Goal: Task Accomplishment & Management: Manage account settings

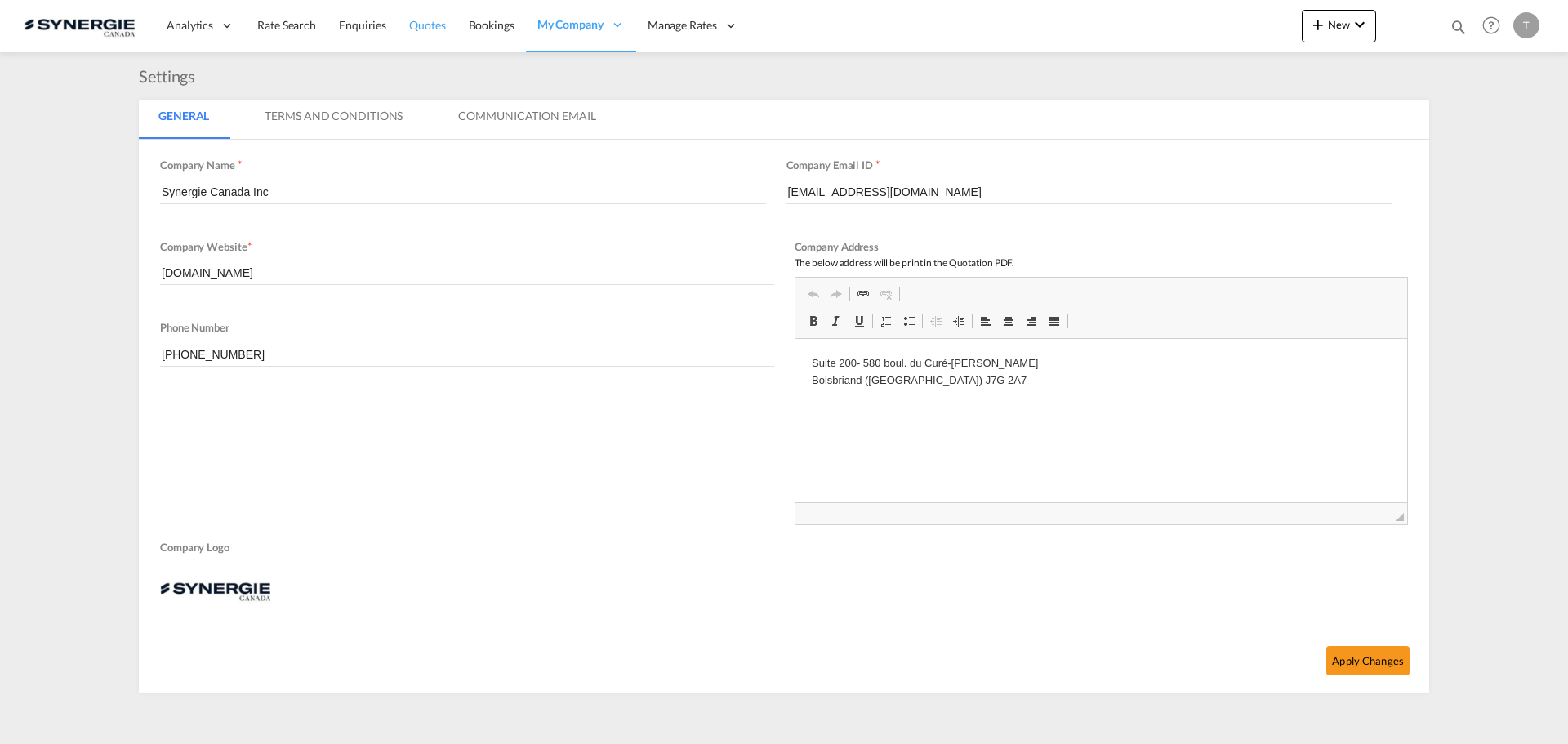
click at [425, 28] on span "Quotes" at bounding box center [427, 25] width 36 height 14
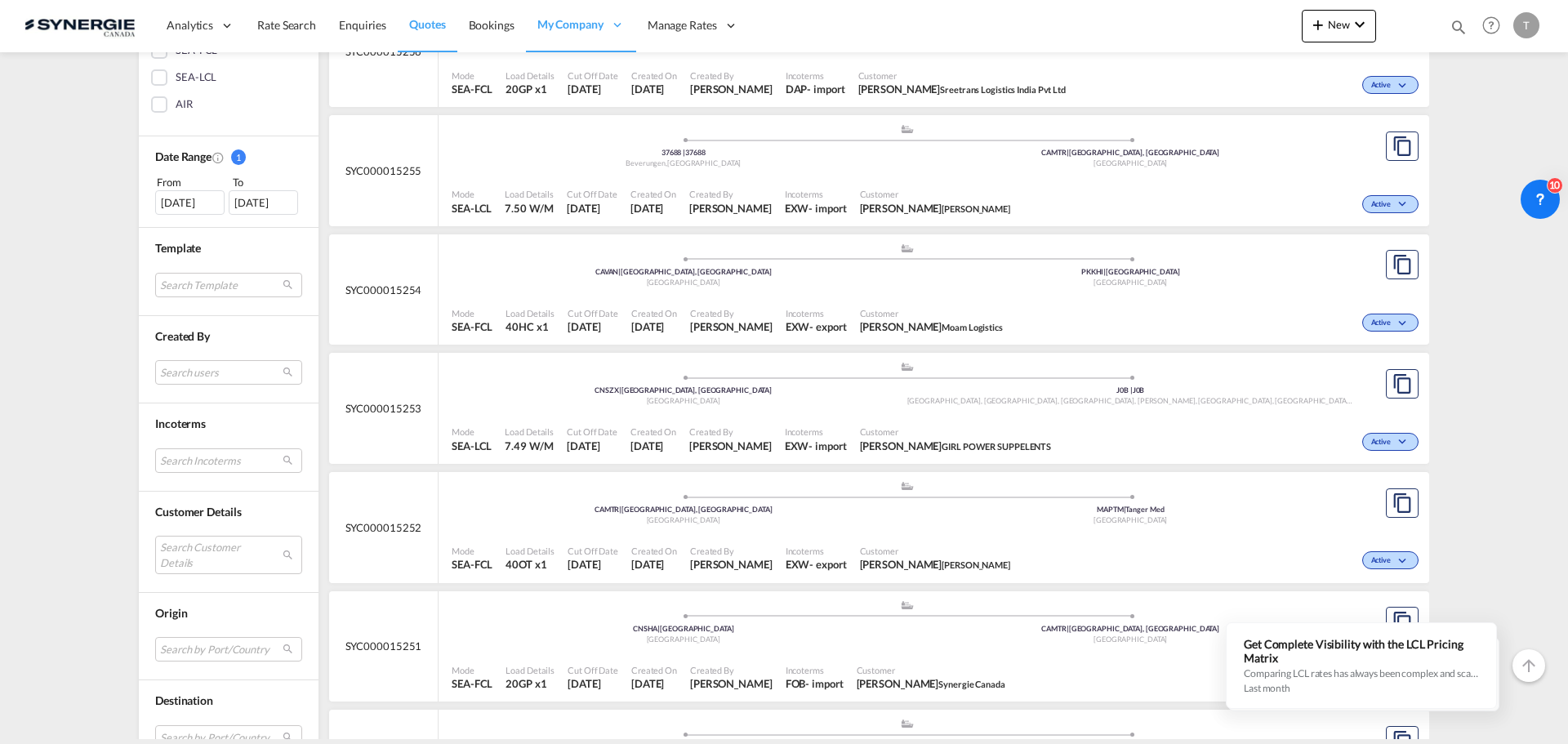
scroll to position [408, 0]
click at [186, 201] on div "06 Sep 2025" at bounding box center [190, 202] width 69 height 25
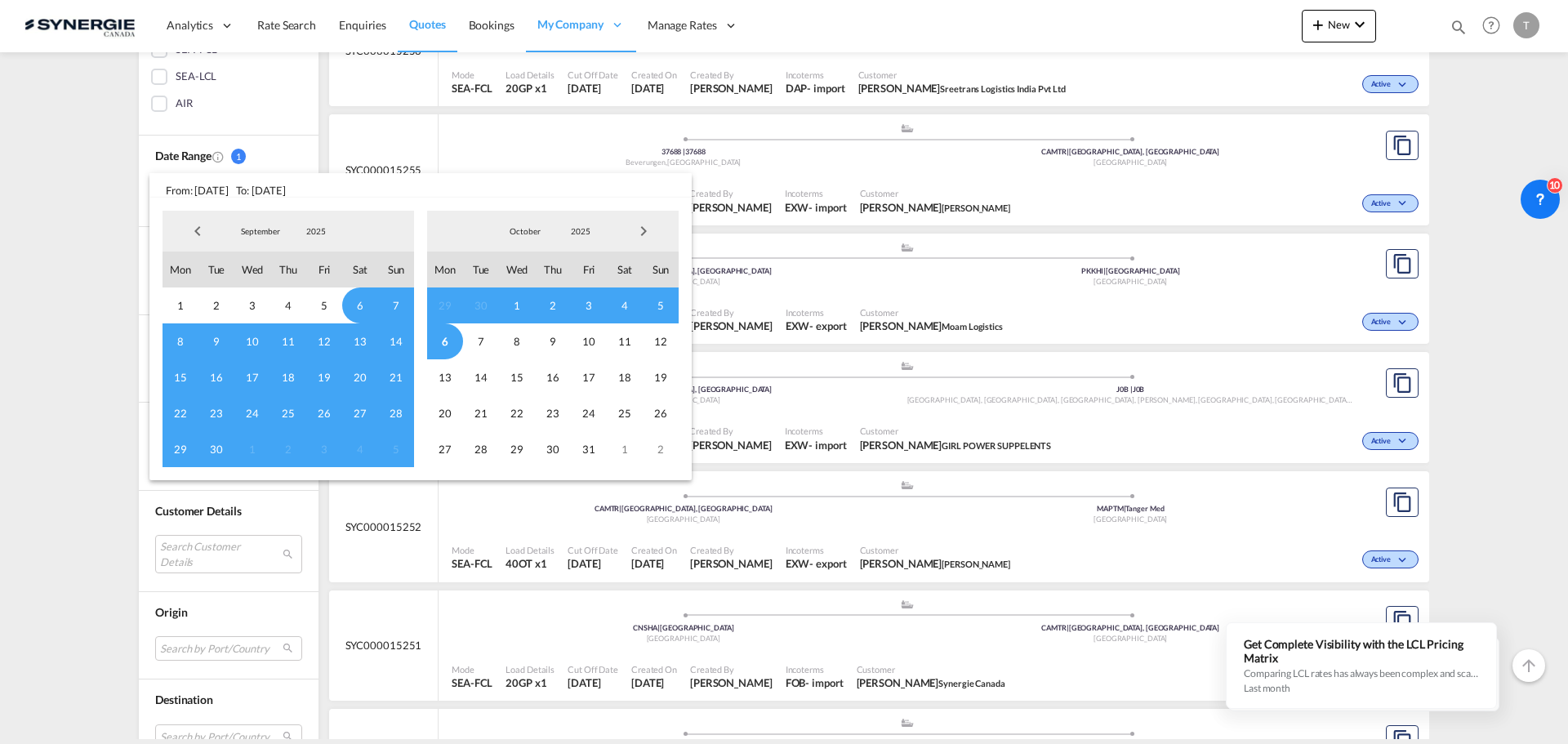
click at [177, 413] on span "22" at bounding box center [180, 413] width 36 height 36
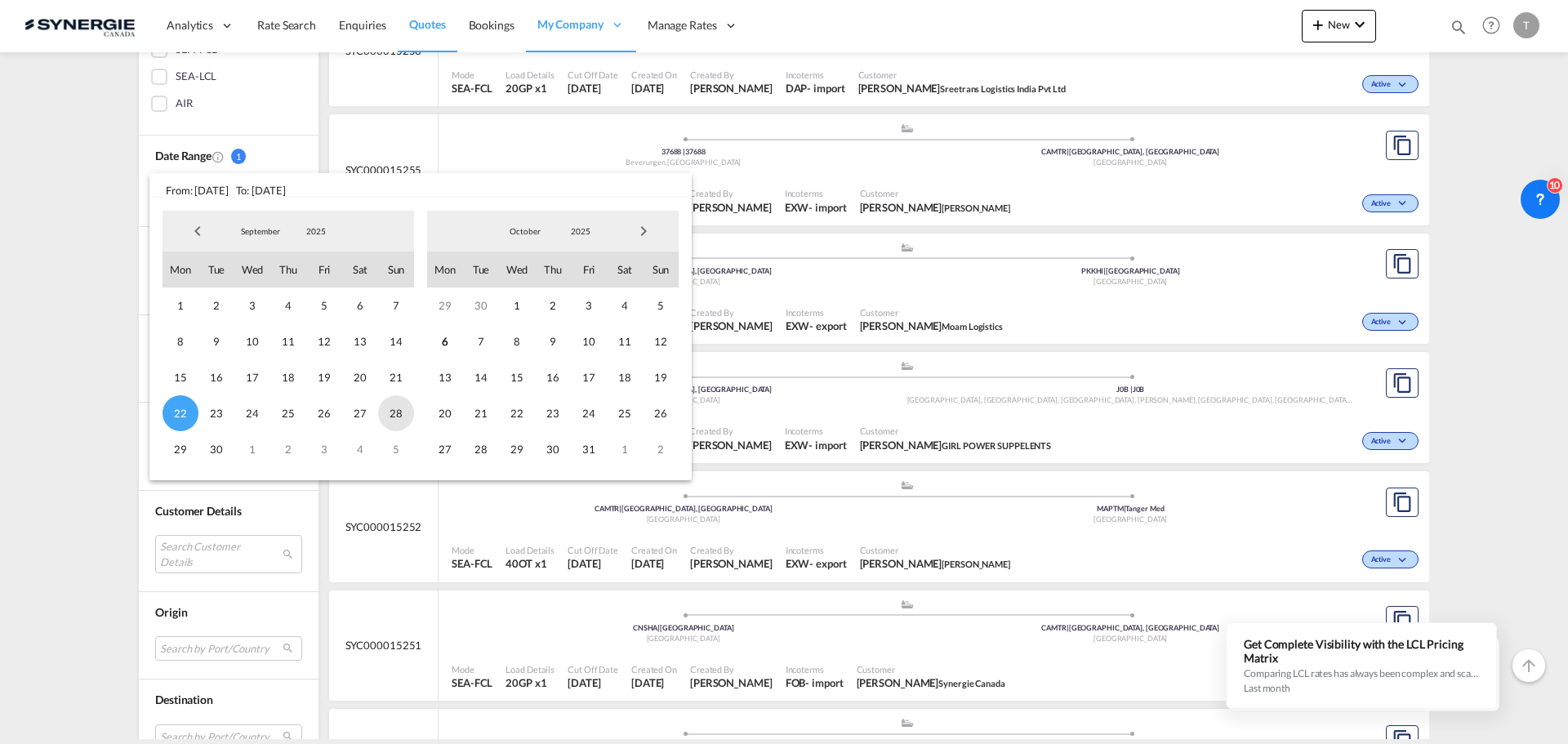
click at [402, 415] on span "28" at bounding box center [396, 413] width 36 height 36
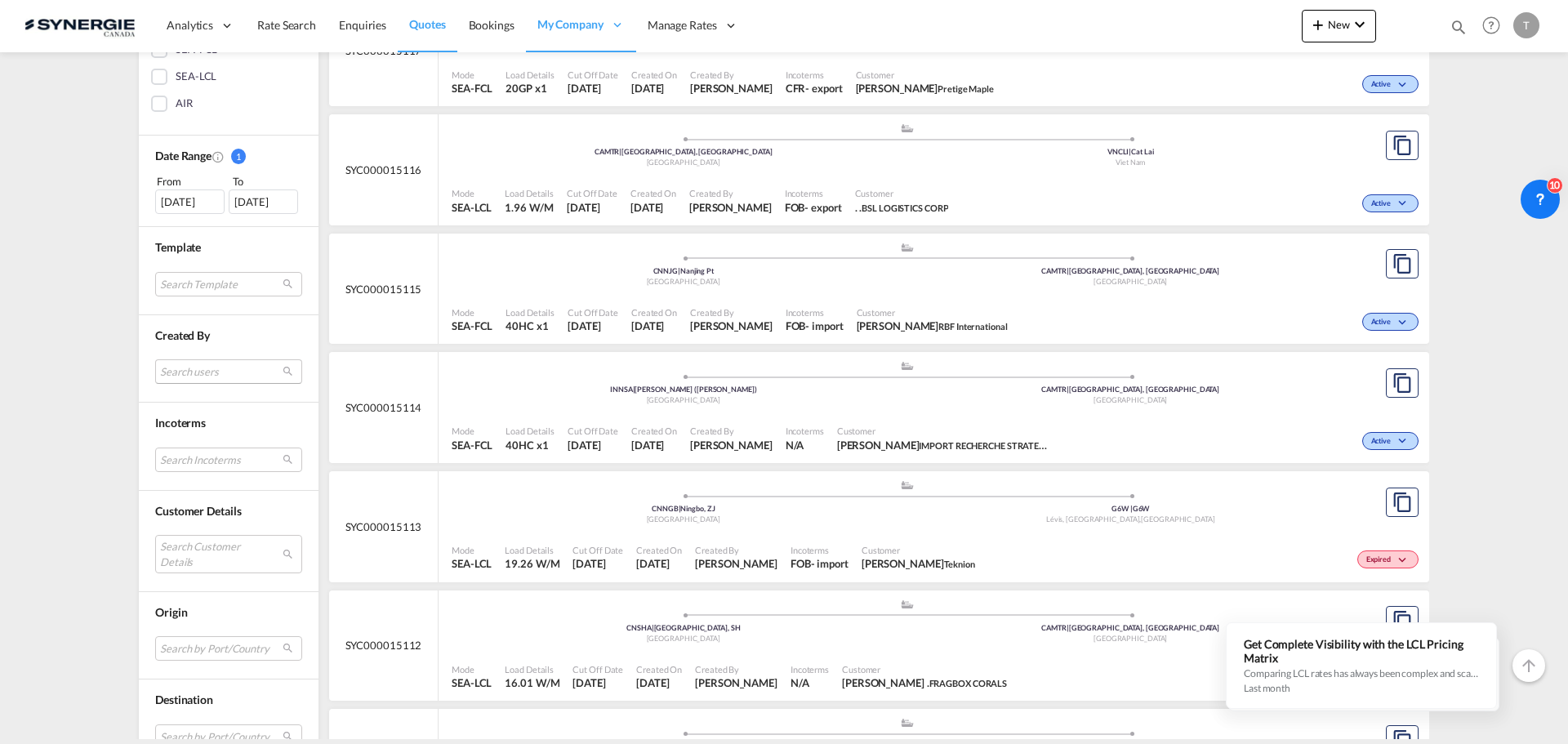
click at [207, 374] on md-select "Search users sugan T sugantha.rajan@freightfy.com raquel Jimenez raquel.jimenez…" at bounding box center [229, 372] width 147 height 25
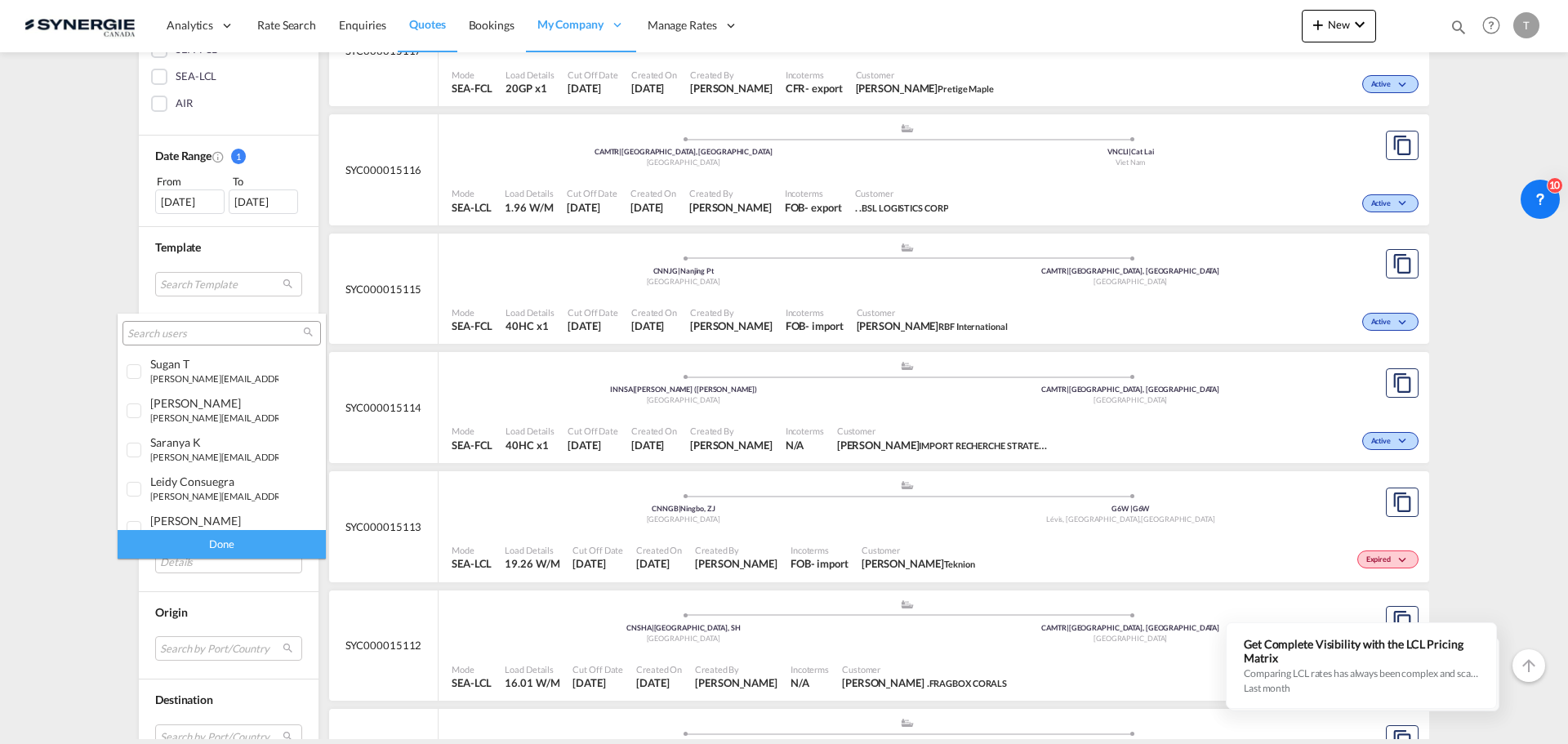
click at [206, 328] on input "search" at bounding box center [214, 333] width 175 height 15
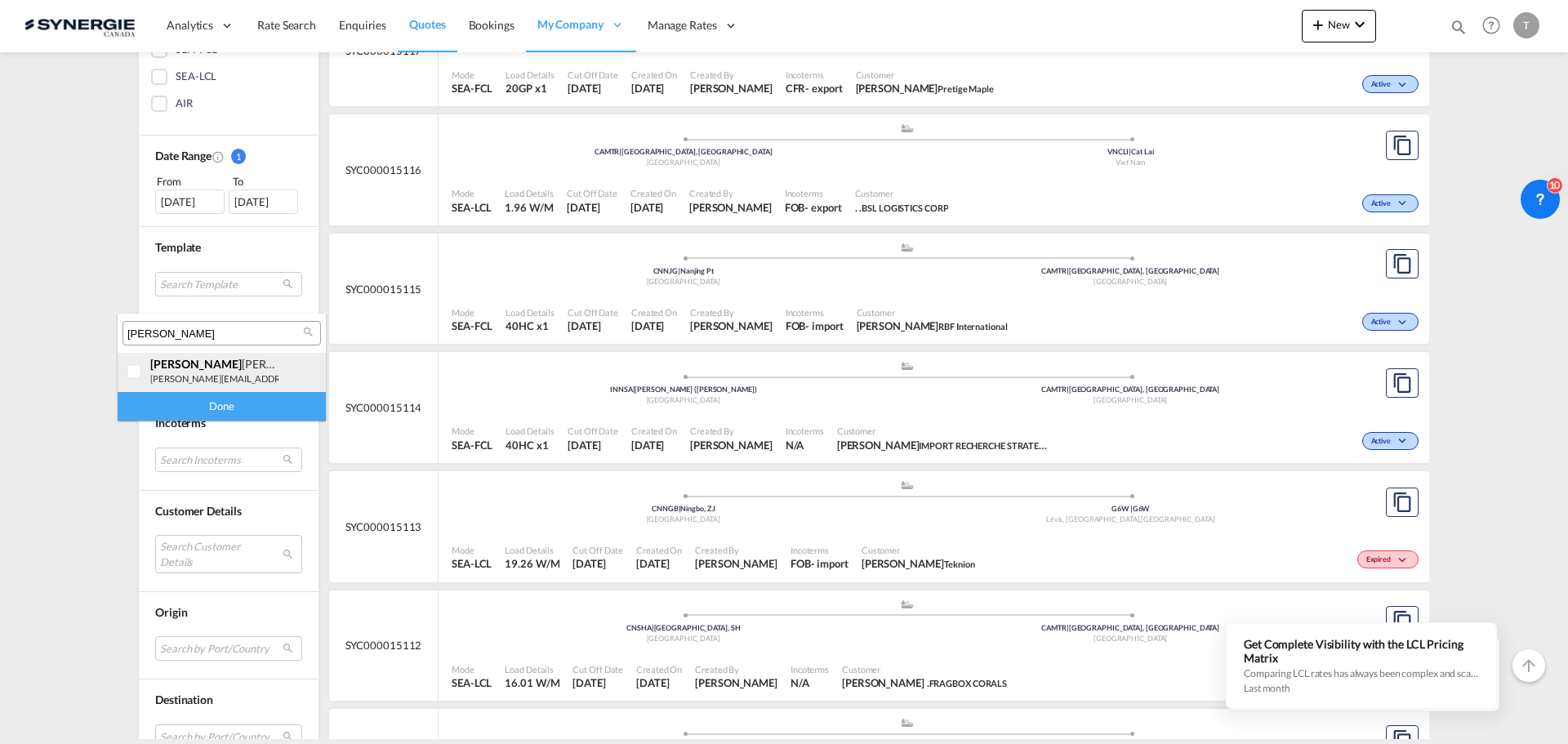
type input "pablo"
click at [135, 372] on div at bounding box center [134, 372] width 16 height 16
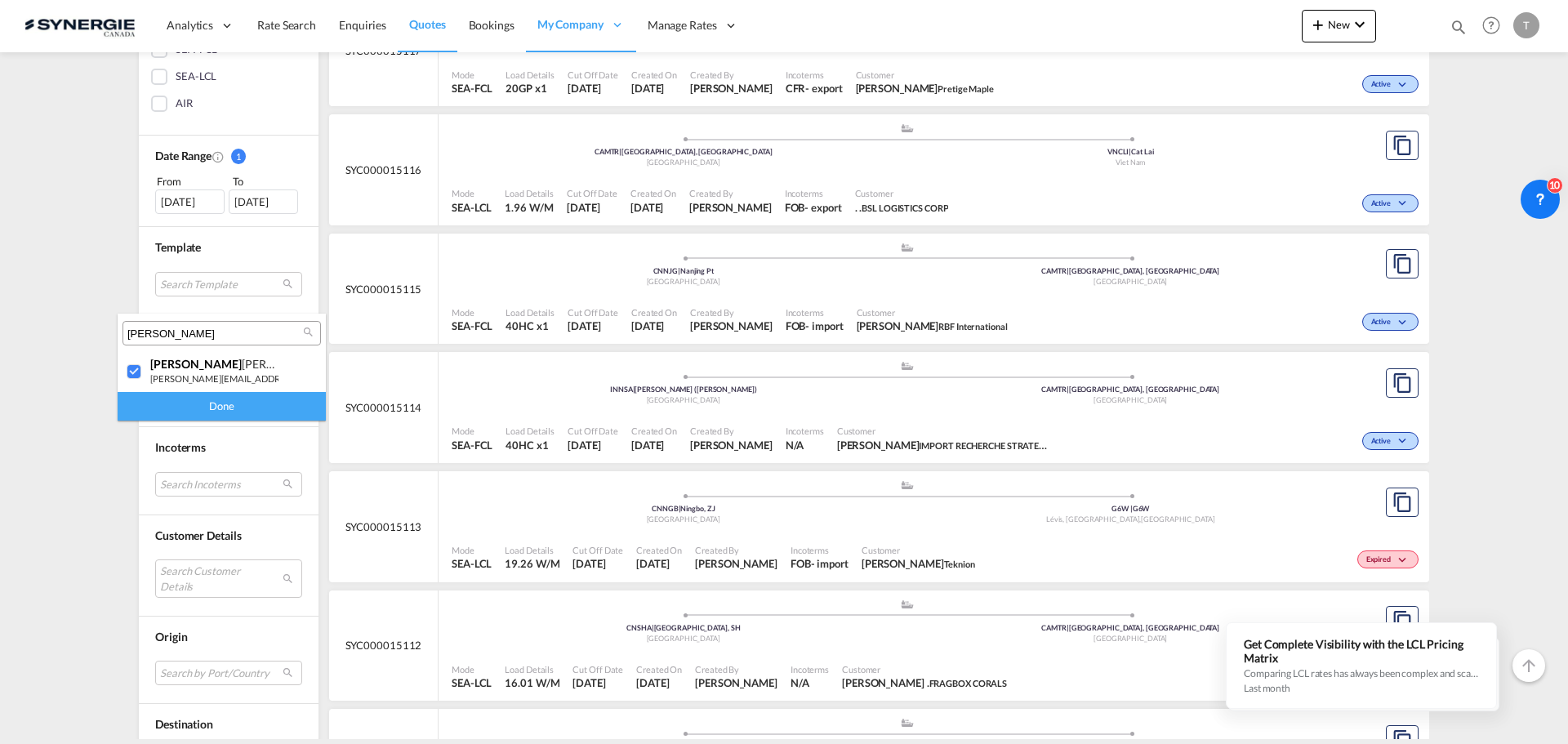
click at [222, 413] on div "Done" at bounding box center [222, 406] width 208 height 28
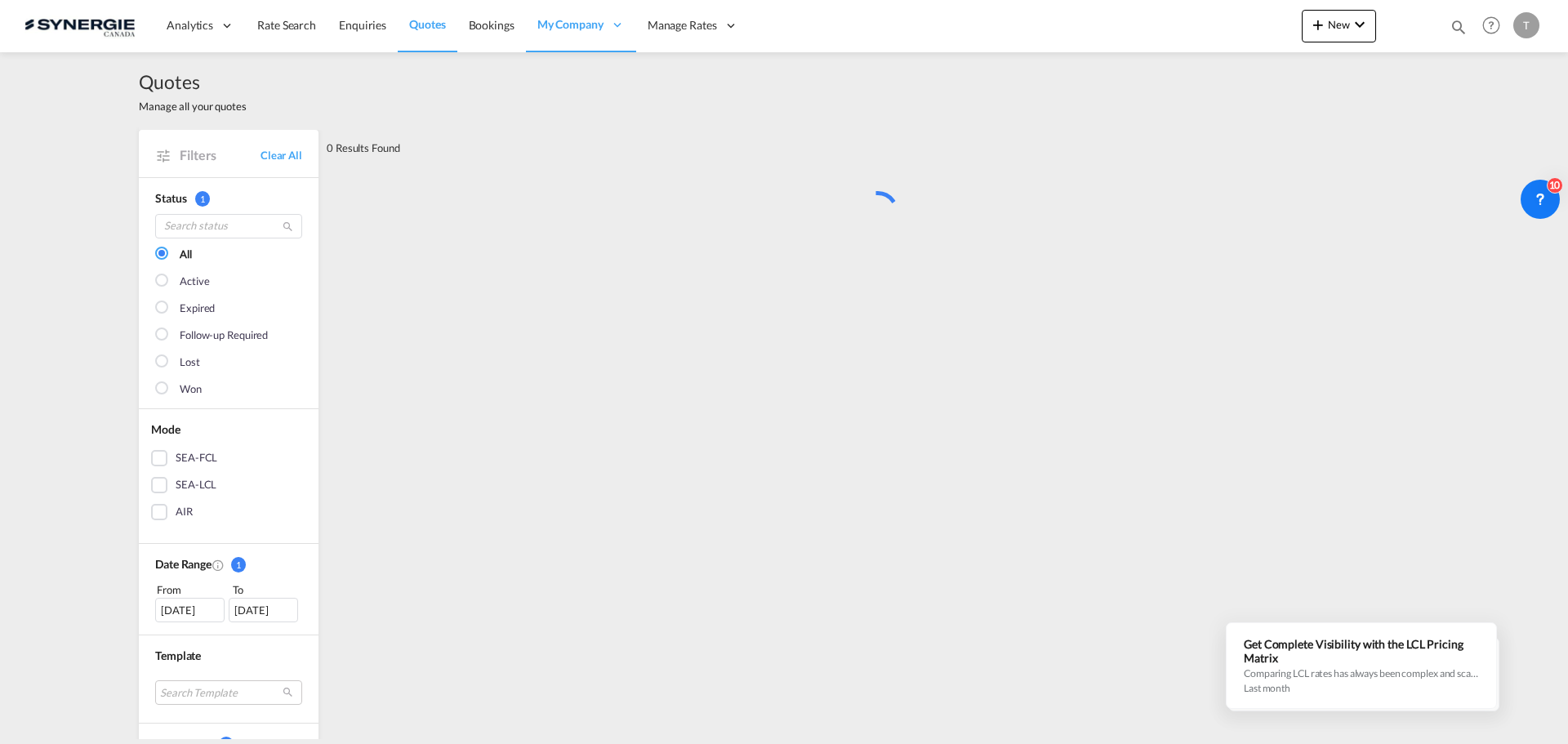
scroll to position [0, 0]
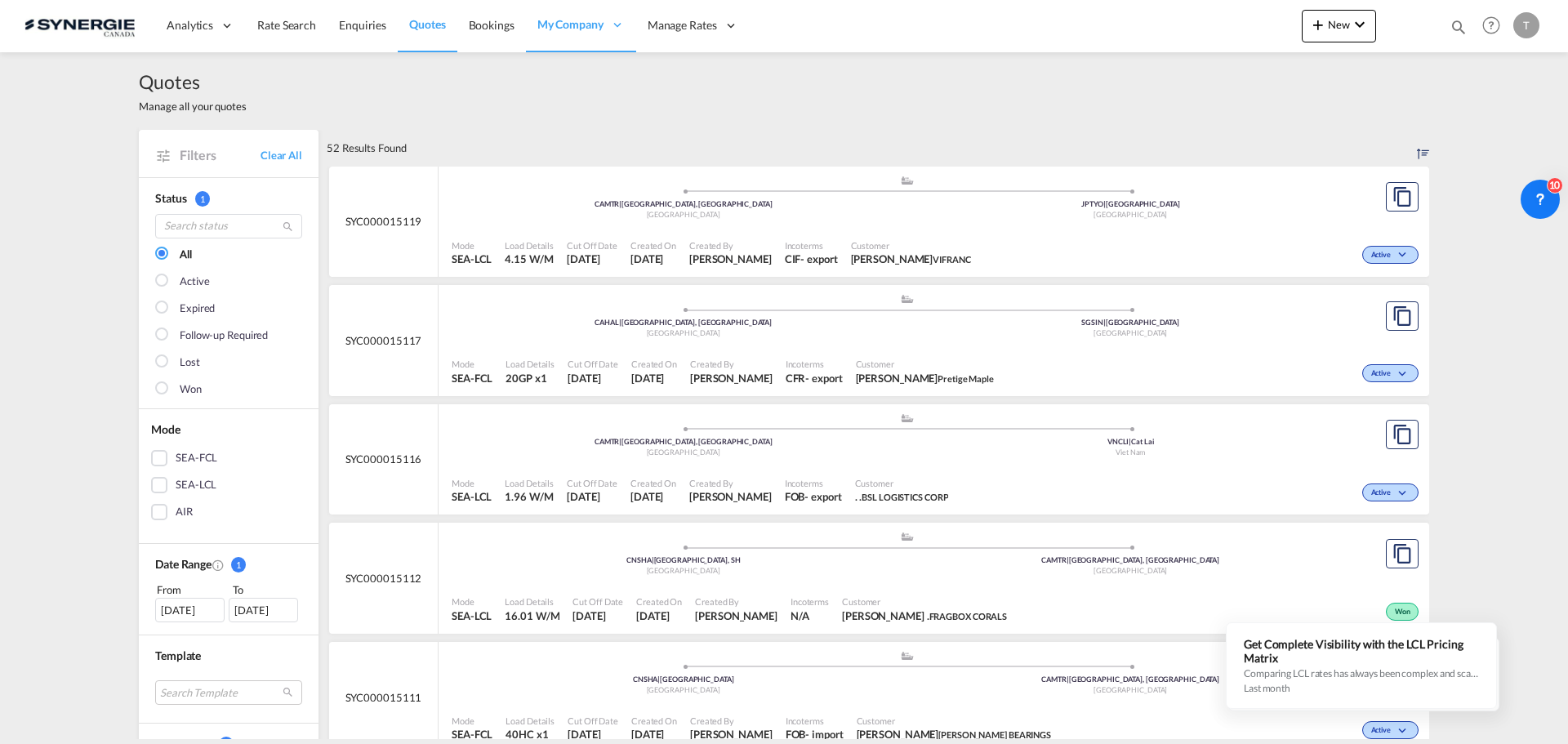
click at [169, 384] on md-checkbox "Won" at bounding box center [229, 389] width 147 height 16
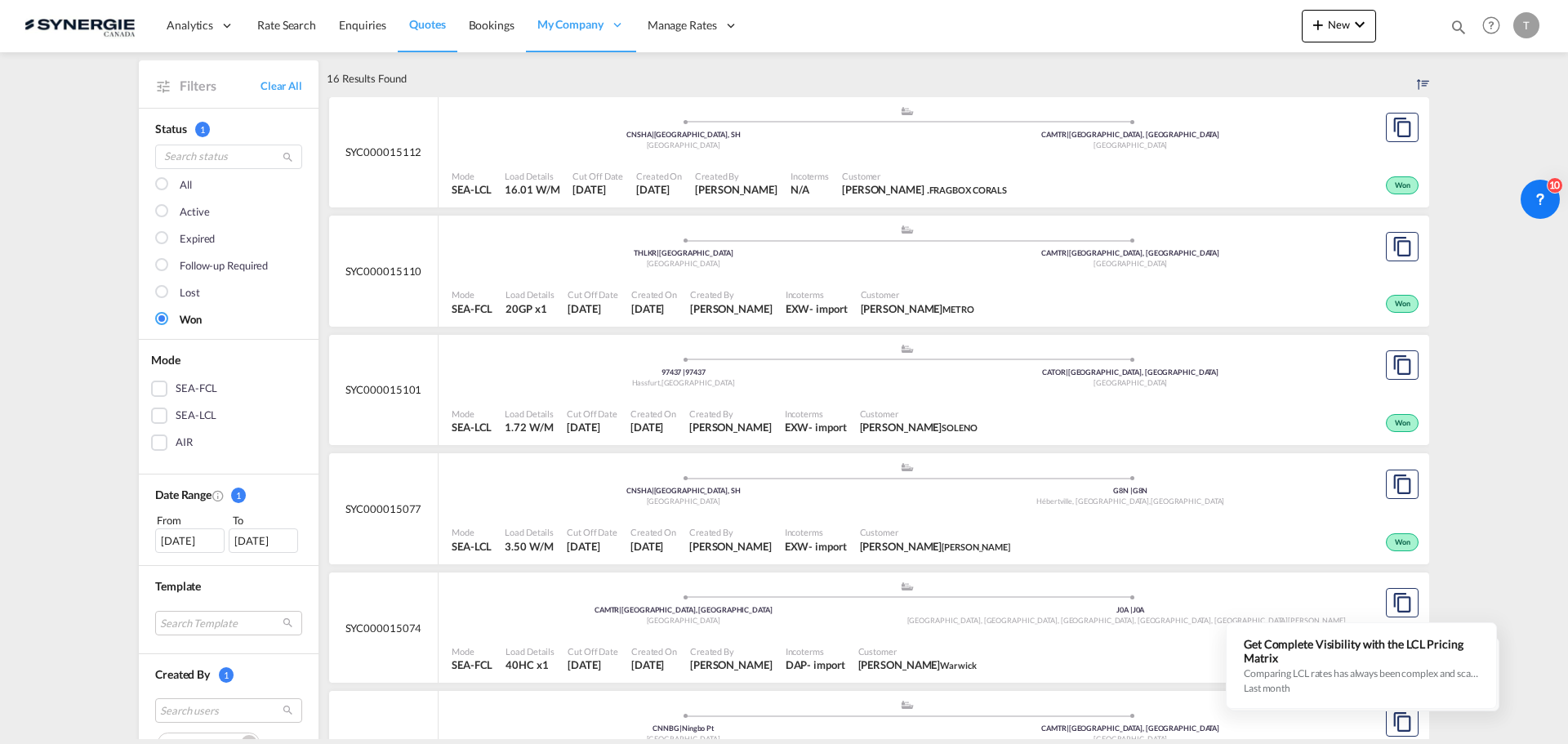
scroll to position [326, 0]
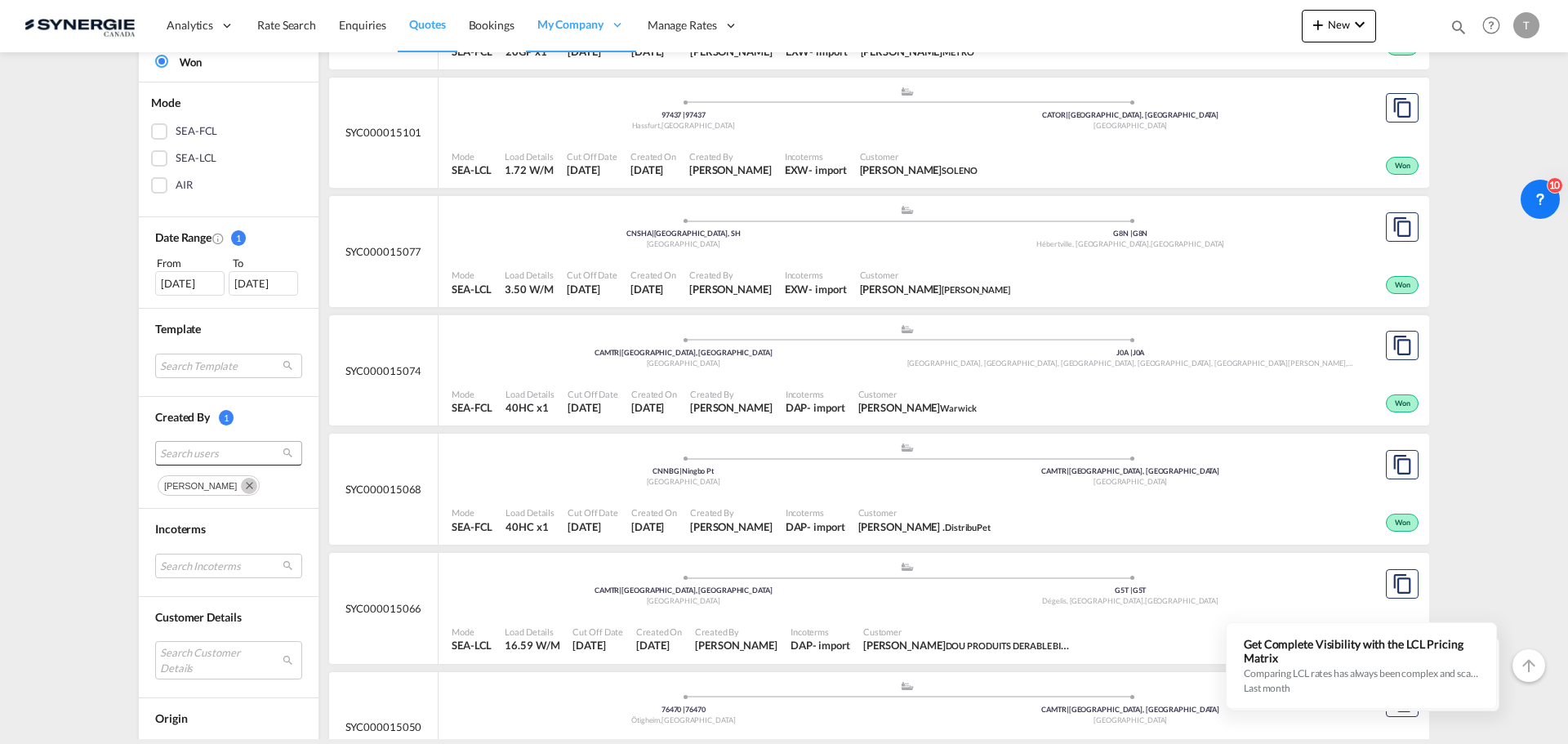
click at [250, 458] on span "Search users" at bounding box center [215, 453] width 111 height 15
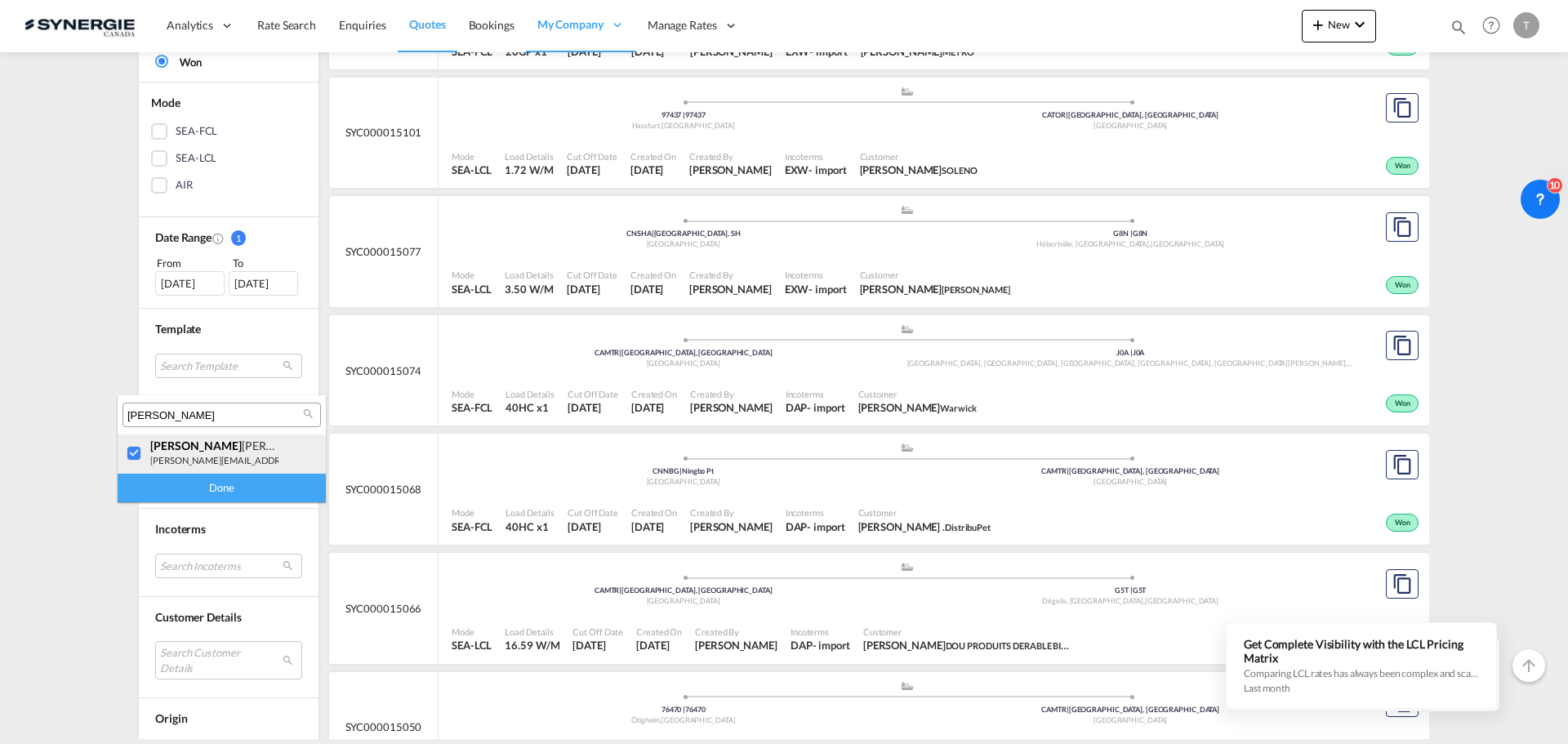
click at [137, 448] on div at bounding box center [134, 454] width 16 height 16
click at [190, 411] on input "pablo" at bounding box center [214, 415] width 175 height 15
type input "adriana"
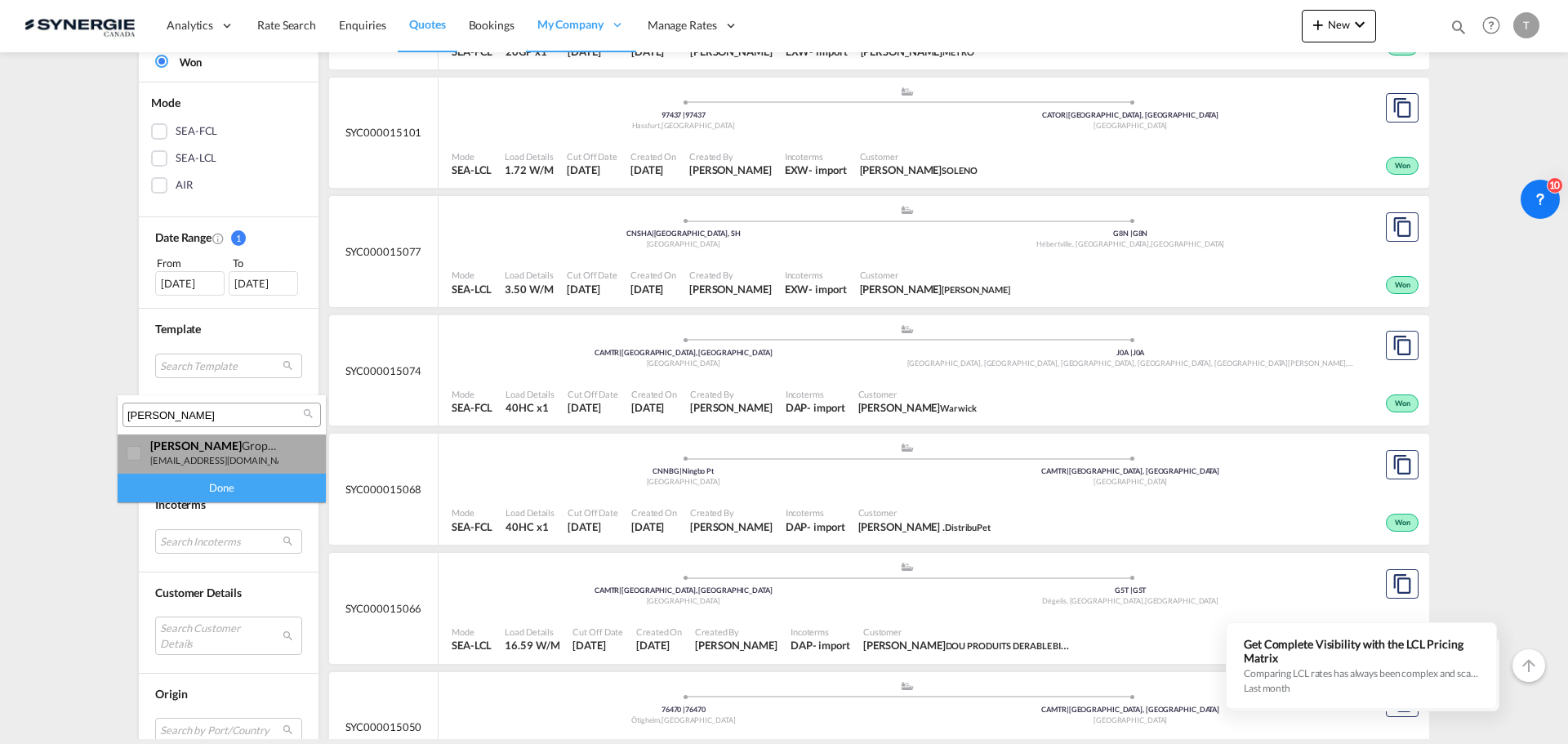
click at [156, 459] on small "a.groposila@synergiecanada.com" at bounding box center [225, 460] width 150 height 10
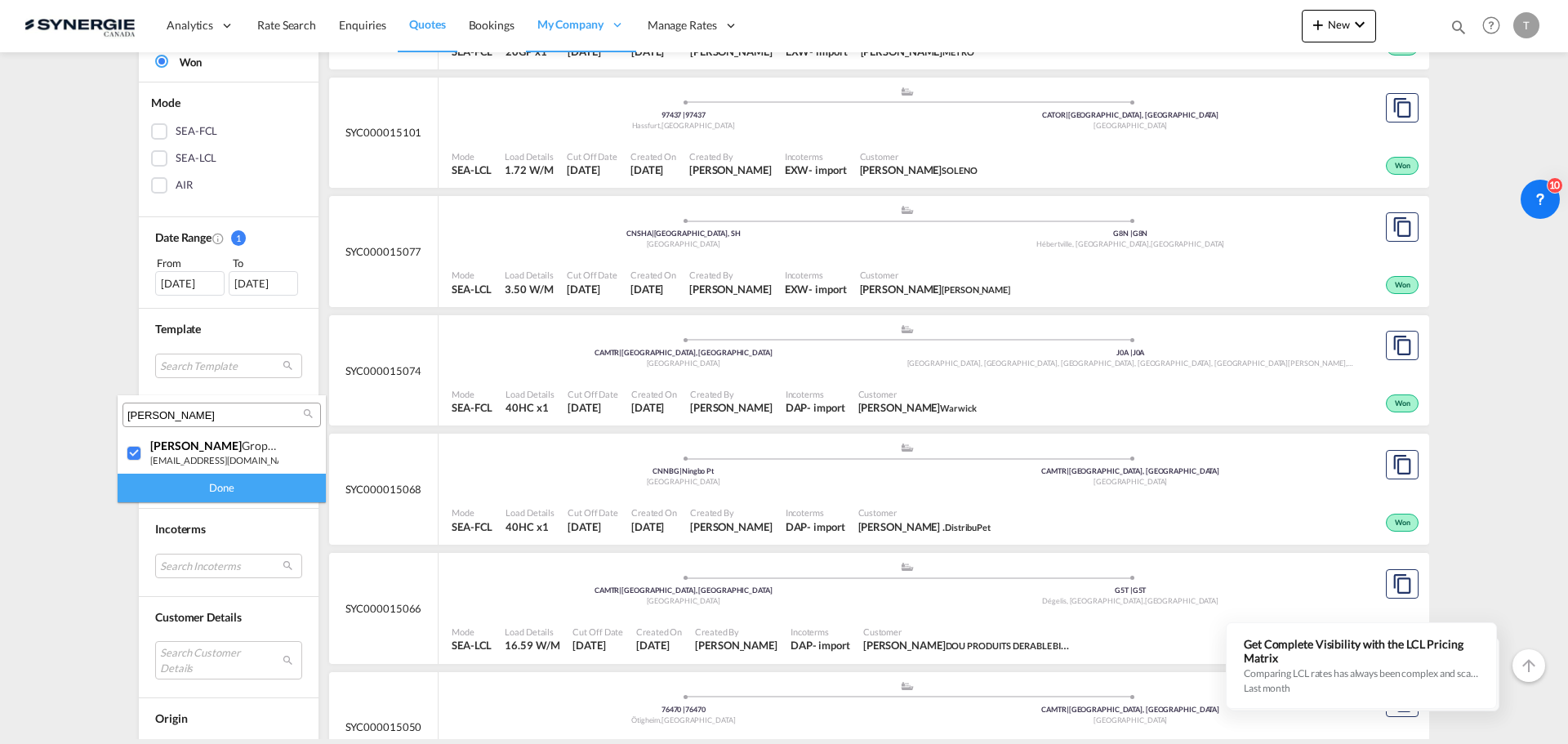
click at [177, 491] on div "Done" at bounding box center [222, 487] width 208 height 28
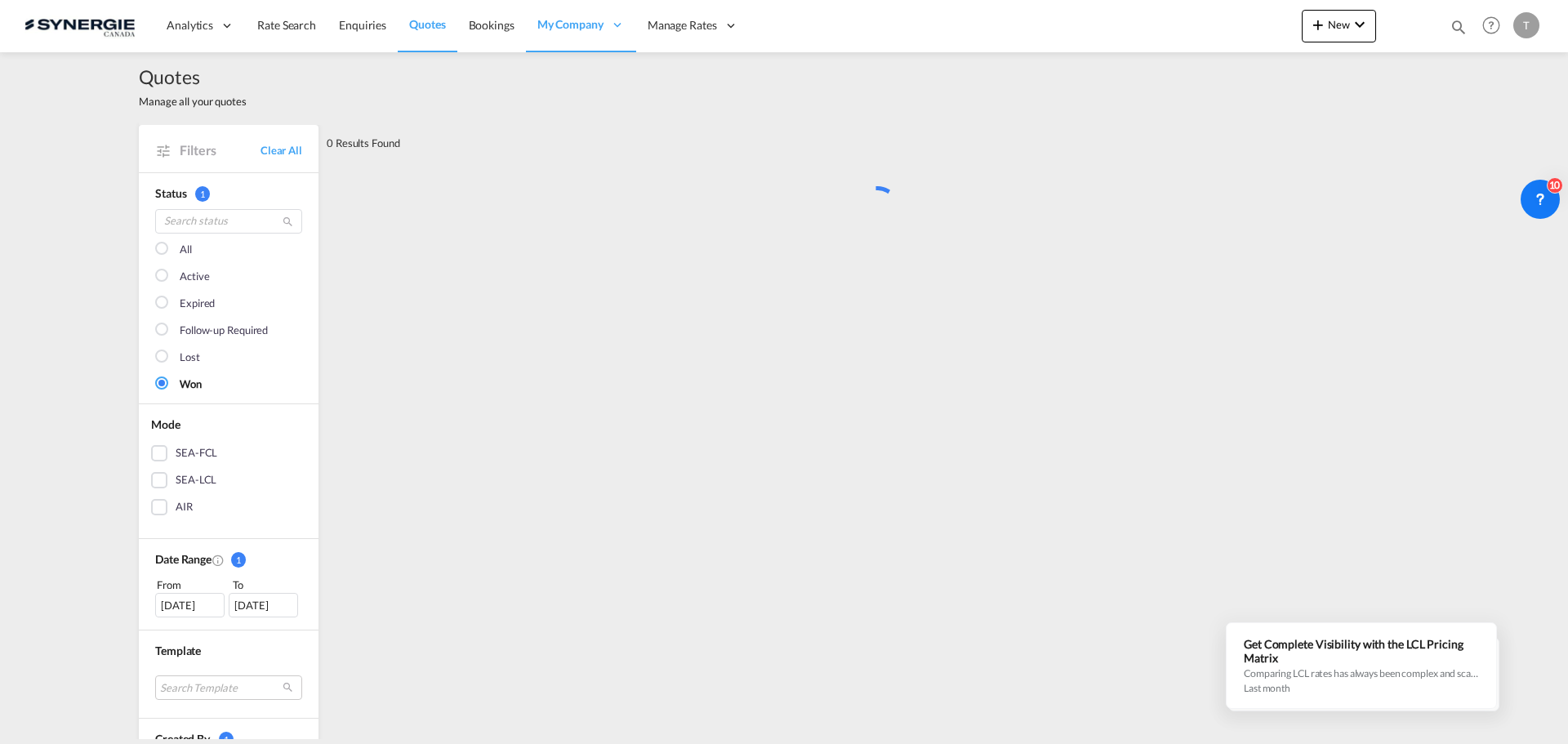
scroll to position [0, 0]
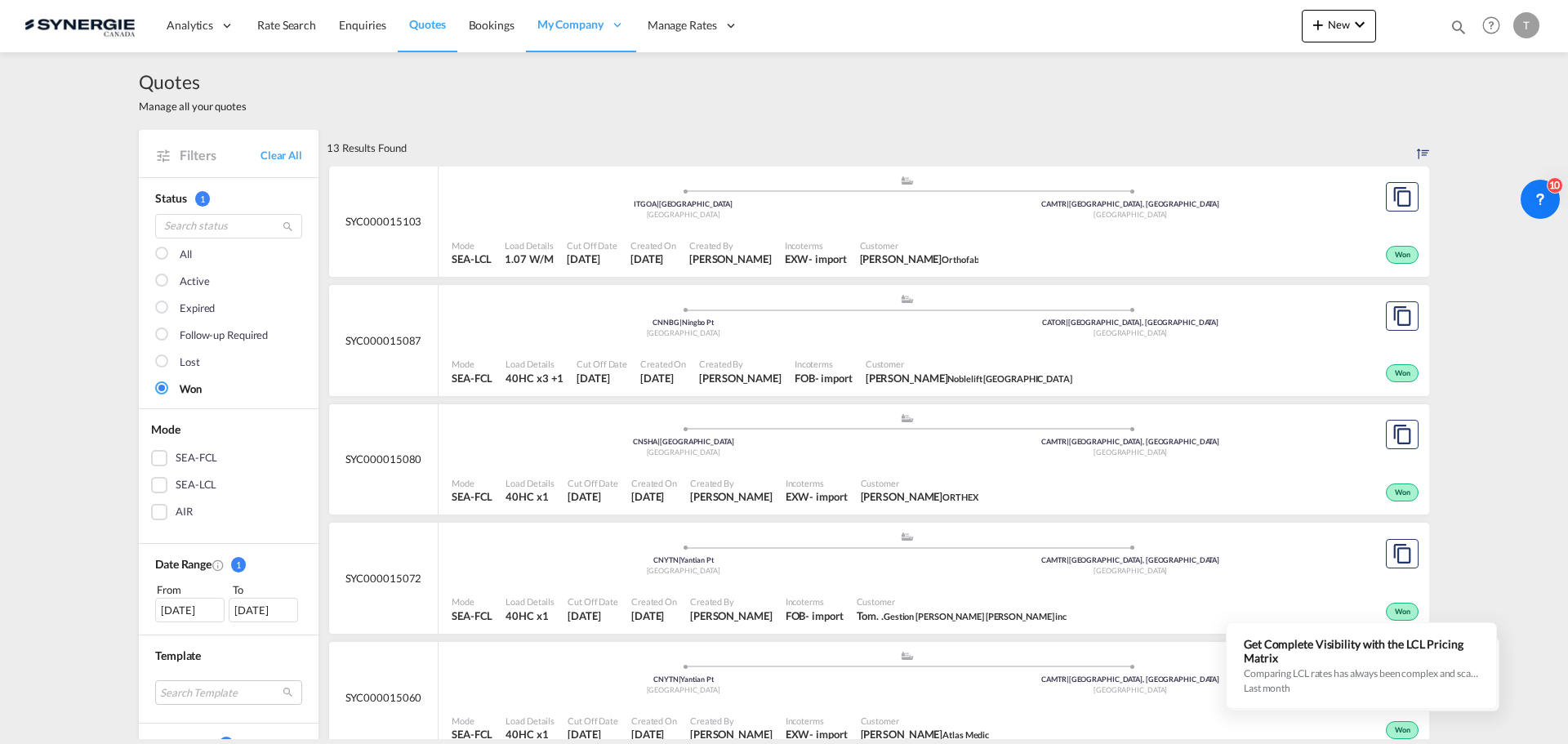
click at [159, 260] on div at bounding box center [163, 255] width 16 height 16
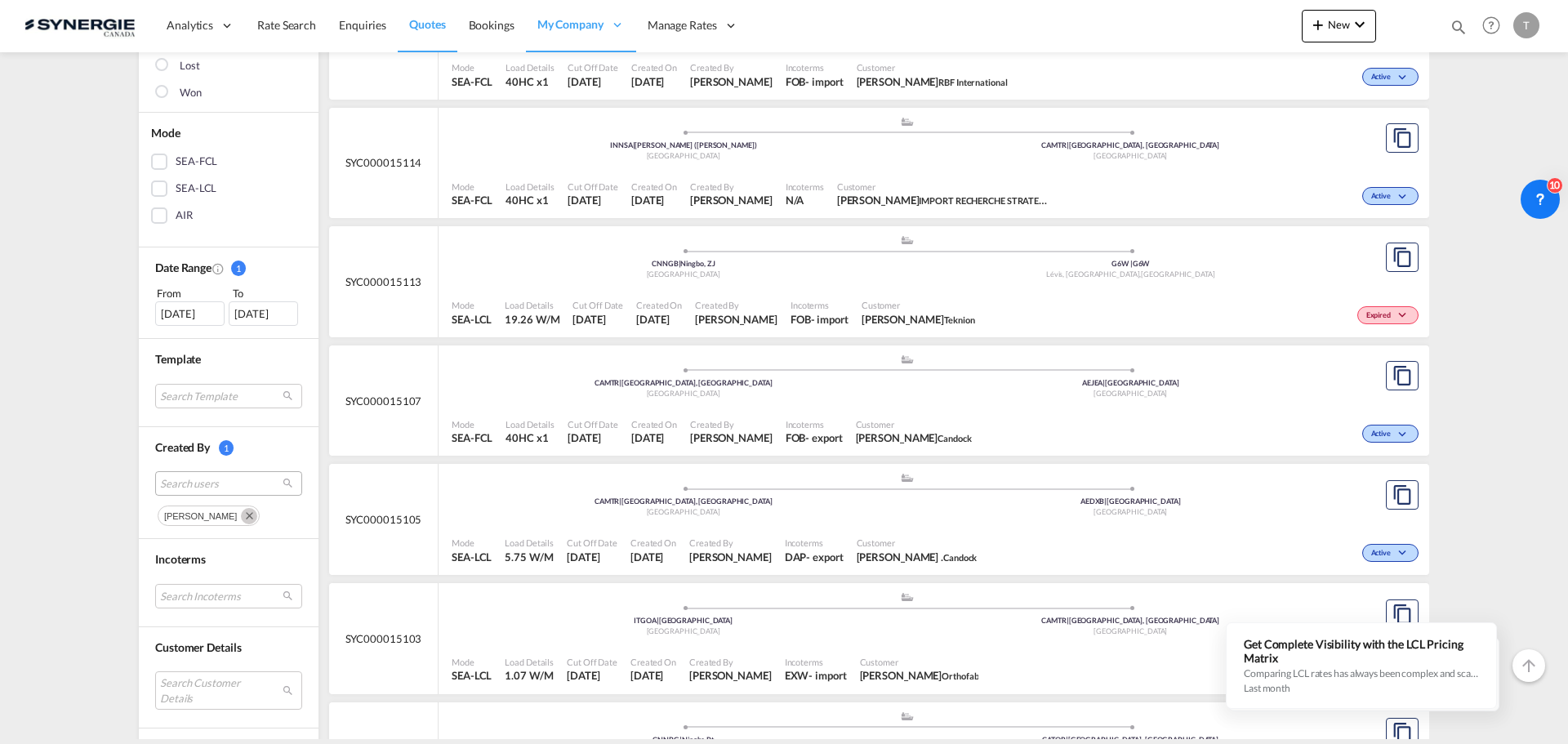
scroll to position [326, 0]
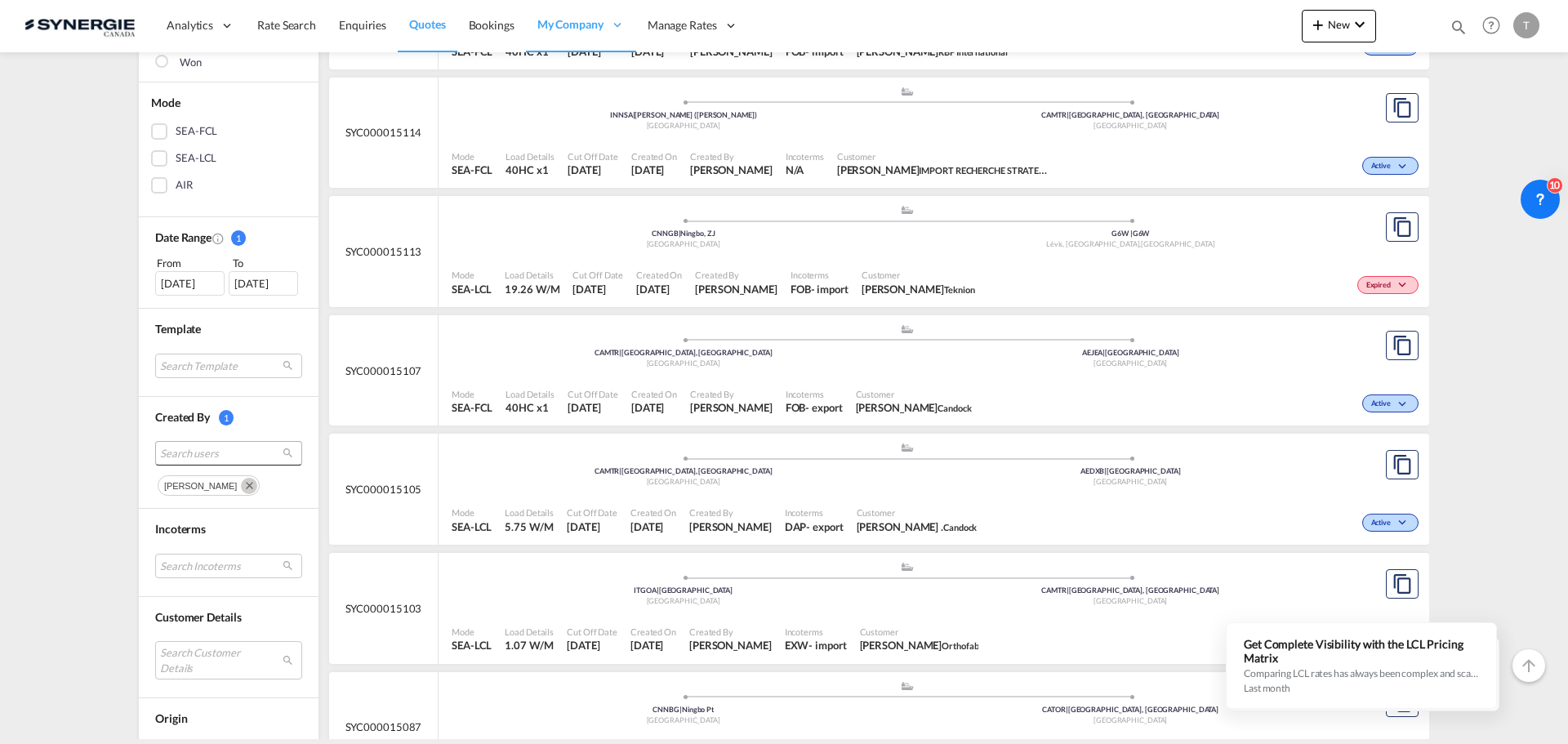
click at [208, 457] on span "Search users" at bounding box center [215, 453] width 111 height 15
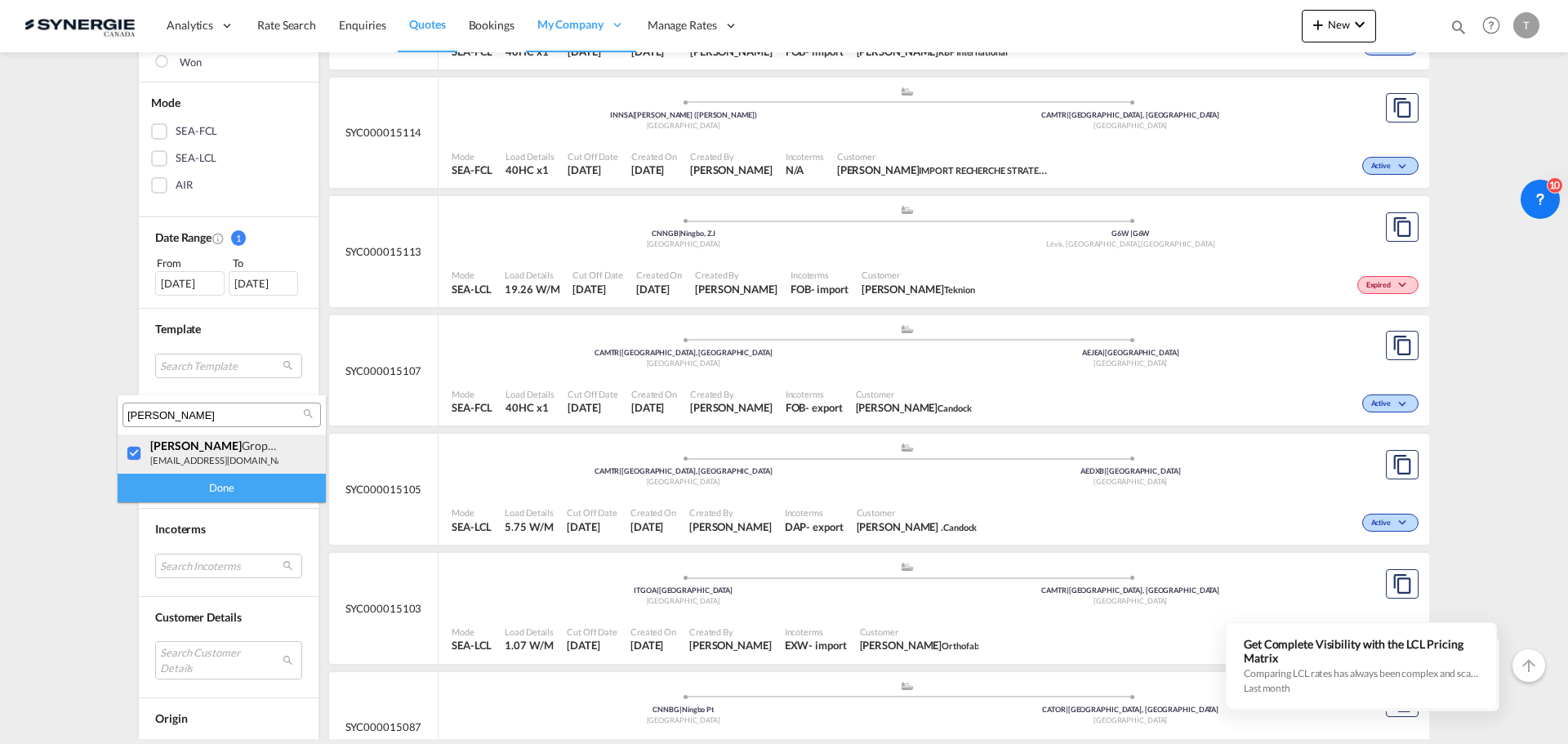
click at [136, 457] on div at bounding box center [134, 454] width 16 height 16
click at [185, 407] on div "adriana" at bounding box center [221, 414] width 198 height 25
type input "[PERSON_NAME]"
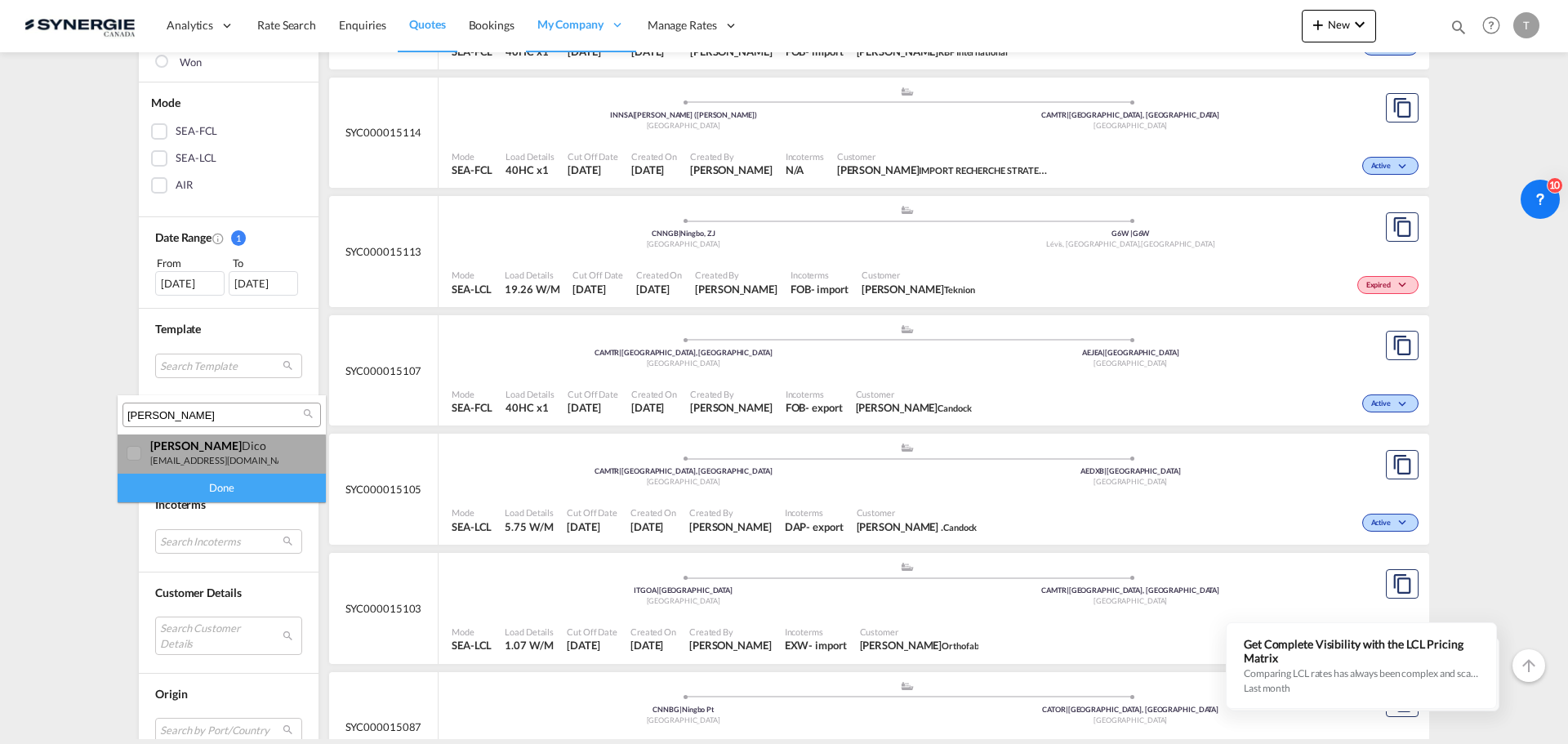
drag, startPoint x: 148, startPoint y: 456, endPoint x: 183, endPoint y: 471, distance: 38.1
click at [143, 455] on div at bounding box center [134, 454] width 16 height 16
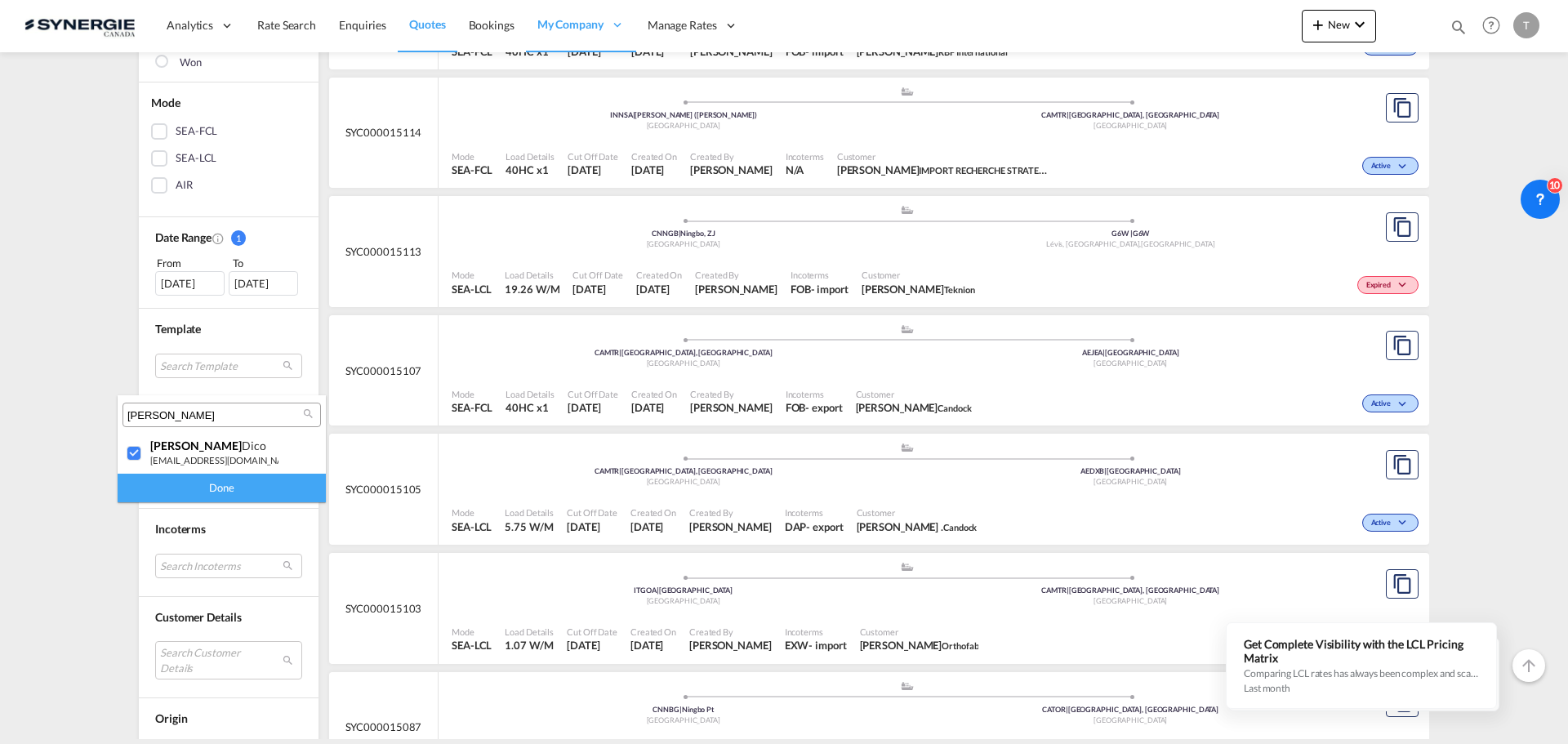
click at [208, 489] on div "Done" at bounding box center [222, 487] width 208 height 28
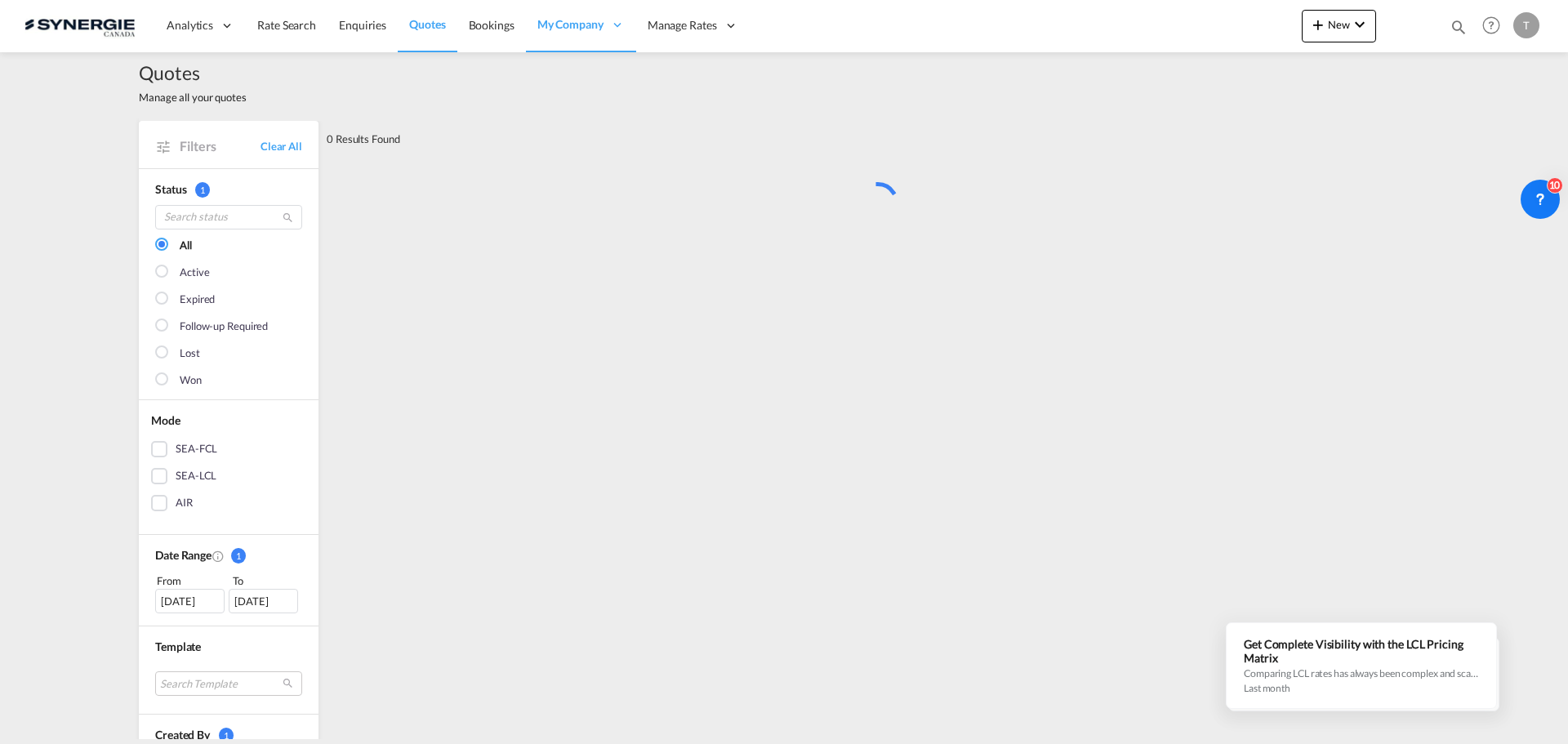
scroll to position [0, 0]
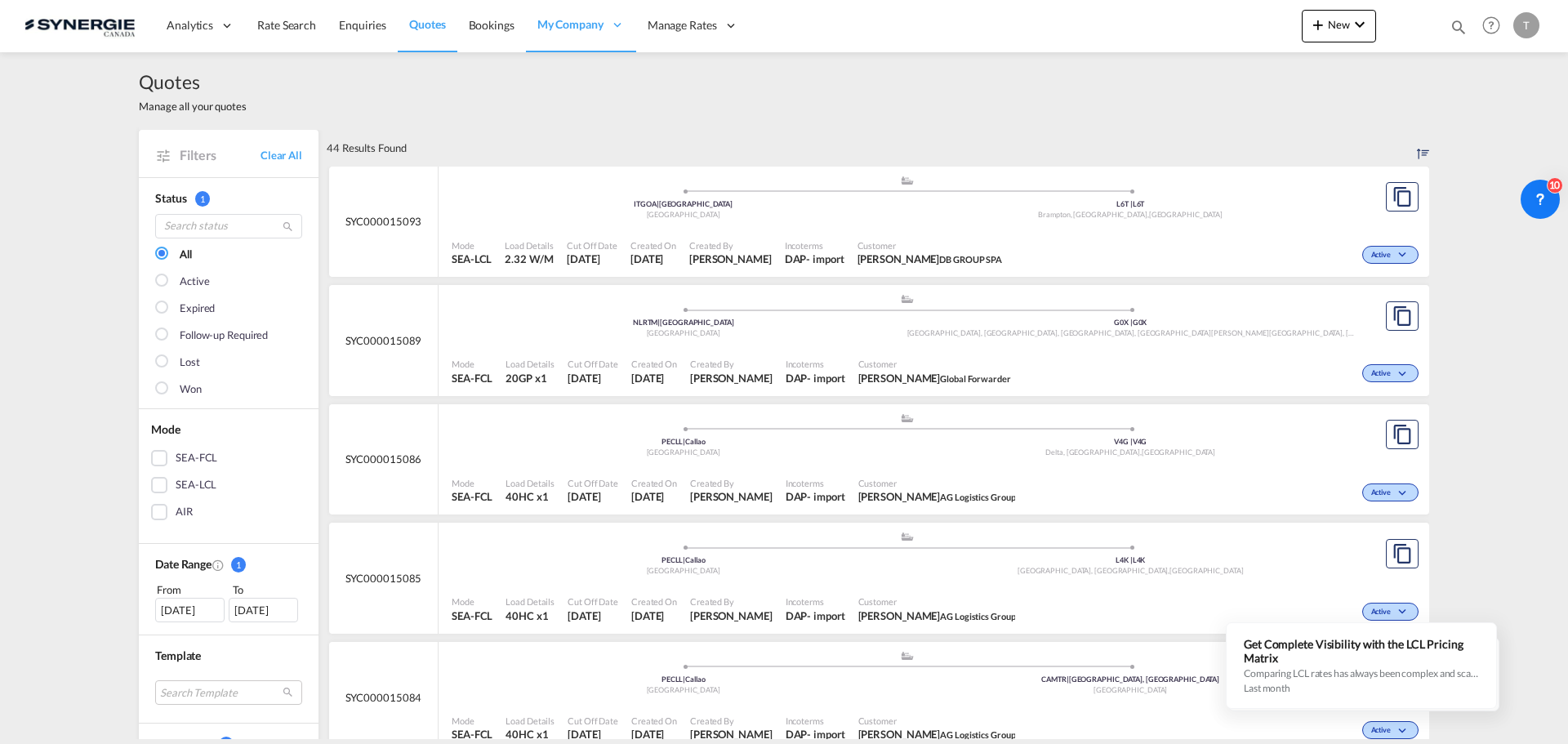
click at [160, 389] on div at bounding box center [163, 389] width 16 height 16
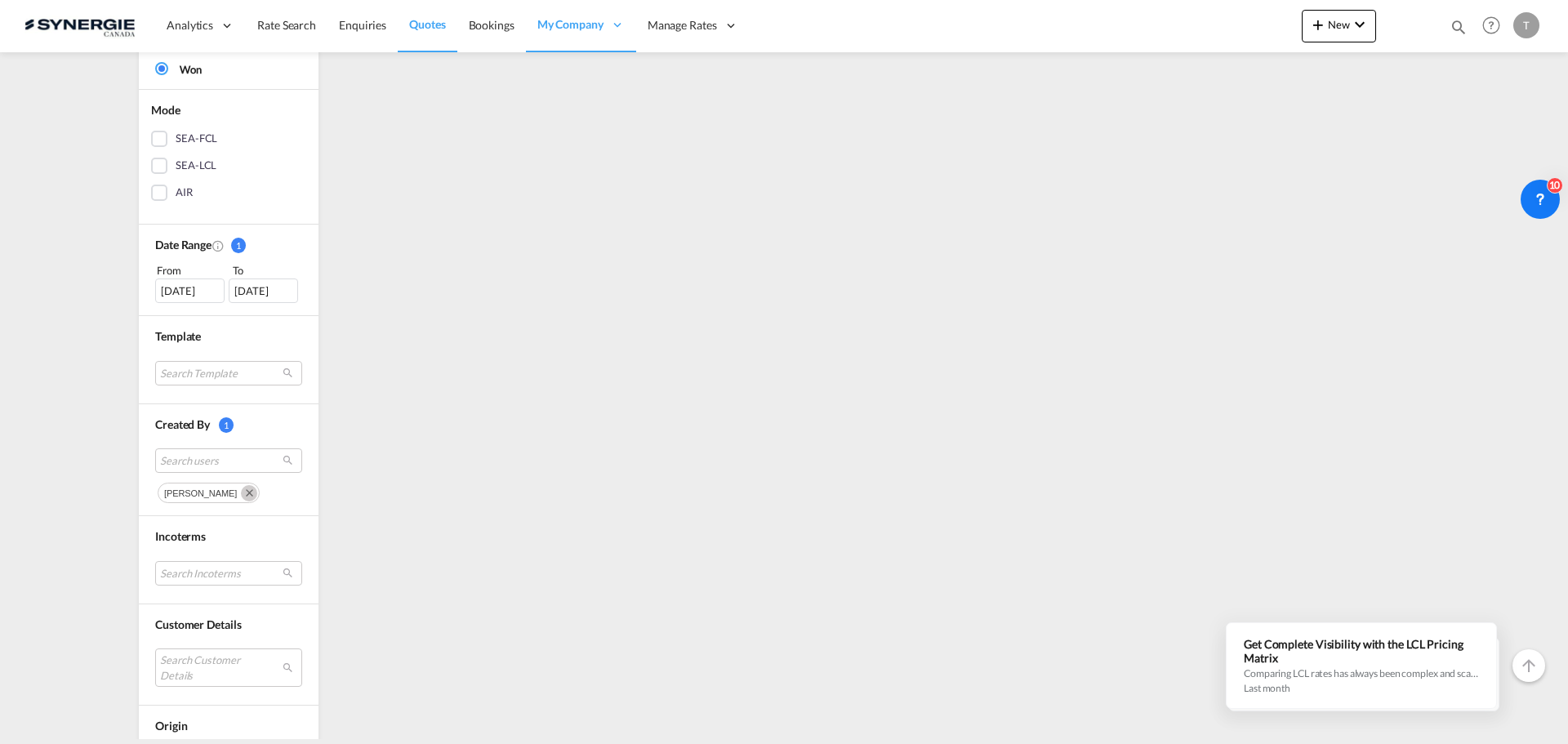
scroll to position [326, 0]
click at [229, 454] on span "Search users" at bounding box center [215, 453] width 111 height 15
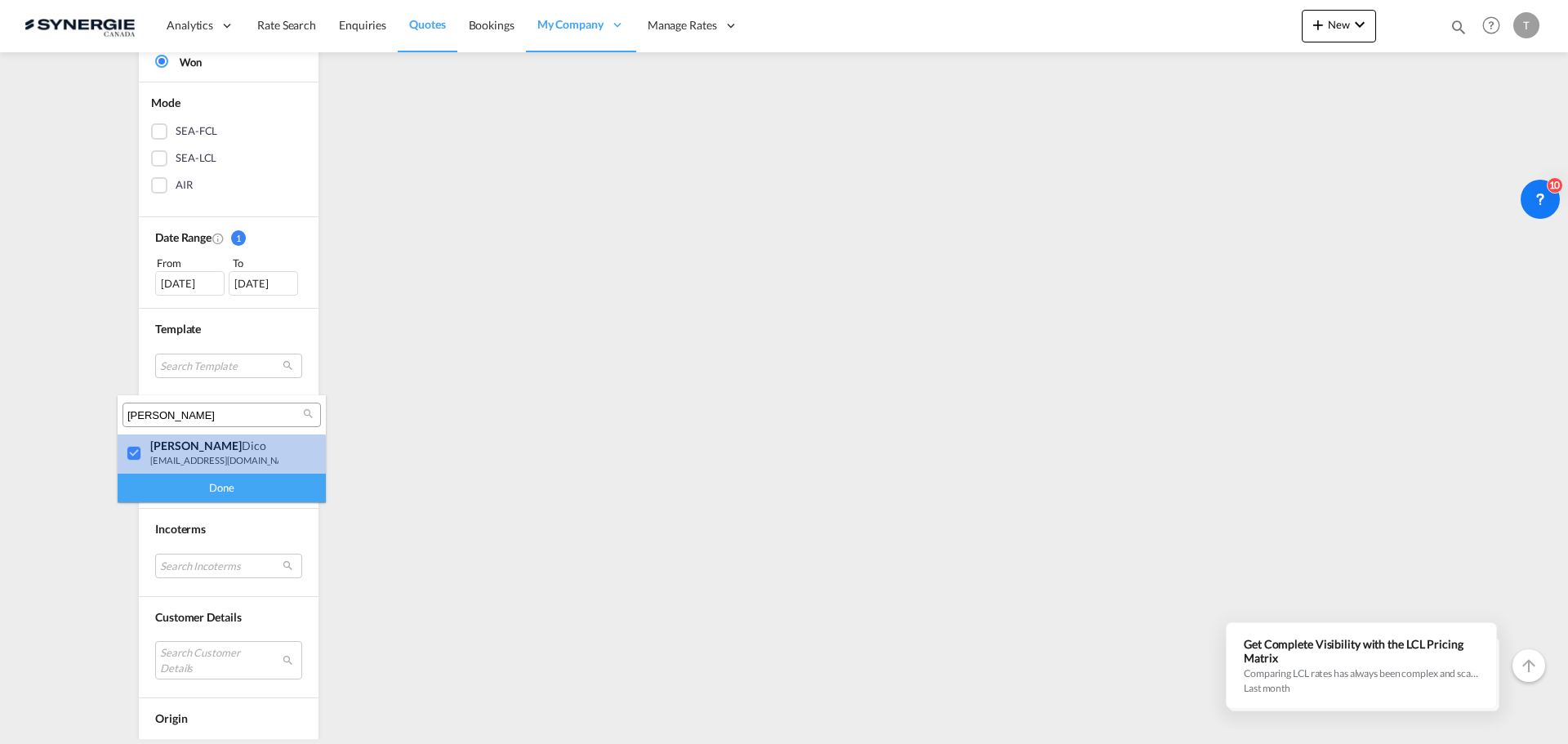
click at [142, 457] on div at bounding box center [134, 454] width 16 height 16
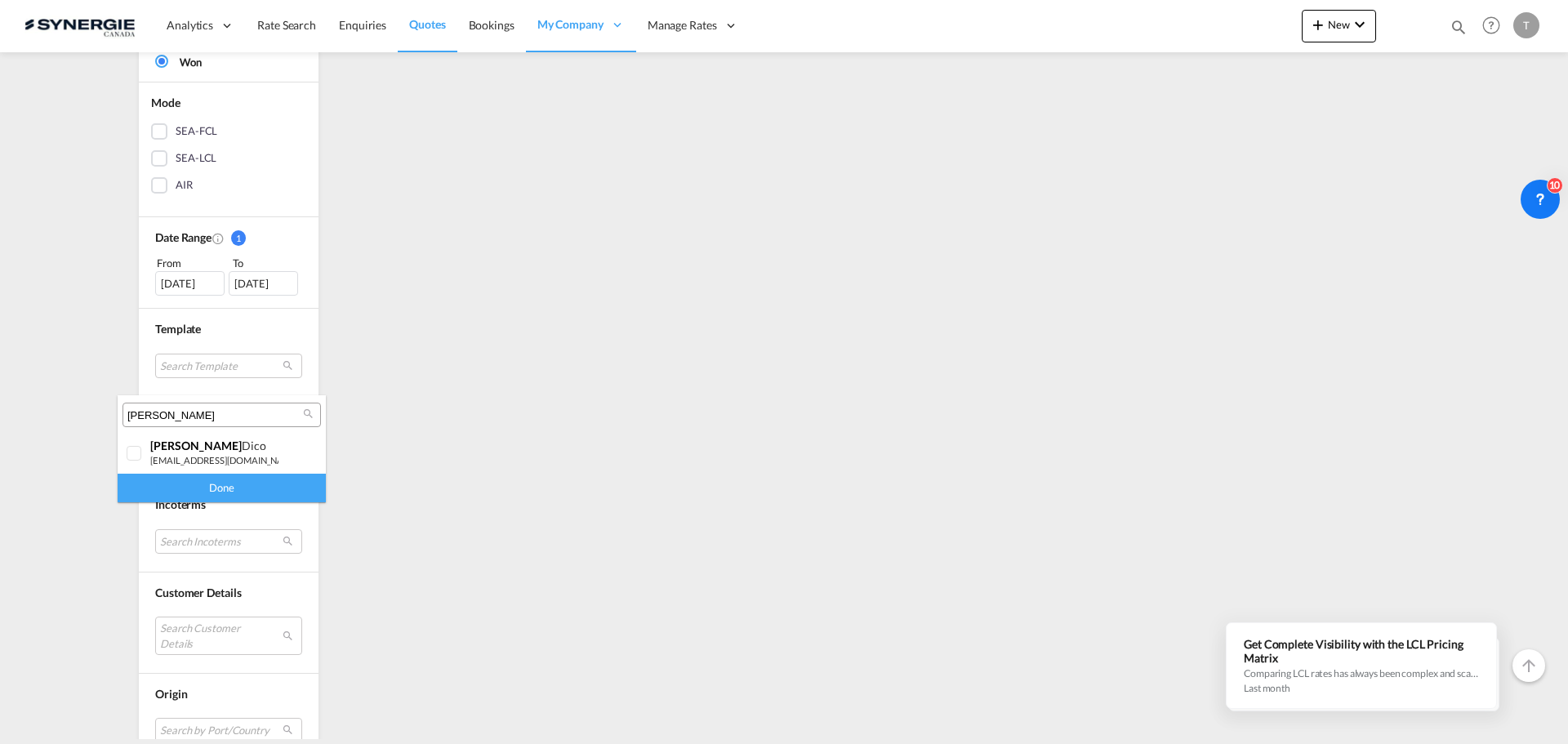
click at [185, 415] on input "[PERSON_NAME]" at bounding box center [214, 415] width 175 height 15
type input "rosa"
drag, startPoint x: 144, startPoint y: 450, endPoint x: 150, endPoint y: 463, distance: 14.3
click at [143, 451] on div at bounding box center [134, 454] width 16 height 16
click at [179, 488] on div "Done" at bounding box center [222, 487] width 208 height 28
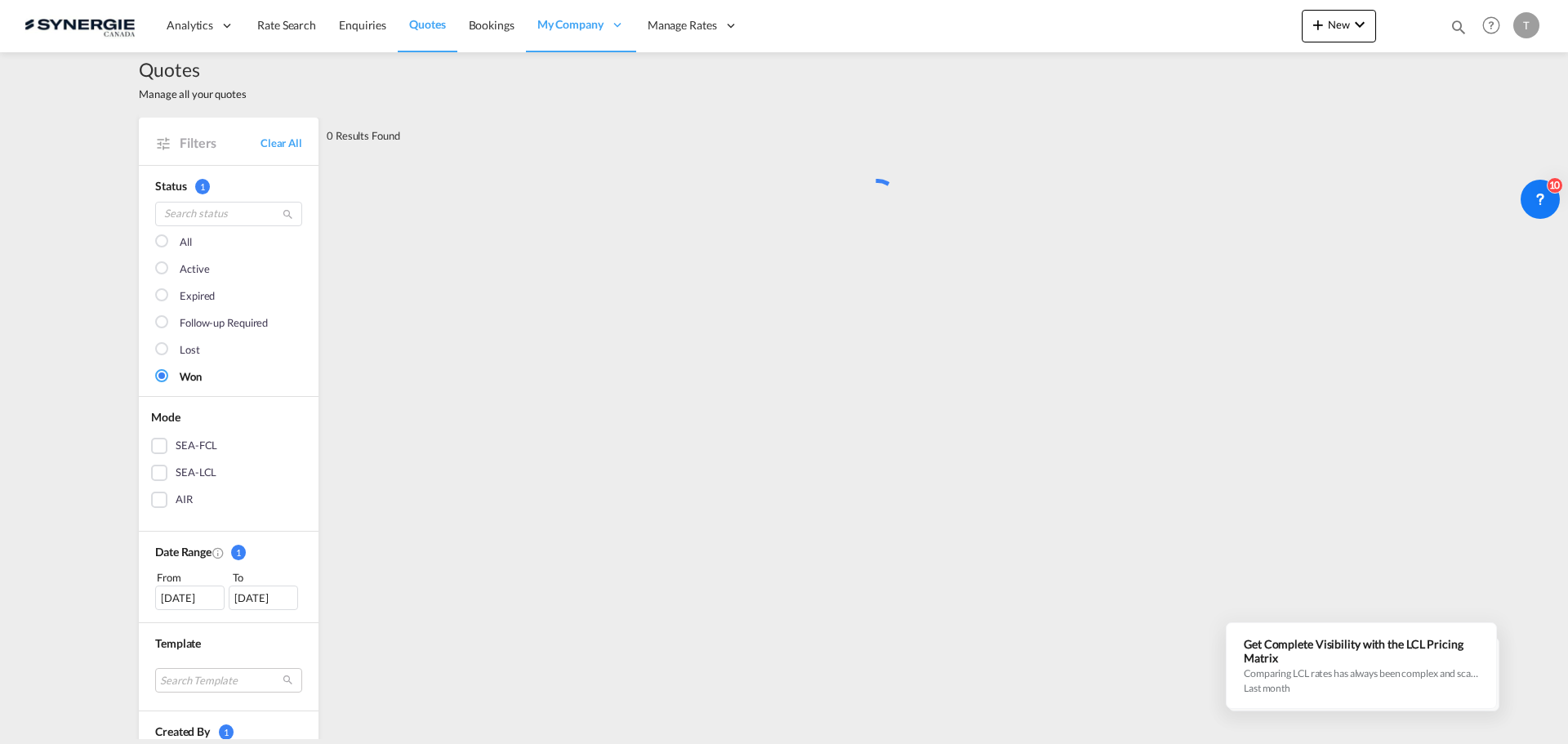
scroll to position [0, 0]
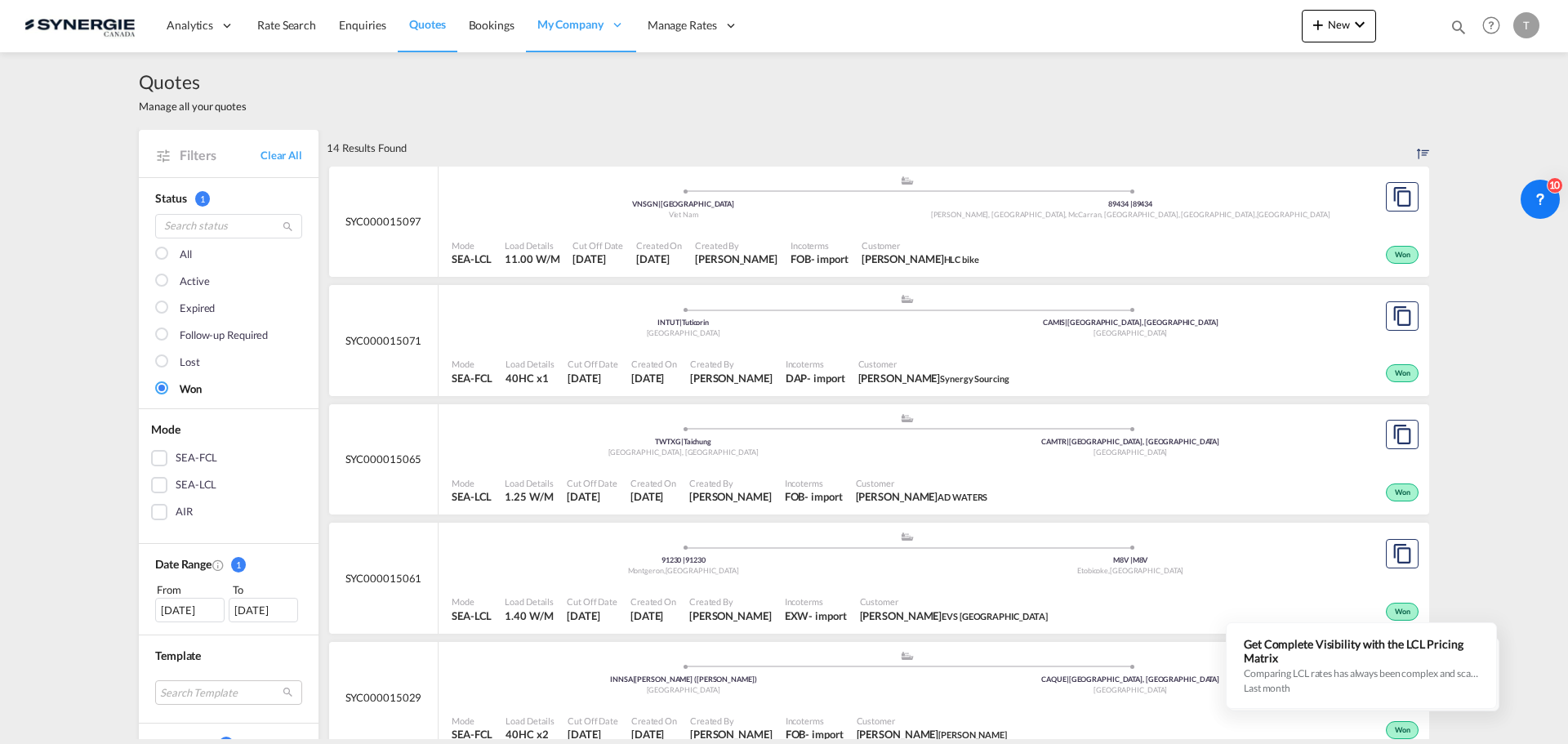
click at [160, 244] on div "All Active Expired Follow-up Required Lost Won" at bounding box center [229, 310] width 147 height 194
click at [156, 252] on div at bounding box center [163, 255] width 16 height 16
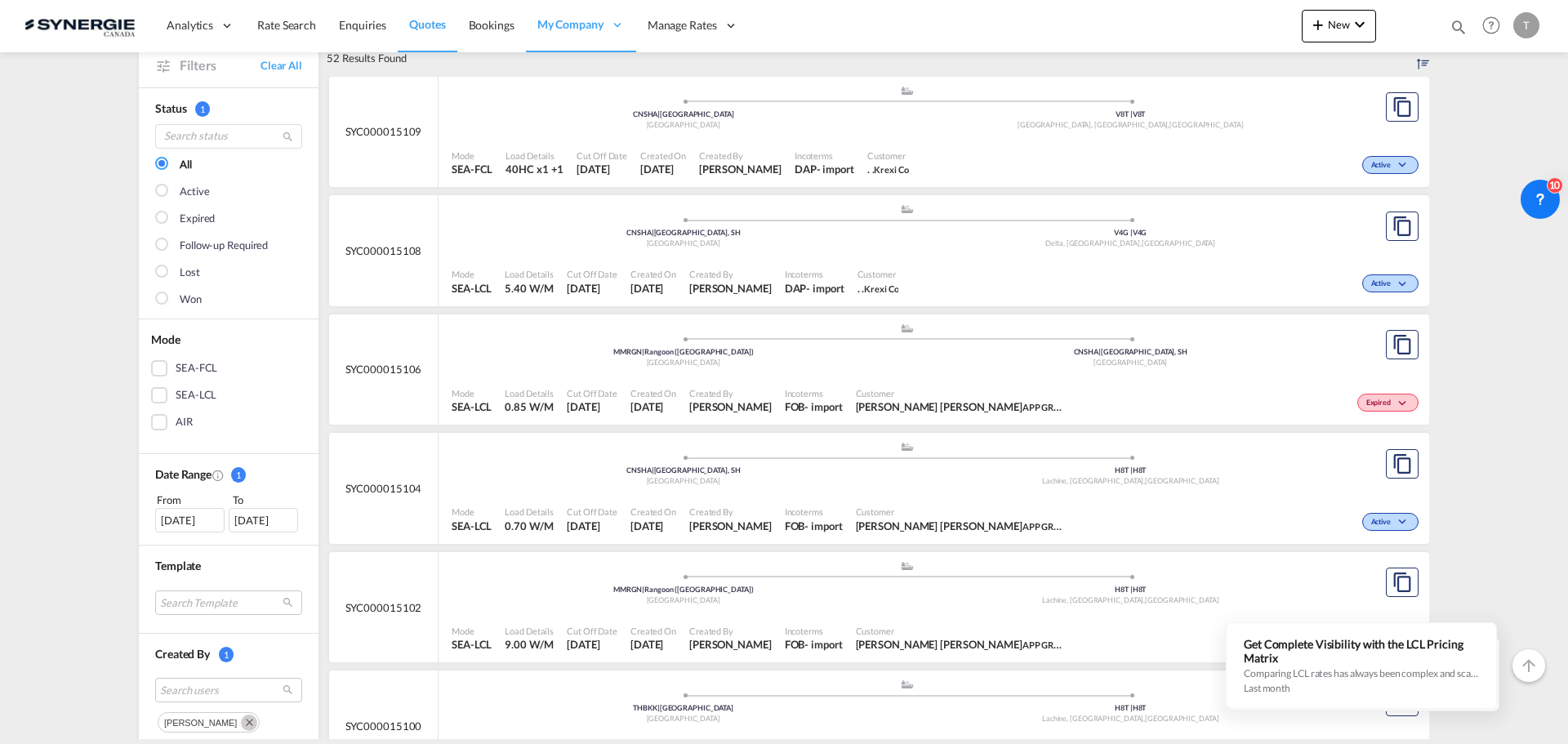
scroll to position [245, 0]
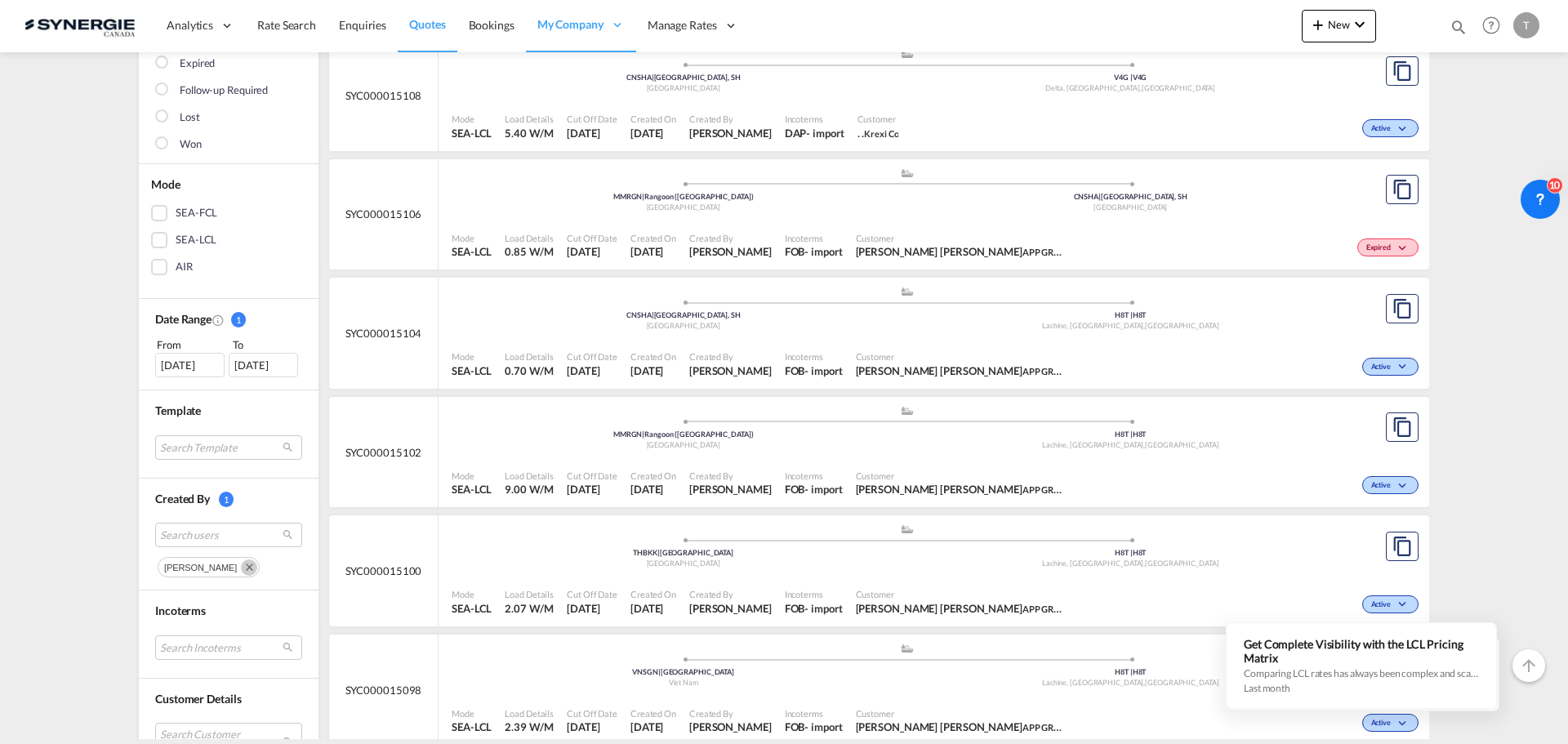
click at [179, 361] on div "22 Sep 2025" at bounding box center [190, 365] width 69 height 25
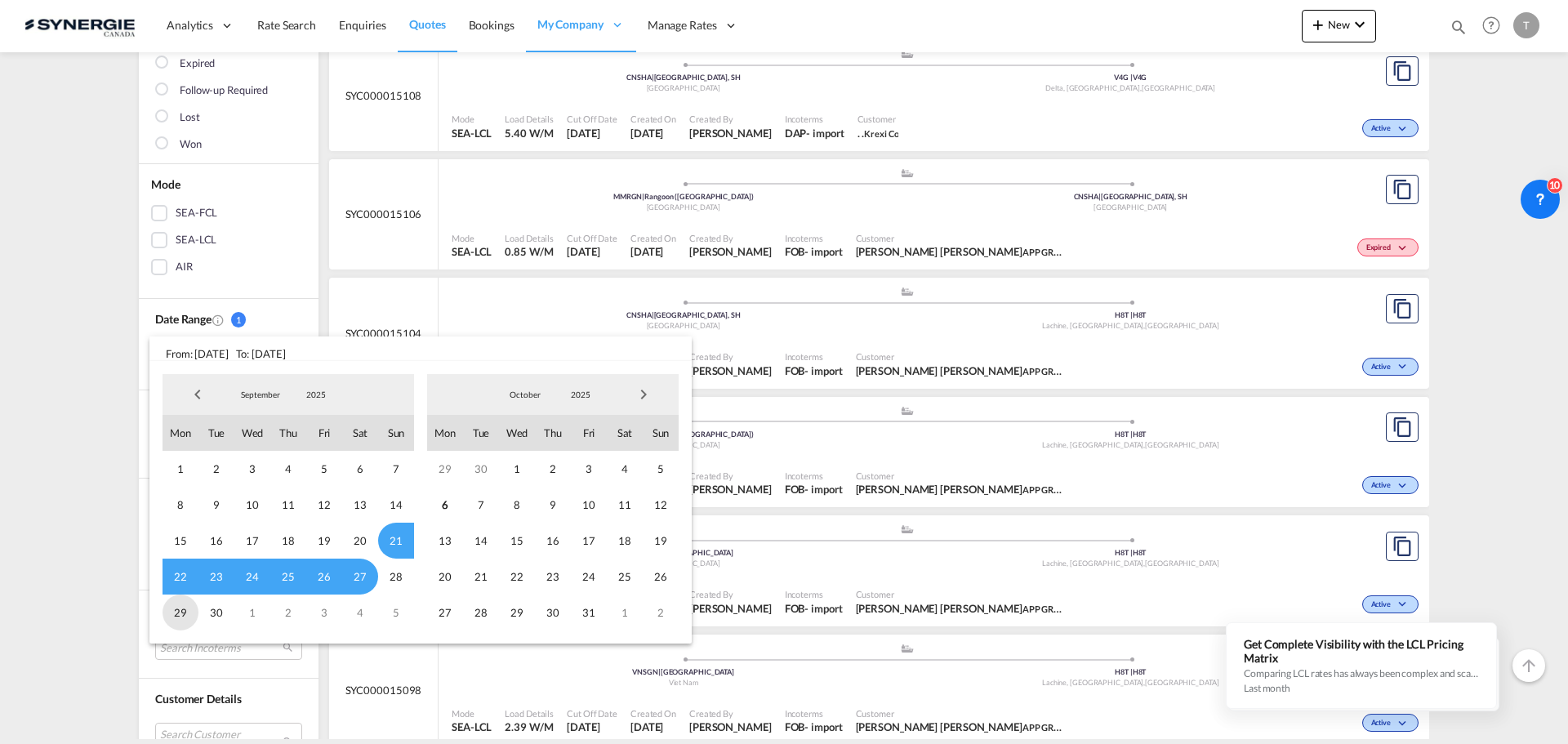
click at [170, 611] on span "29" at bounding box center [180, 612] width 36 height 36
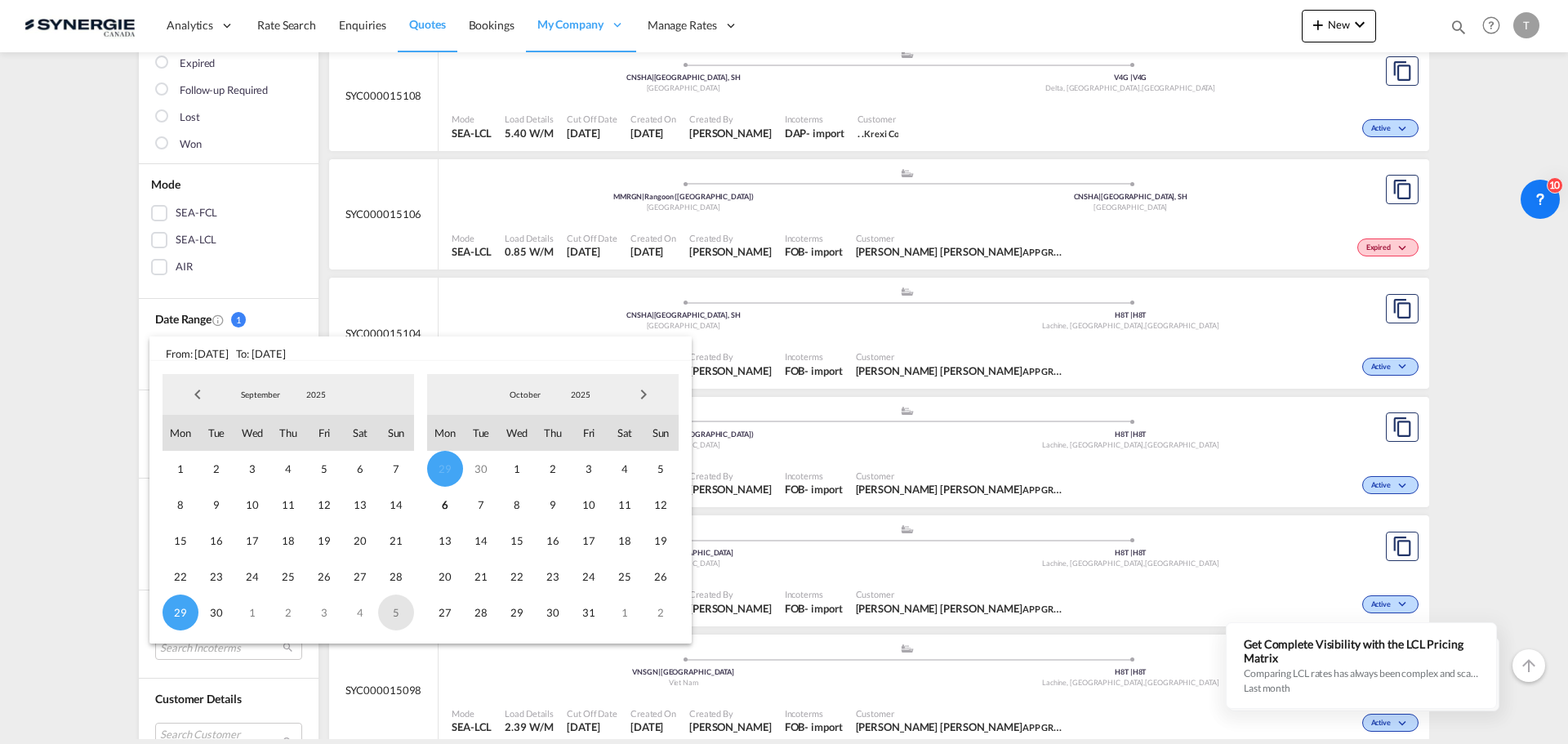
click at [398, 612] on span "5" at bounding box center [396, 612] width 36 height 36
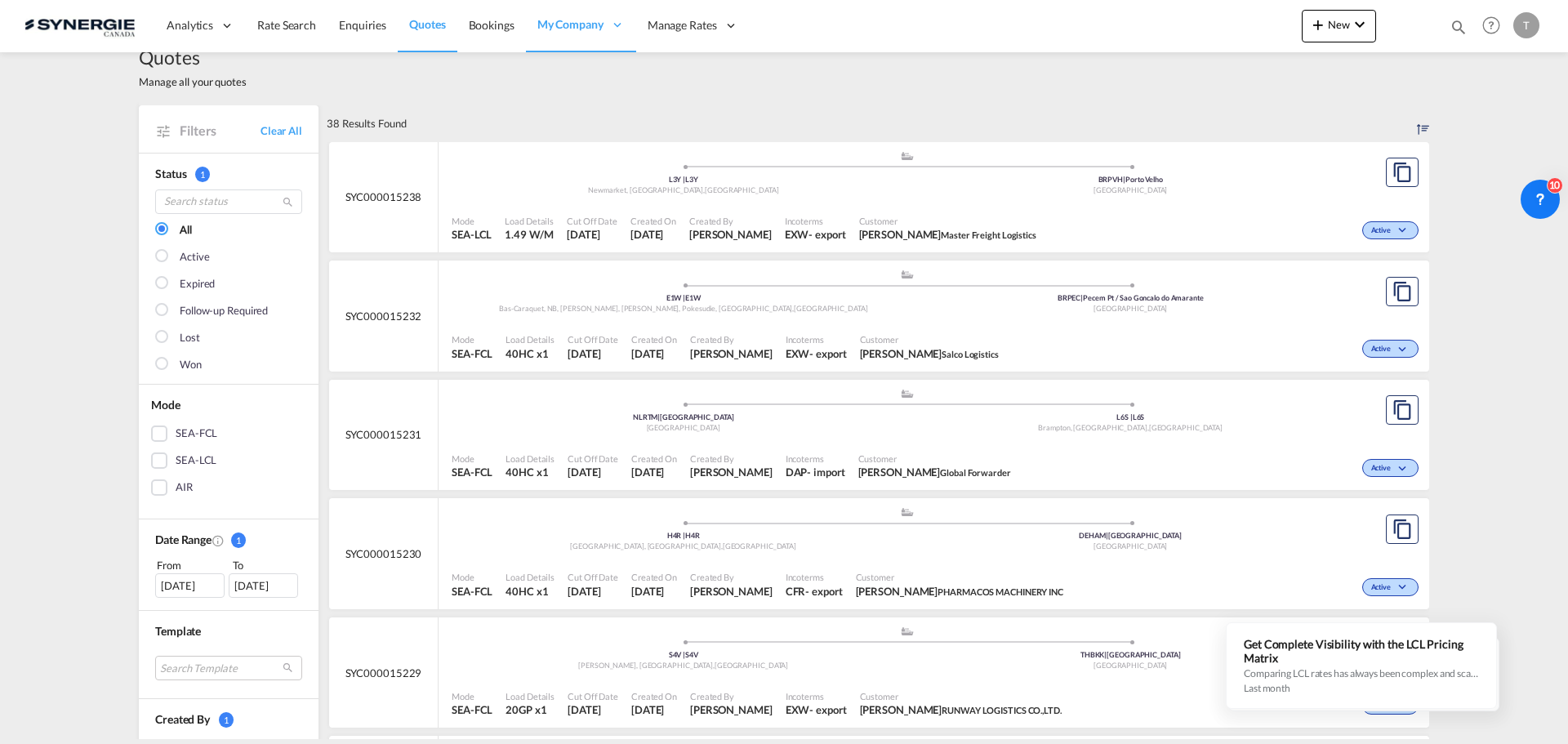
scroll to position [0, 0]
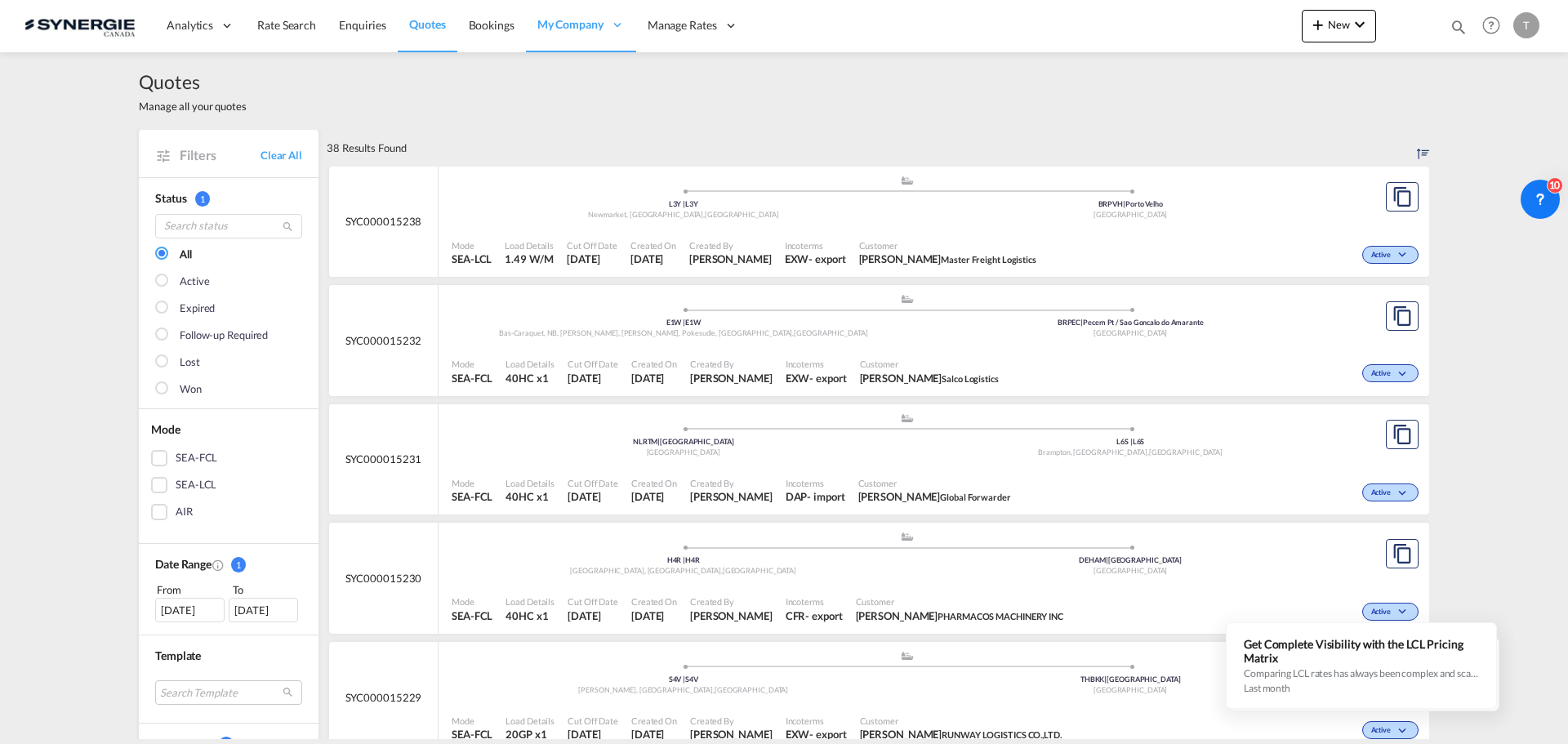
drag, startPoint x: 176, startPoint y: 386, endPoint x: 279, endPoint y: 388, distance: 103.0
click at [179, 386] on div "Won" at bounding box center [191, 389] width 22 height 16
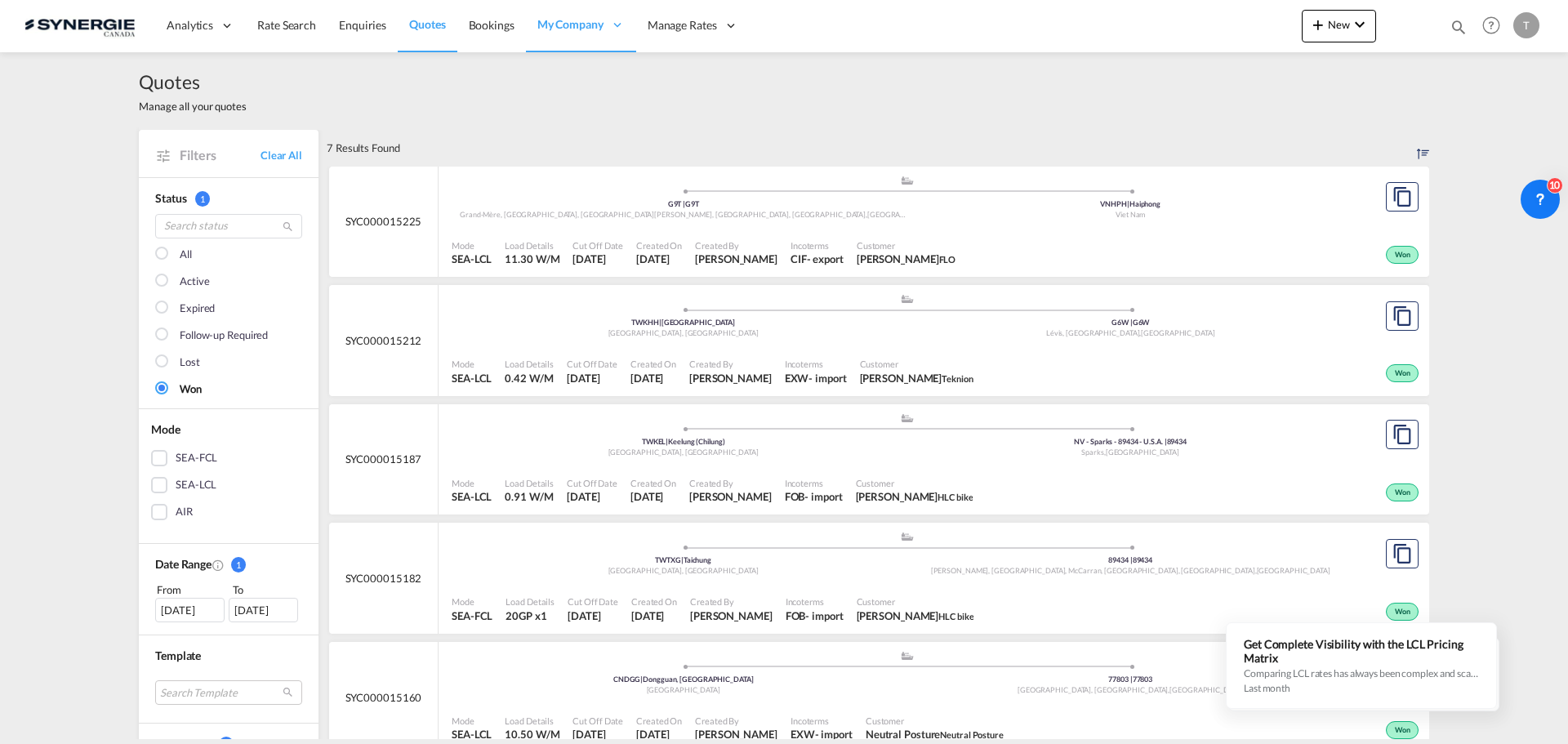
scroll to position [245, 0]
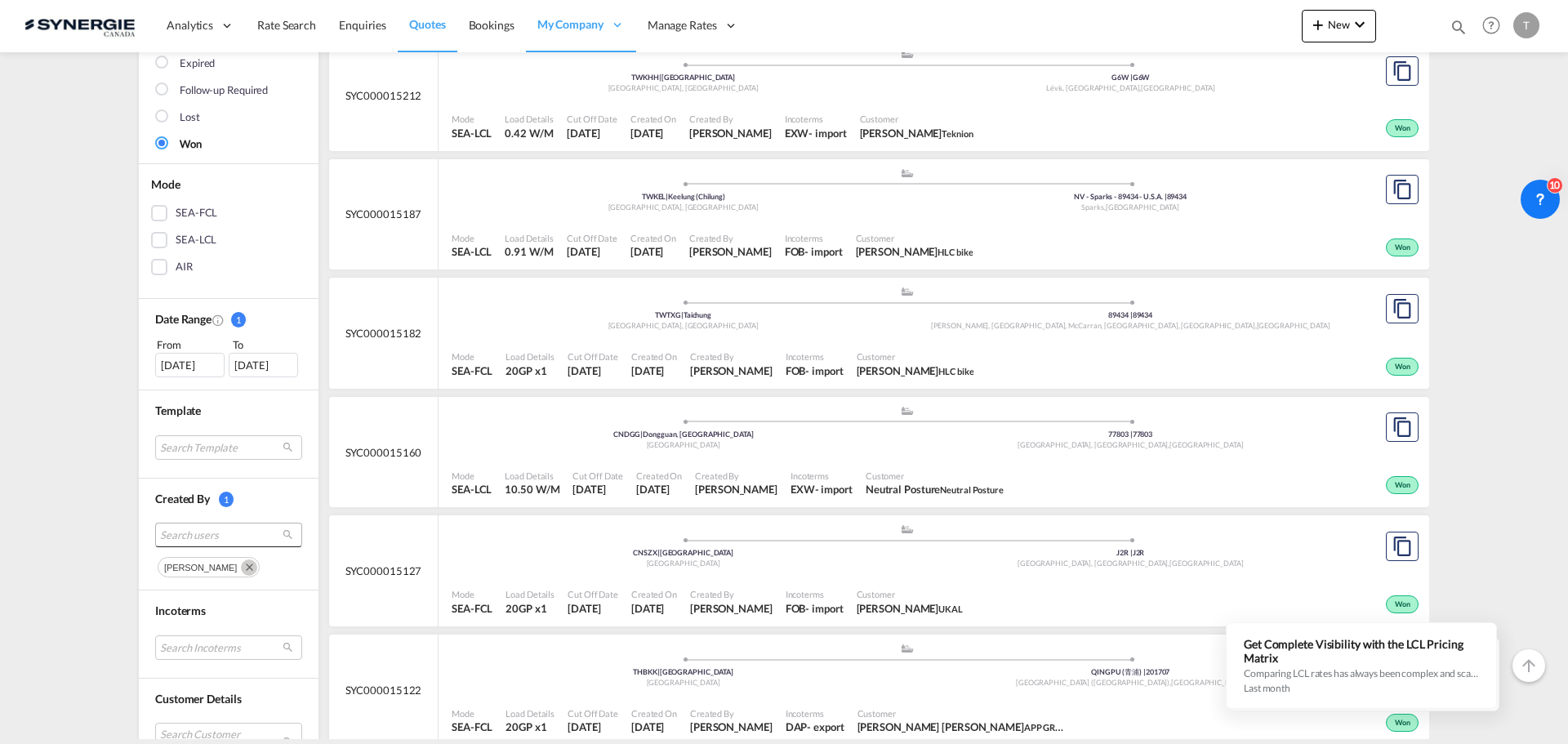
click at [203, 539] on span "Search users" at bounding box center [215, 534] width 111 height 15
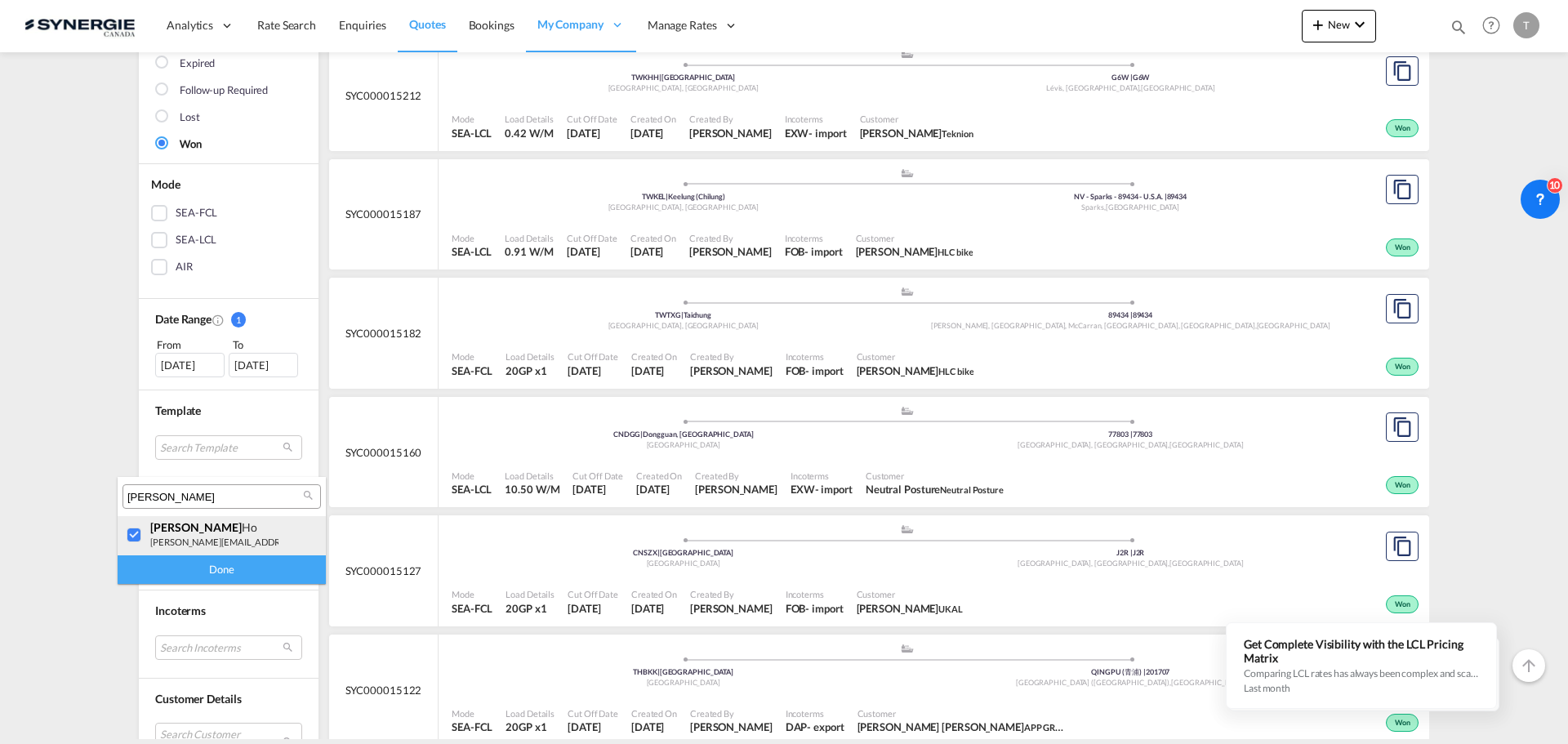
click at [143, 534] on div at bounding box center [134, 535] width 16 height 16
click at [177, 496] on input "rosa" at bounding box center [214, 496] width 175 height 15
type input "pablo"
click at [126, 532] on div at bounding box center [134, 535] width 16 height 16
click at [207, 581] on div "Done" at bounding box center [222, 569] width 208 height 28
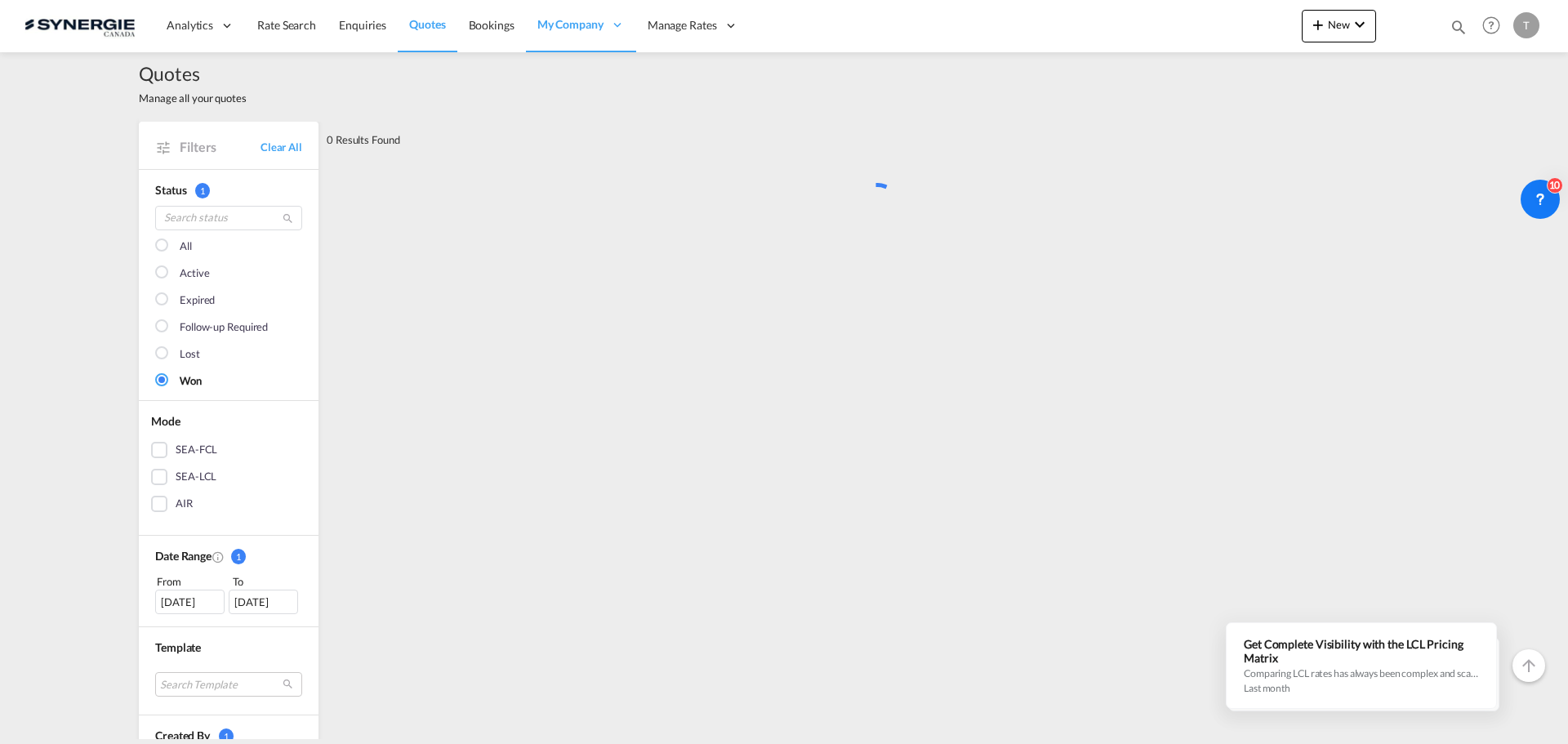
scroll to position [0, 0]
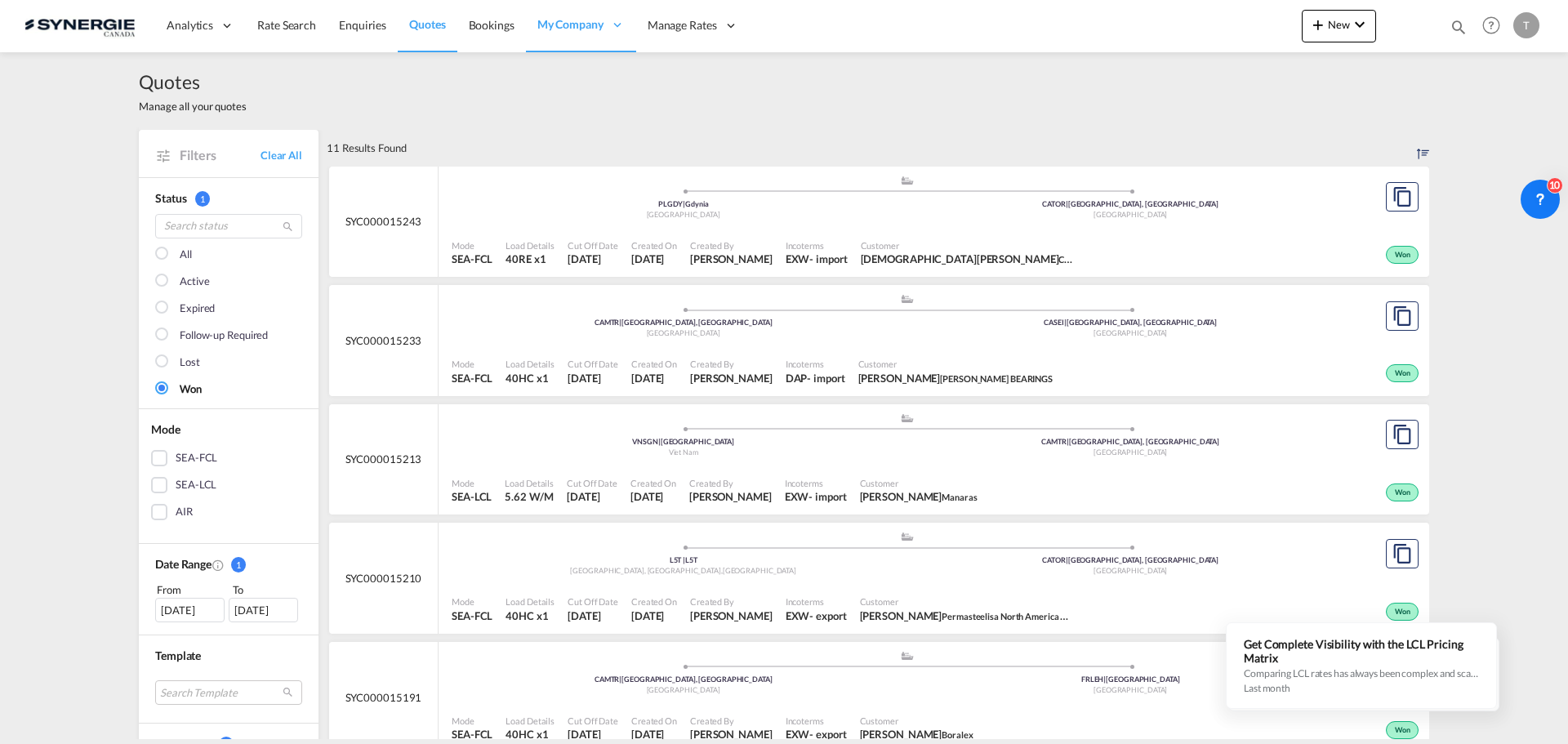
click at [156, 251] on div at bounding box center [163, 255] width 16 height 16
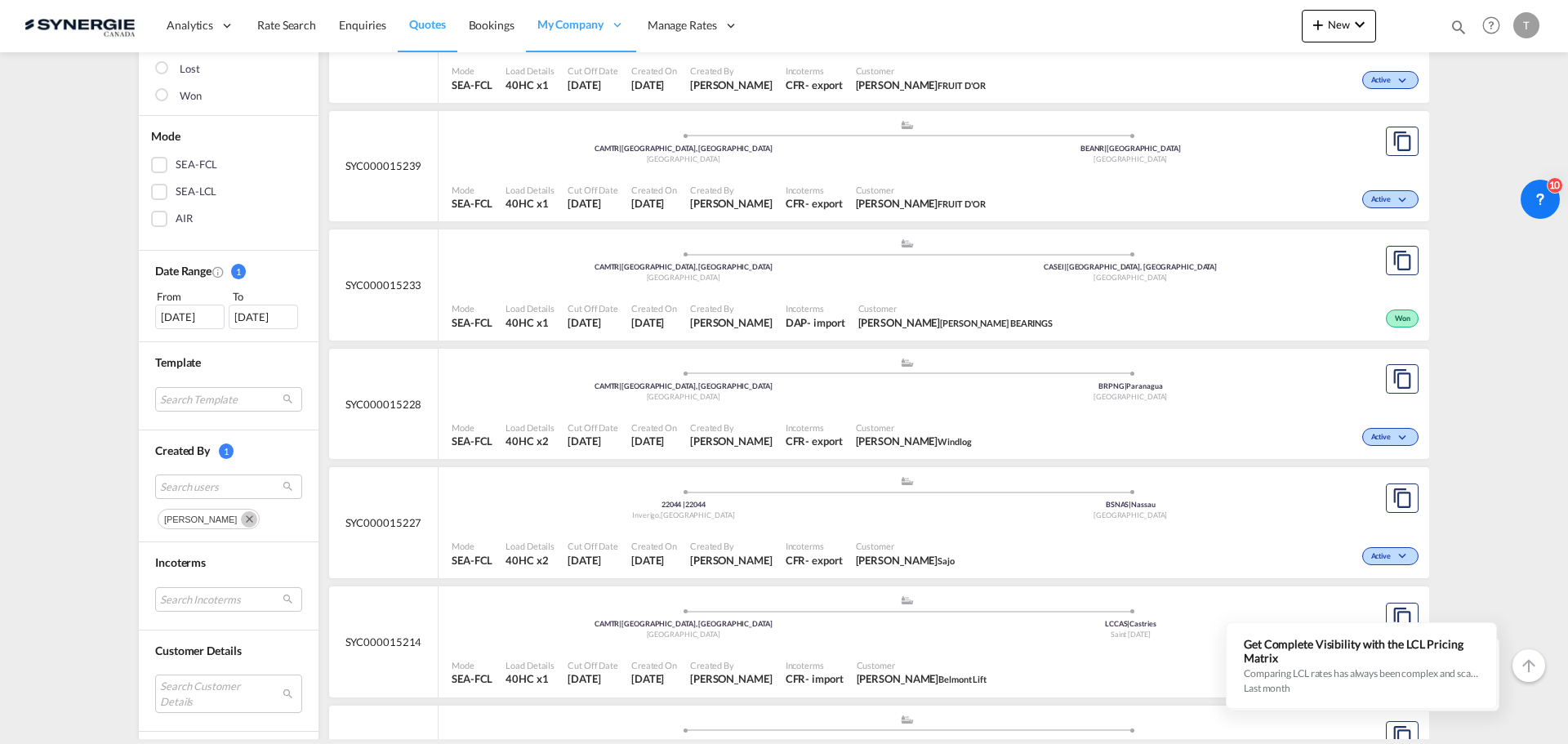
scroll to position [408, 0]
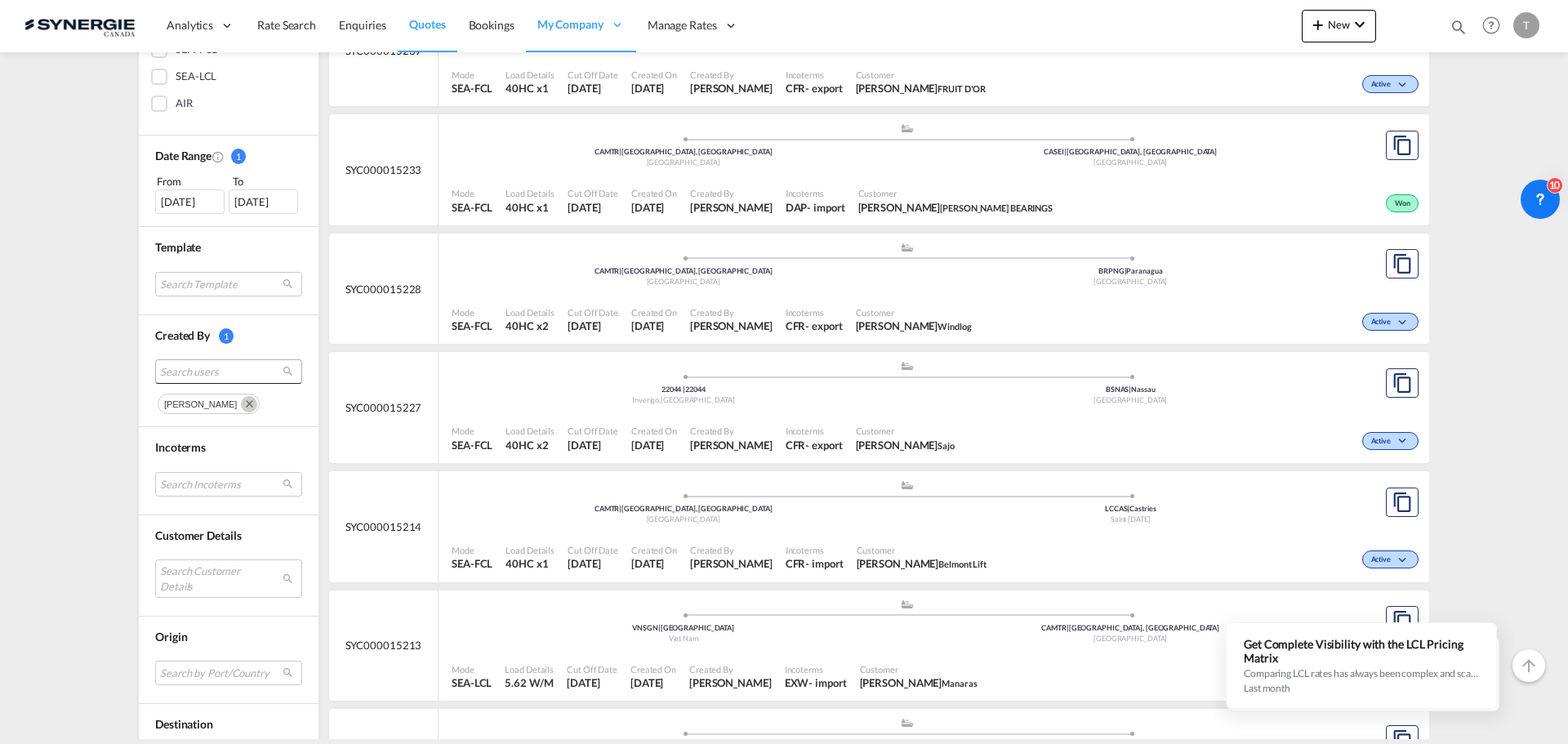
click at [227, 373] on span "Search users" at bounding box center [215, 371] width 111 height 15
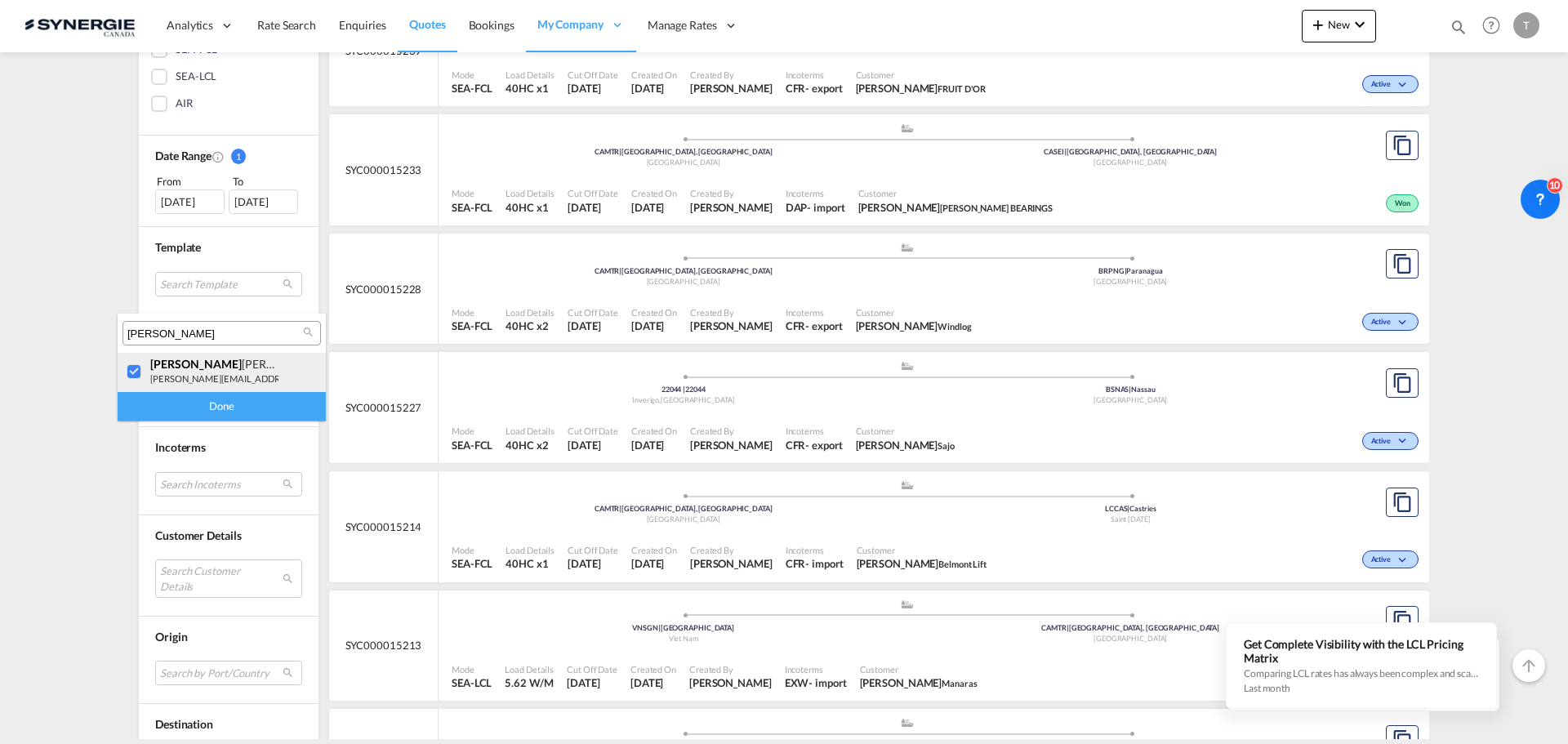
click at [134, 372] on div at bounding box center [134, 372] width 16 height 16
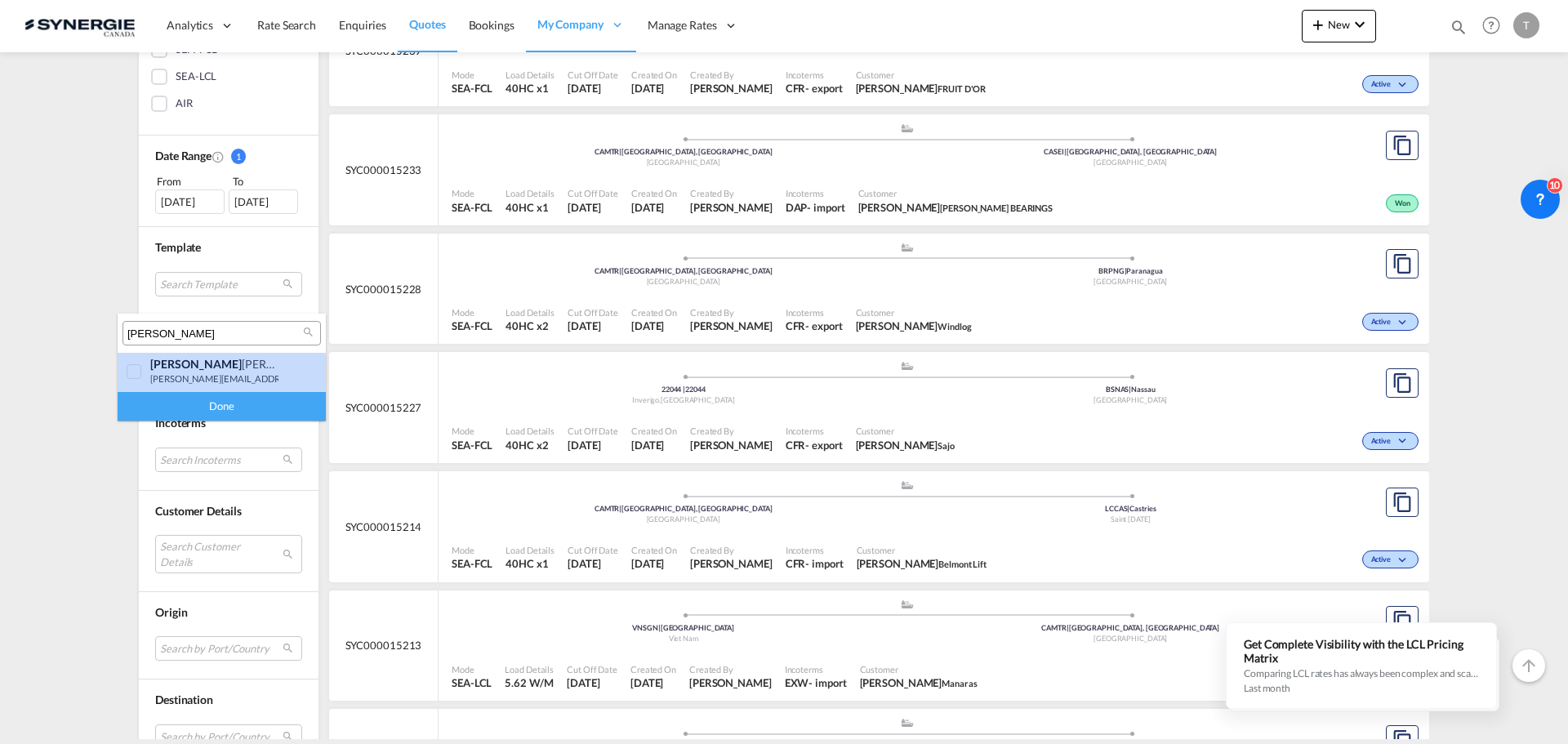
click at [194, 327] on input "pablo" at bounding box center [214, 333] width 175 height 15
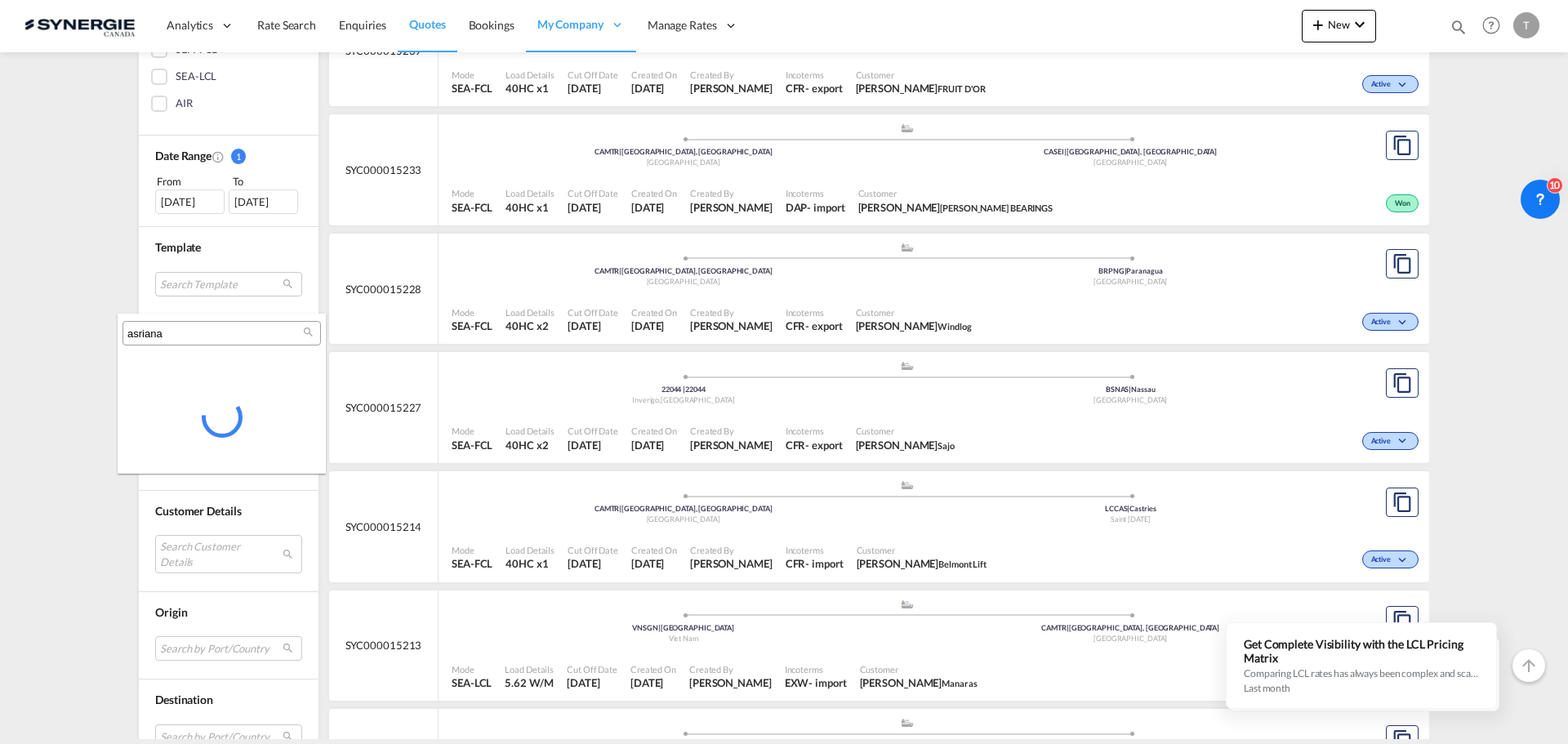
click at [138, 330] on input "asriana" at bounding box center [214, 333] width 175 height 15
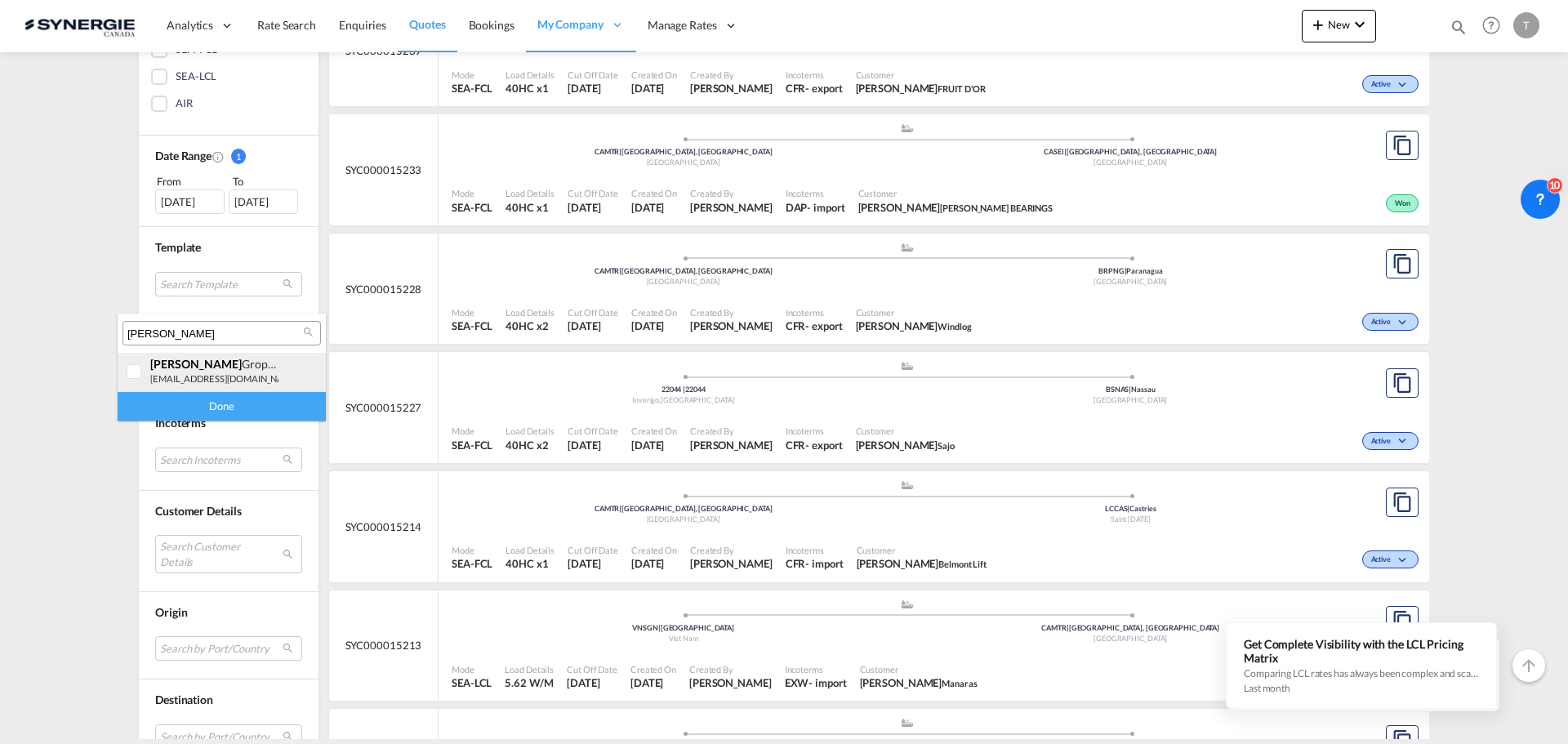
type input "adriana"
click at [141, 368] on div at bounding box center [134, 372] width 16 height 16
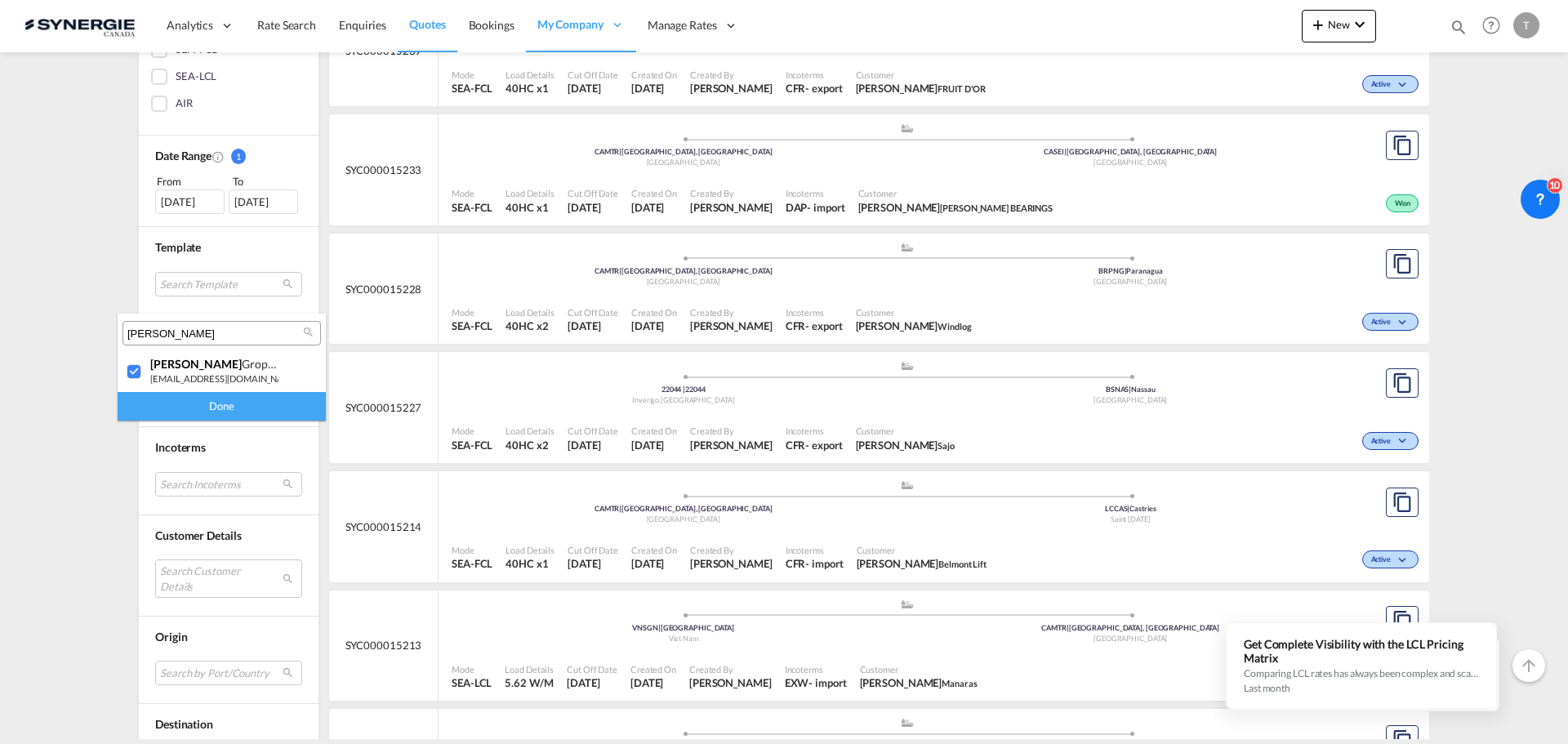
click at [238, 407] on div "Done" at bounding box center [222, 406] width 208 height 28
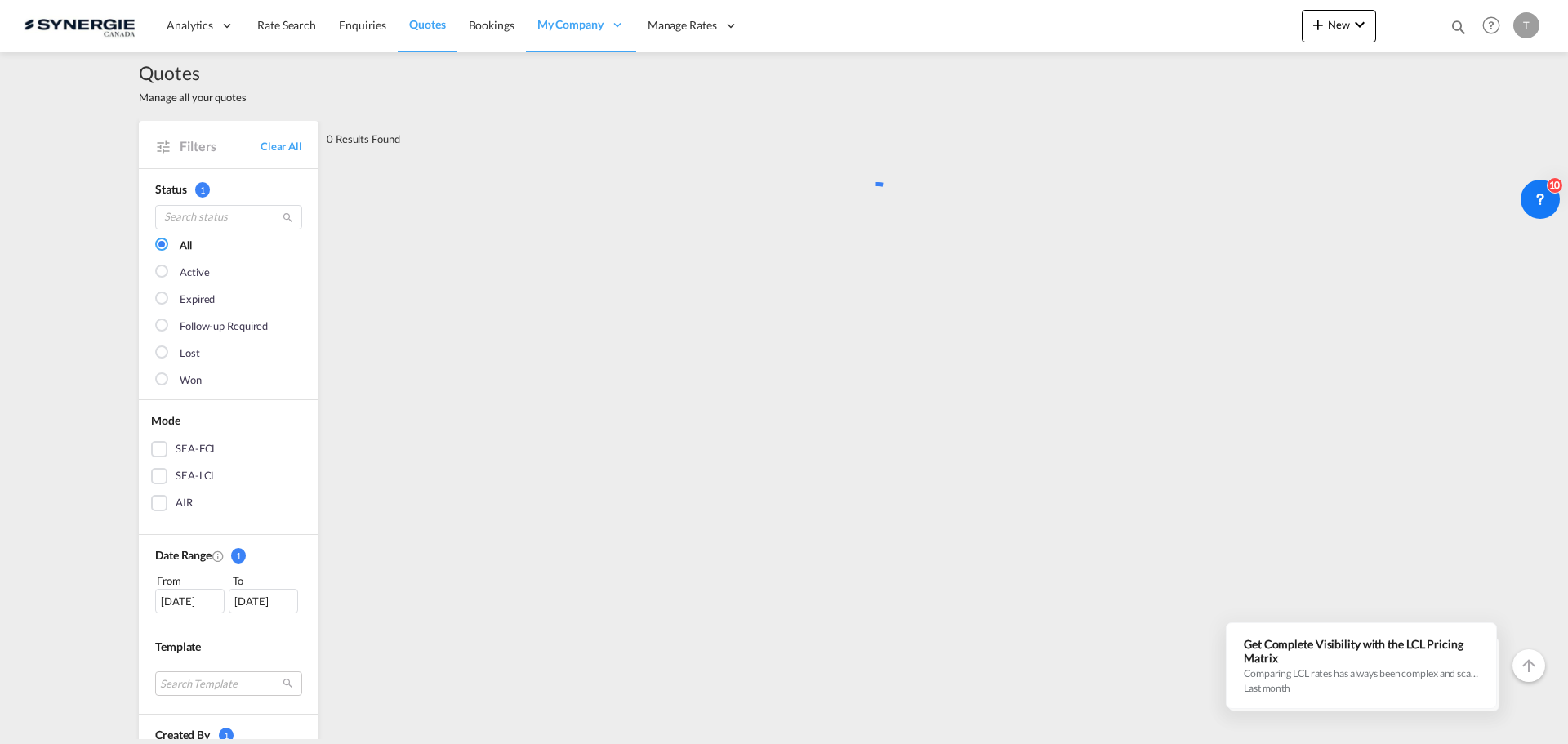
scroll to position [0, 0]
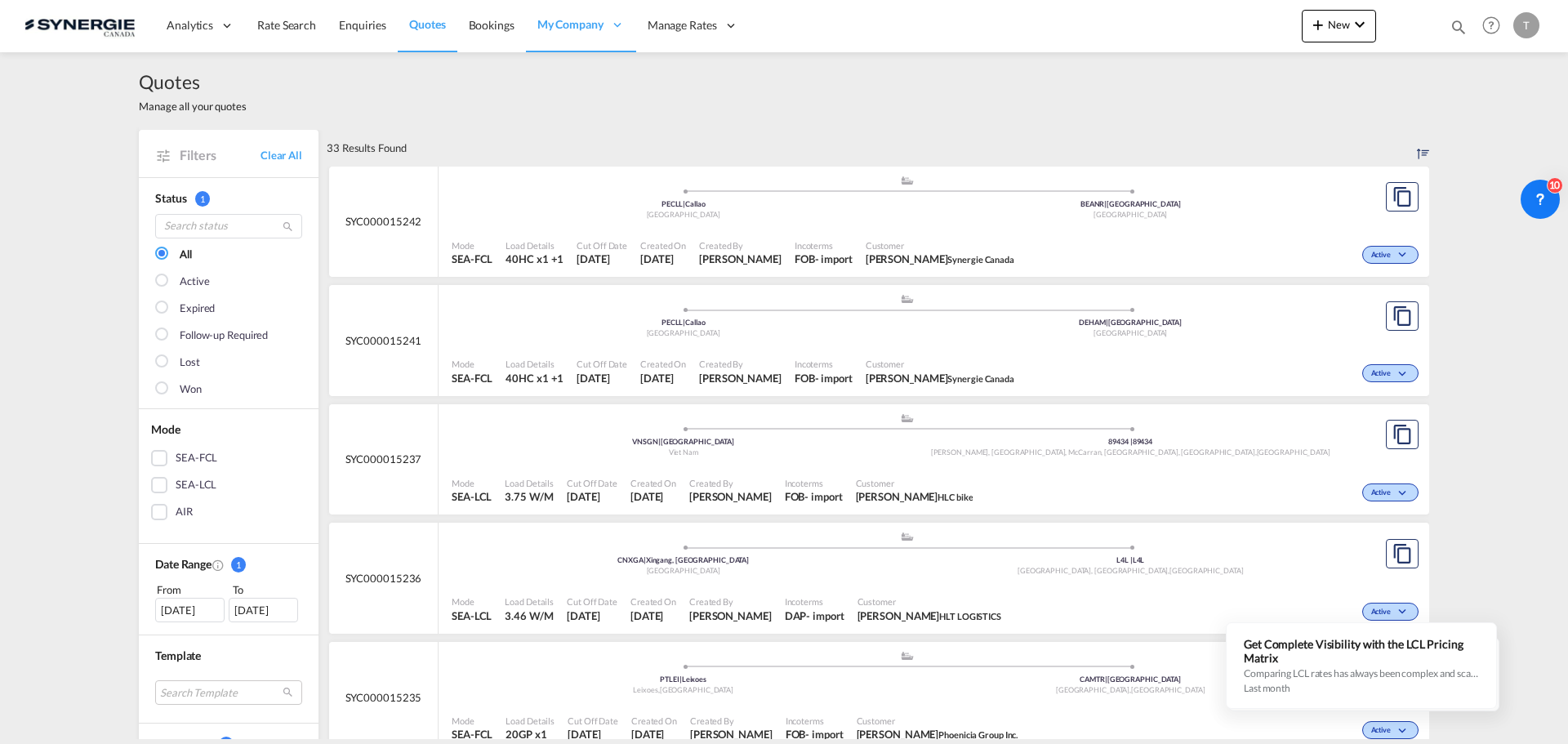
click at [167, 392] on md-checkbox "Won" at bounding box center [229, 389] width 147 height 16
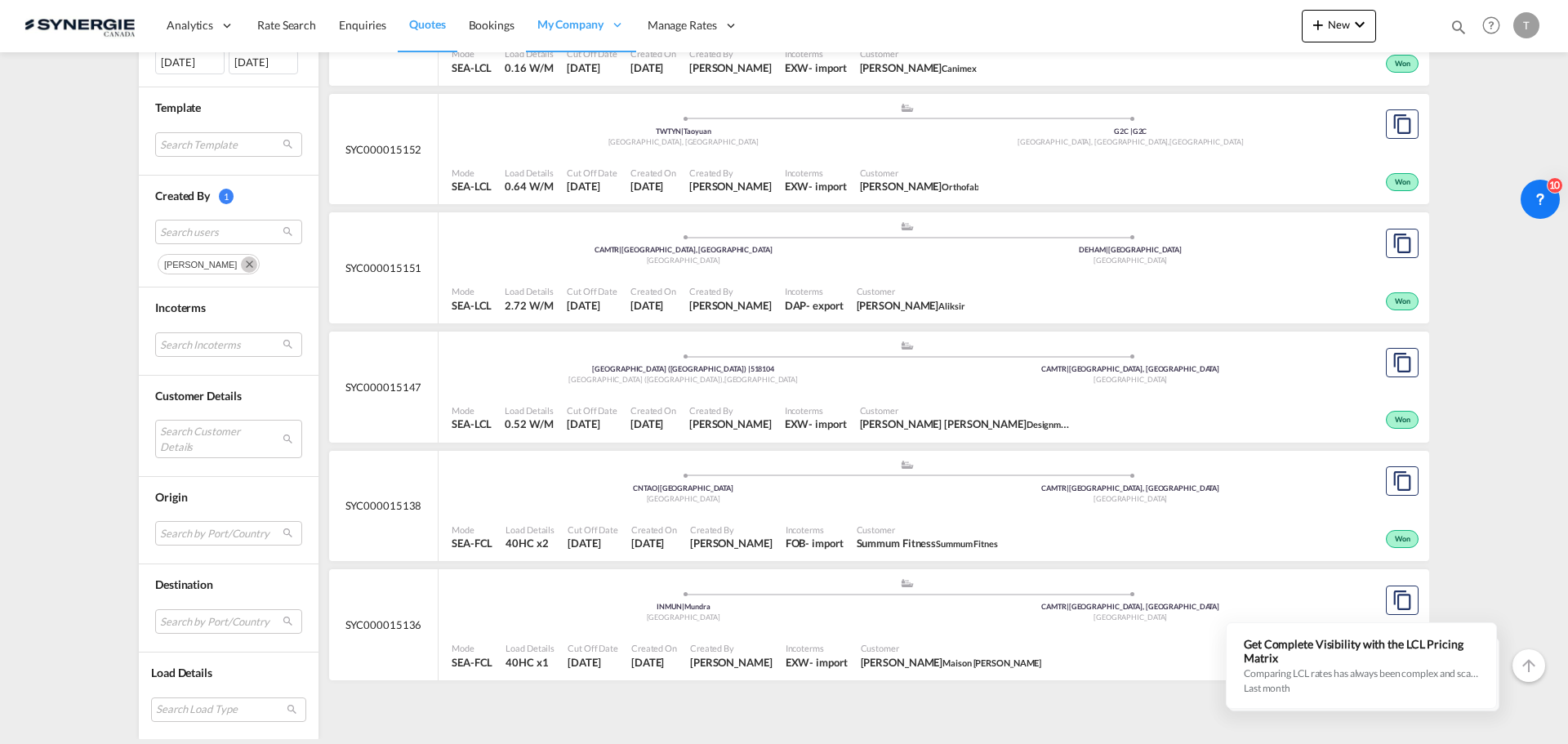
scroll to position [549, 0]
click at [215, 237] on span "Search users" at bounding box center [215, 230] width 111 height 15
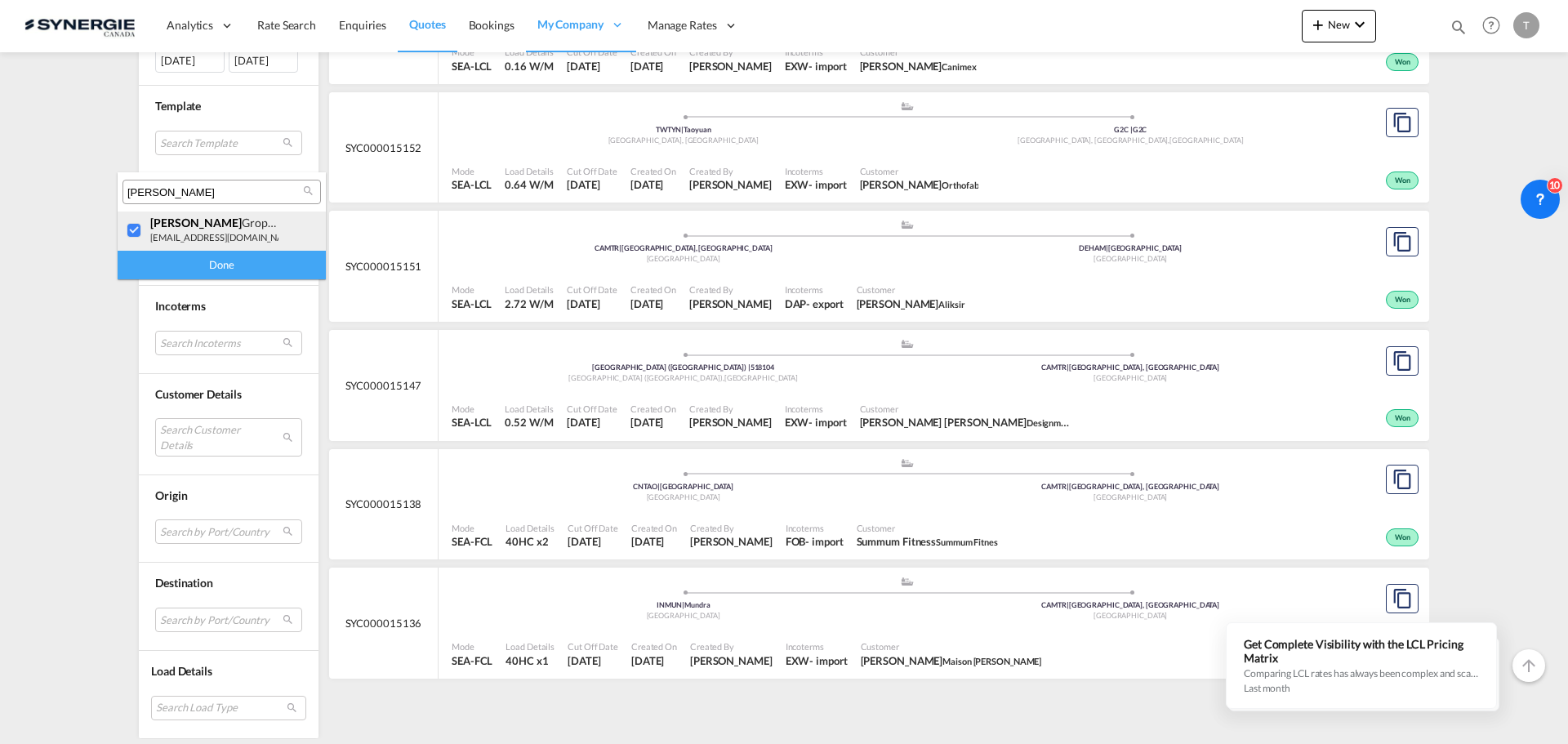
click at [132, 232] on div at bounding box center [134, 231] width 16 height 16
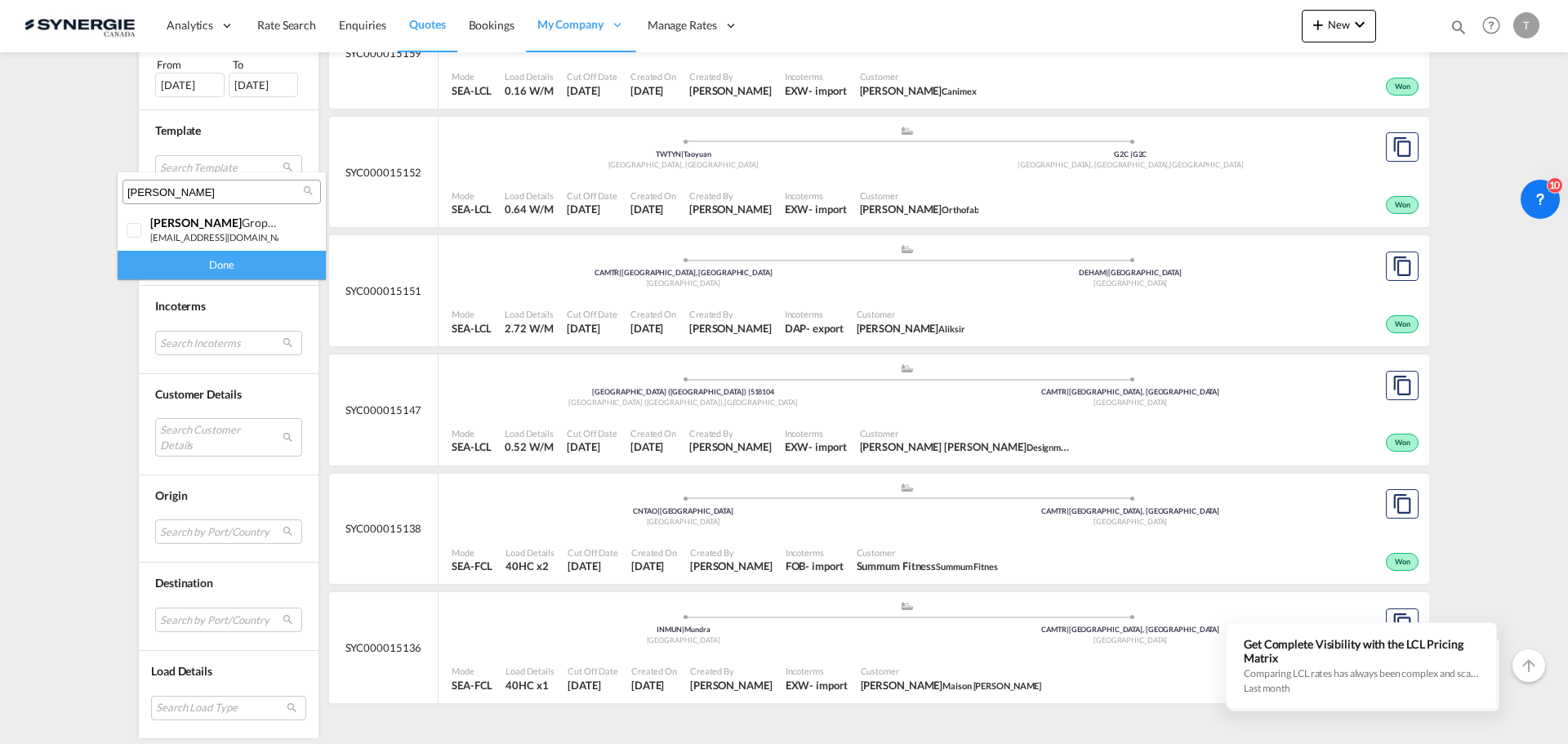
scroll to position [525, 0]
click at [185, 191] on input "adriana" at bounding box center [214, 192] width 175 height 15
type input "[PERSON_NAME]"
click at [155, 220] on span "[PERSON_NAME]" at bounding box center [196, 222] width 91 height 14
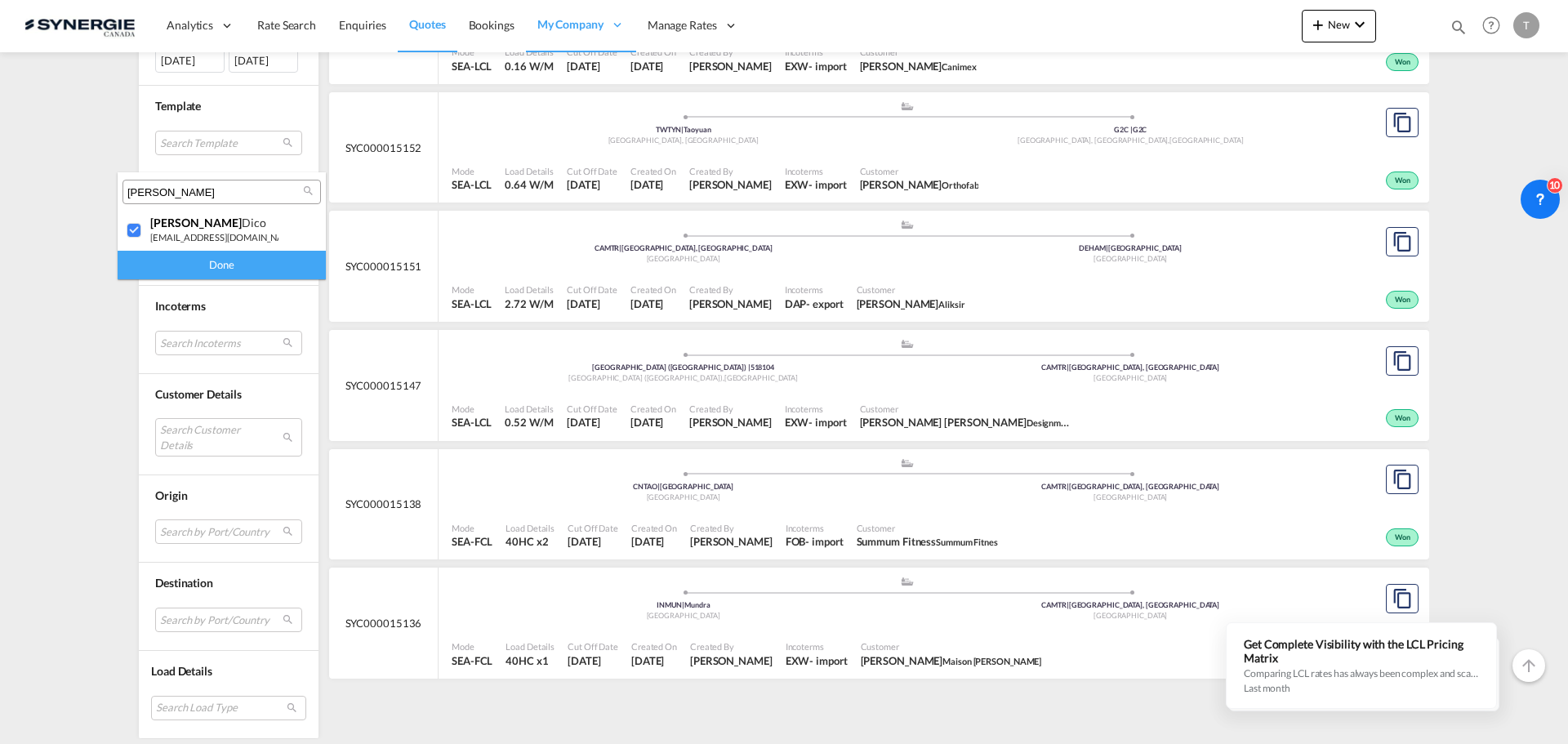
click at [179, 255] on div "Done" at bounding box center [222, 264] width 208 height 28
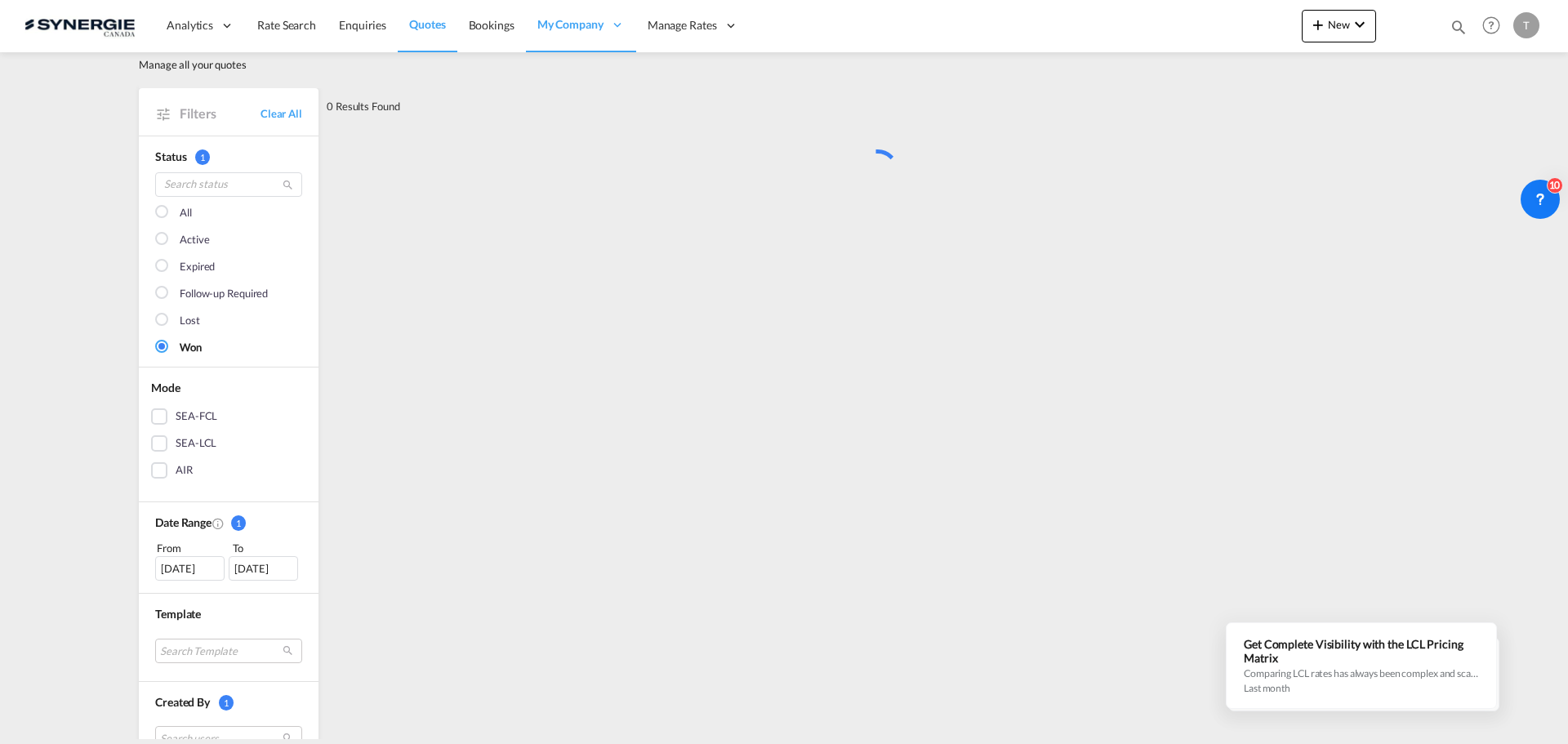
scroll to position [0, 0]
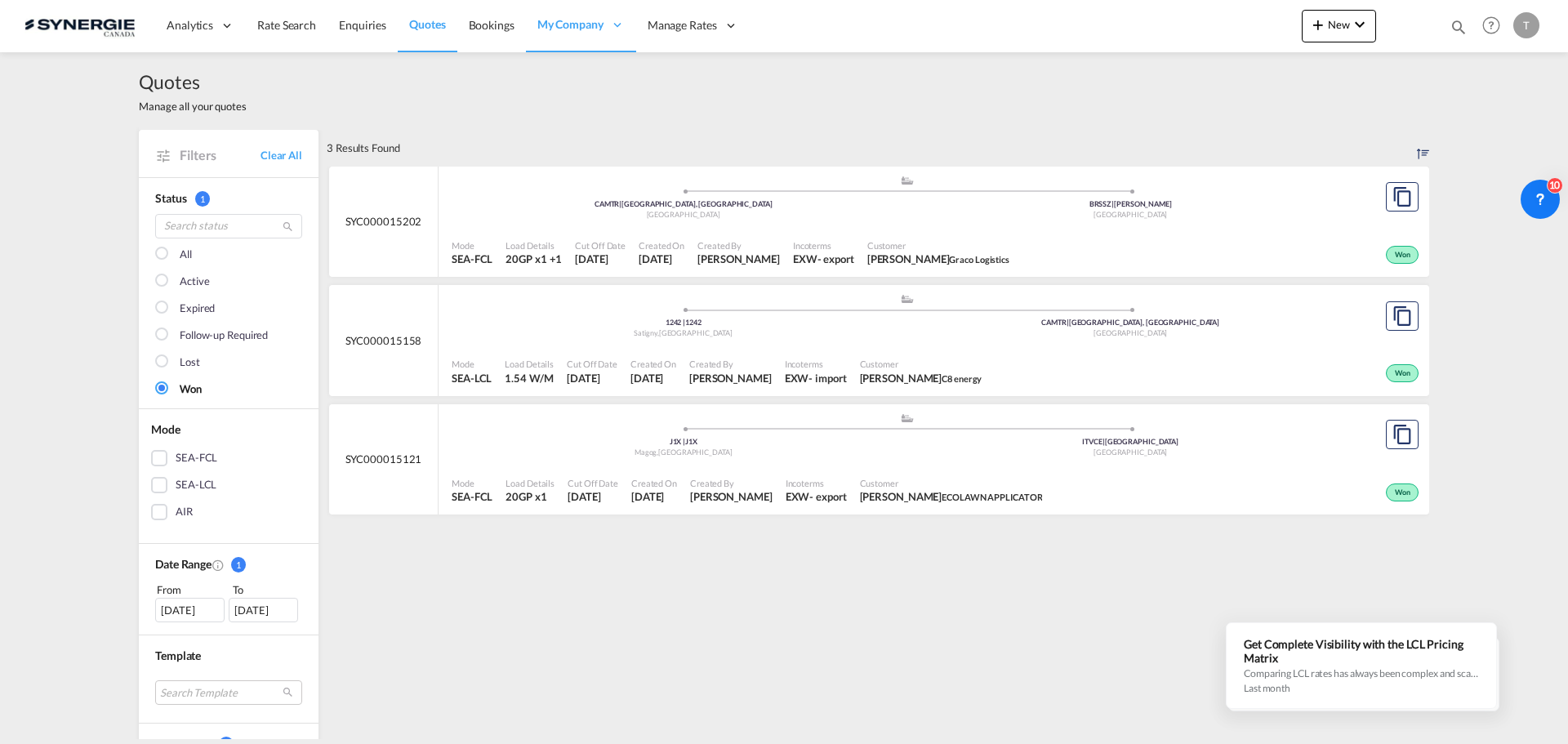
click at [157, 254] on div at bounding box center [163, 255] width 16 height 16
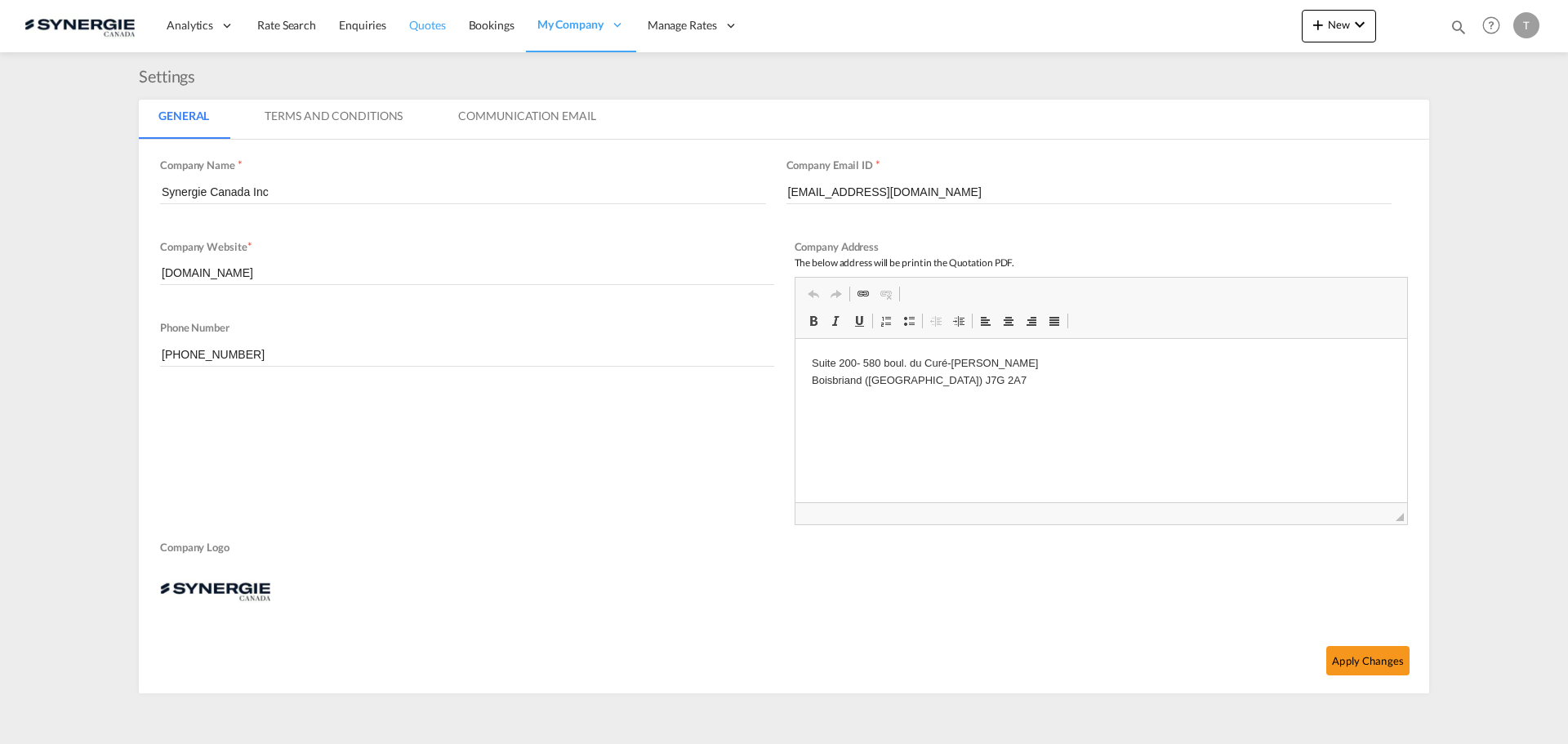
click at [428, 25] on span "Quotes" at bounding box center [427, 25] width 36 height 14
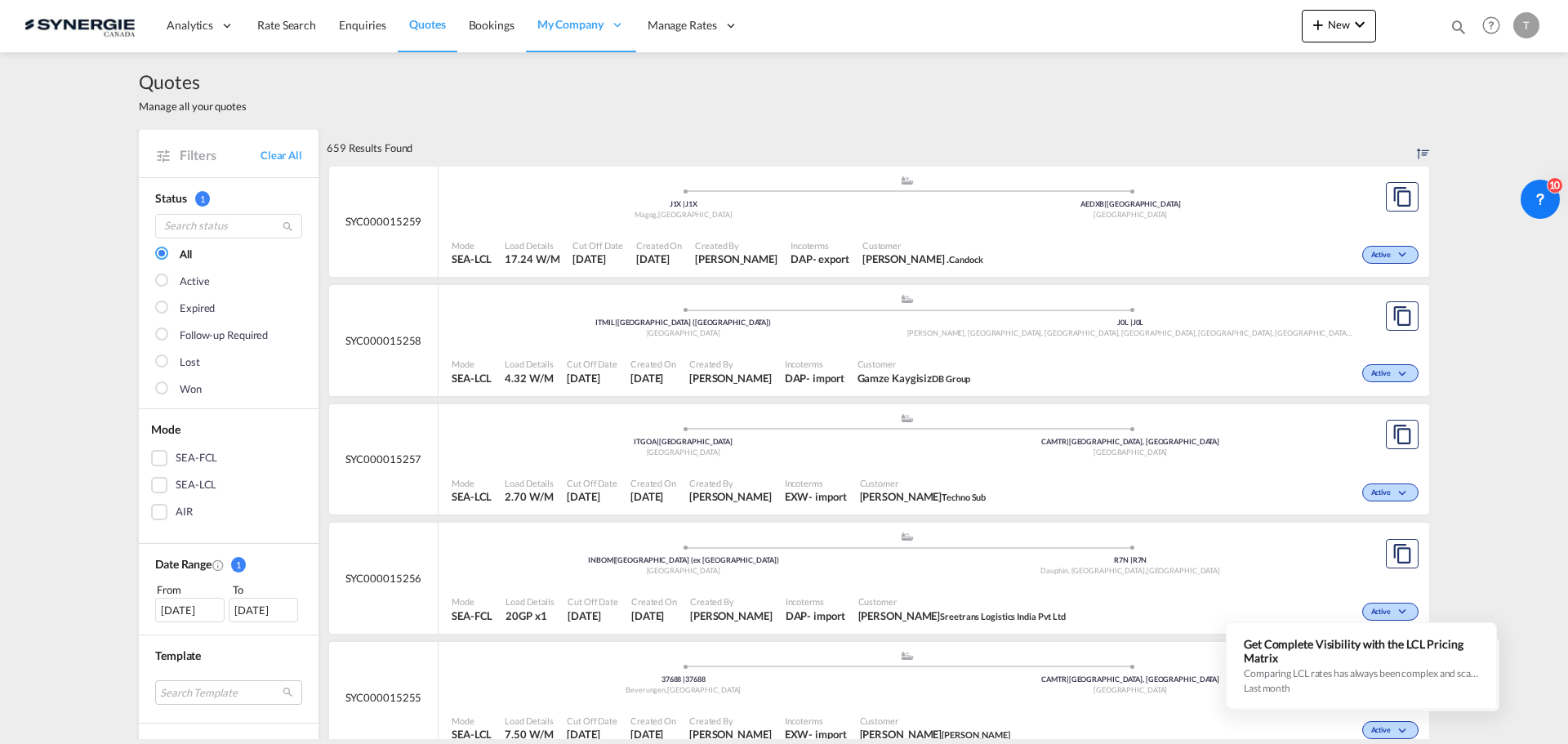
click at [1444, 26] on div "Bookings Quotes Enquiries Help Resources Product Release T My Profile Logout" at bounding box center [1491, 25] width 103 height 50
click at [1452, 34] on md-icon "icon-magnify" at bounding box center [1459, 26] width 18 height 18
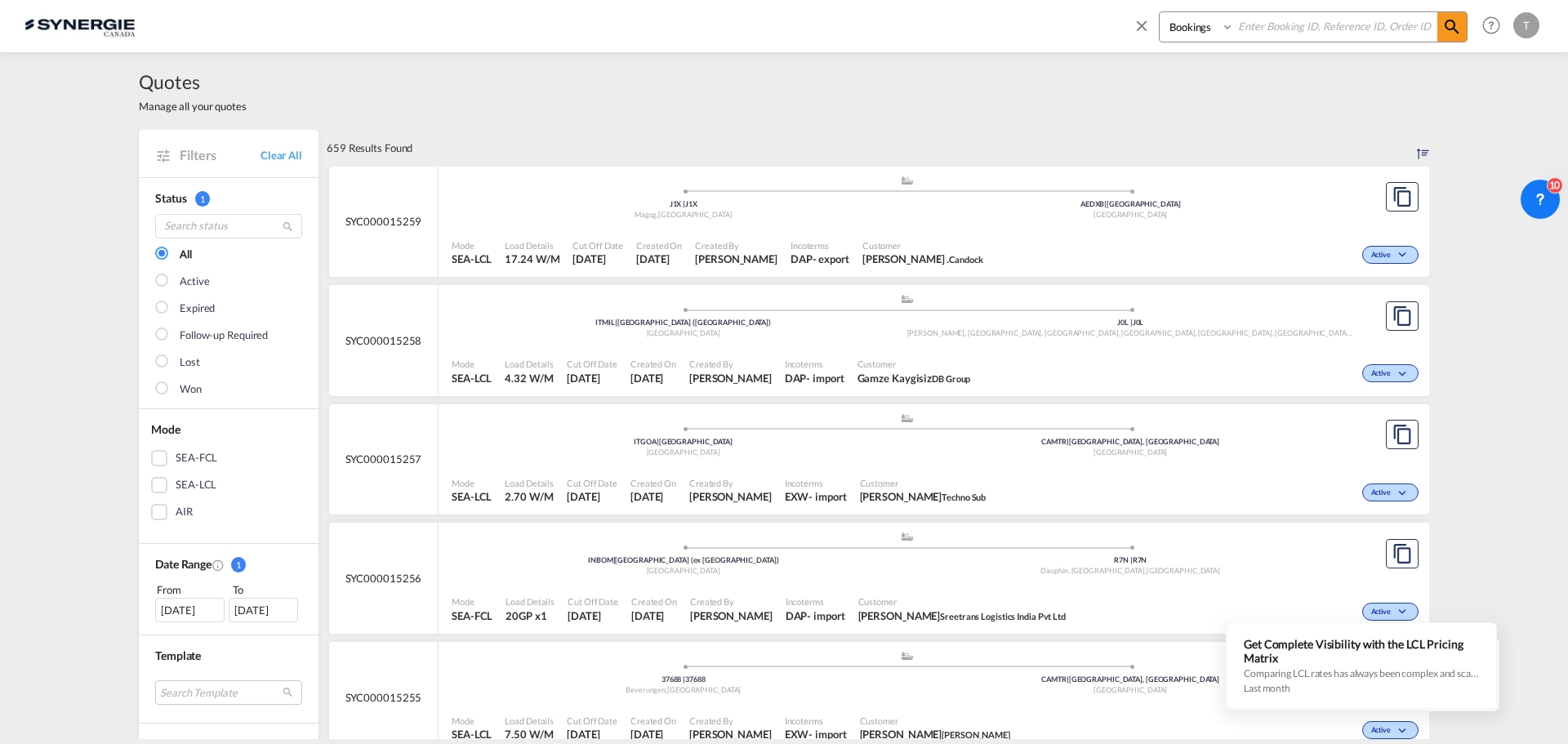
click at [817, 68] on div "Quotes Manage all your quotes" at bounding box center [784, 91] width 1290 height 78
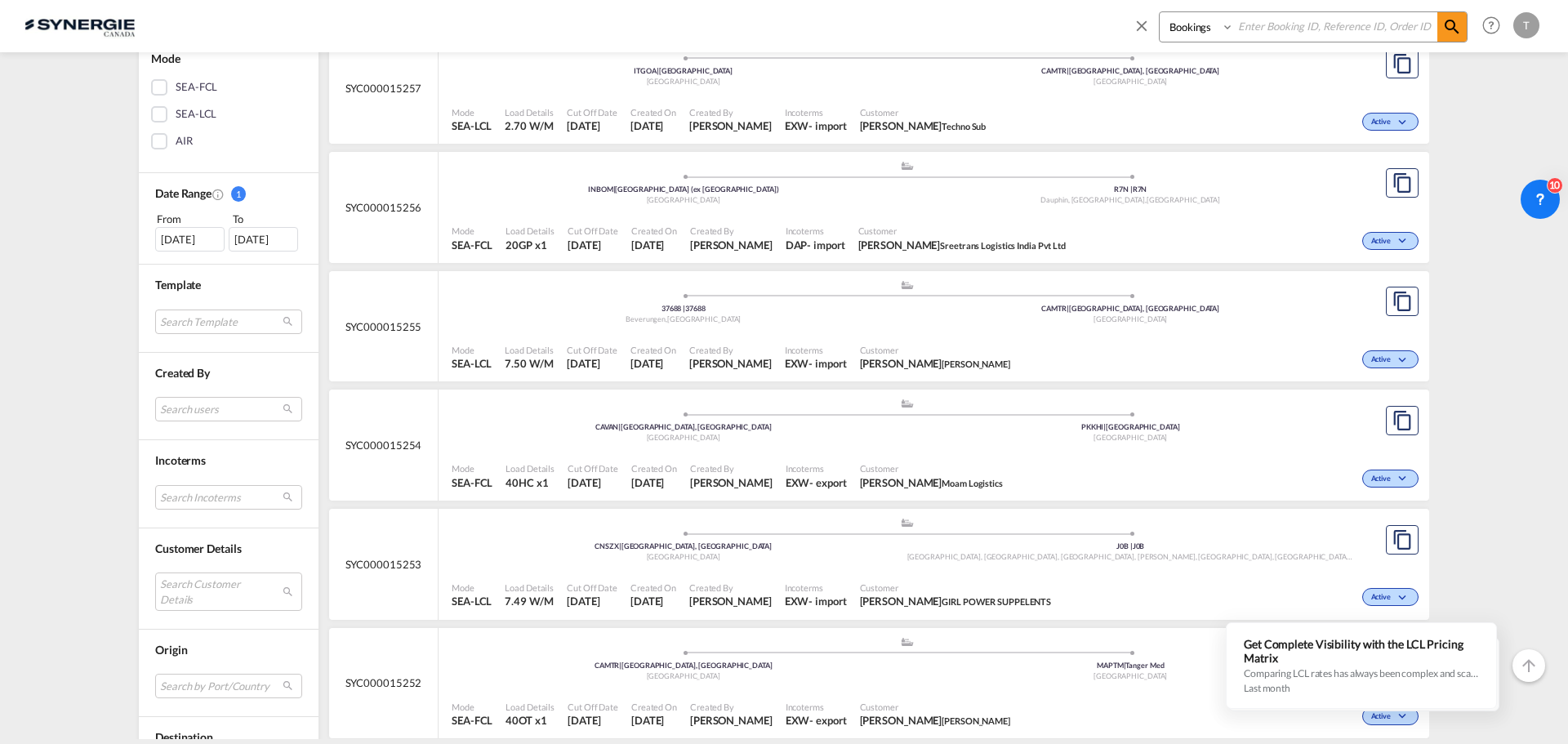
scroll to position [408, 0]
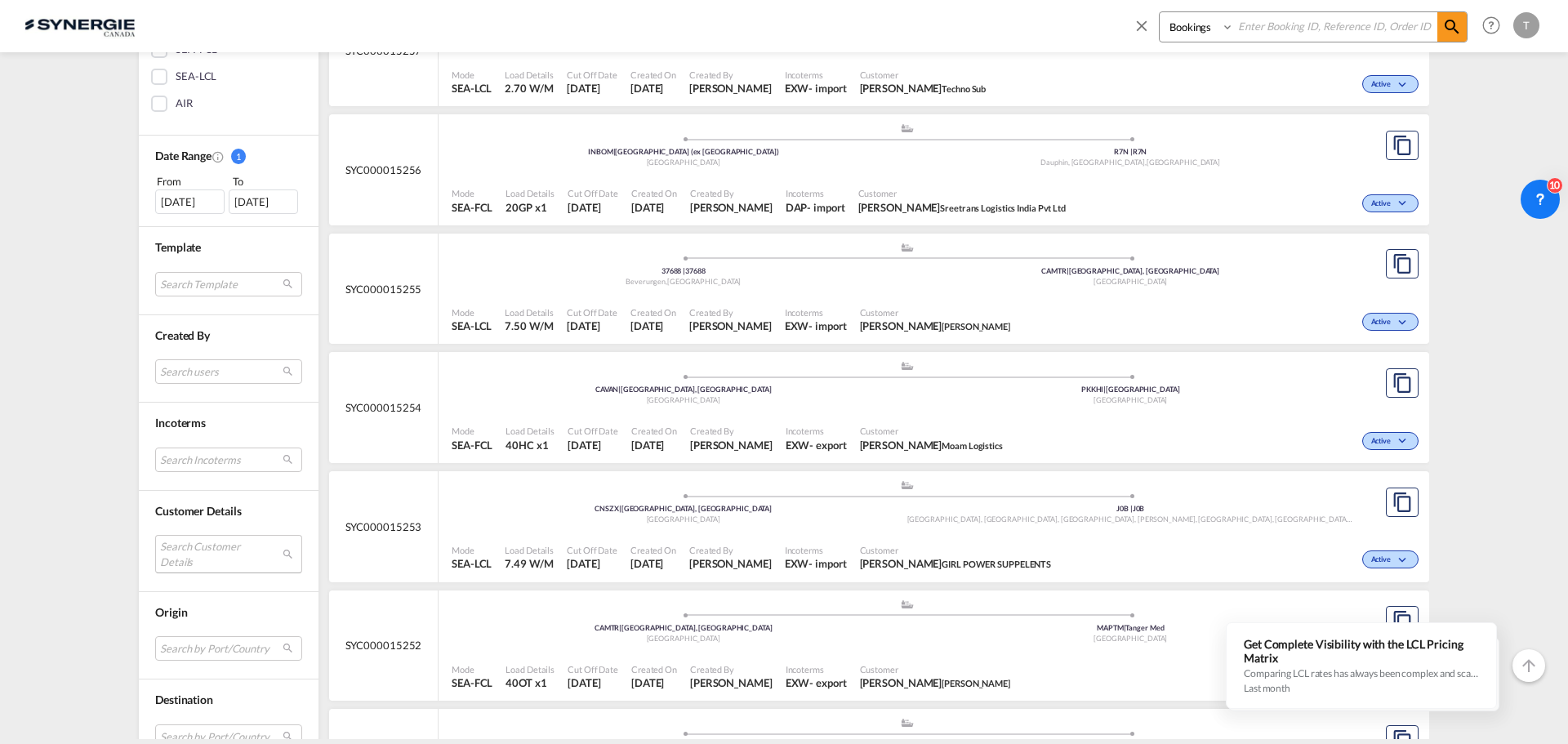
click at [201, 556] on md-select "Search Customer Details user name user david Lavigne lavigned@technosub.net | t…" at bounding box center [229, 554] width 147 height 38
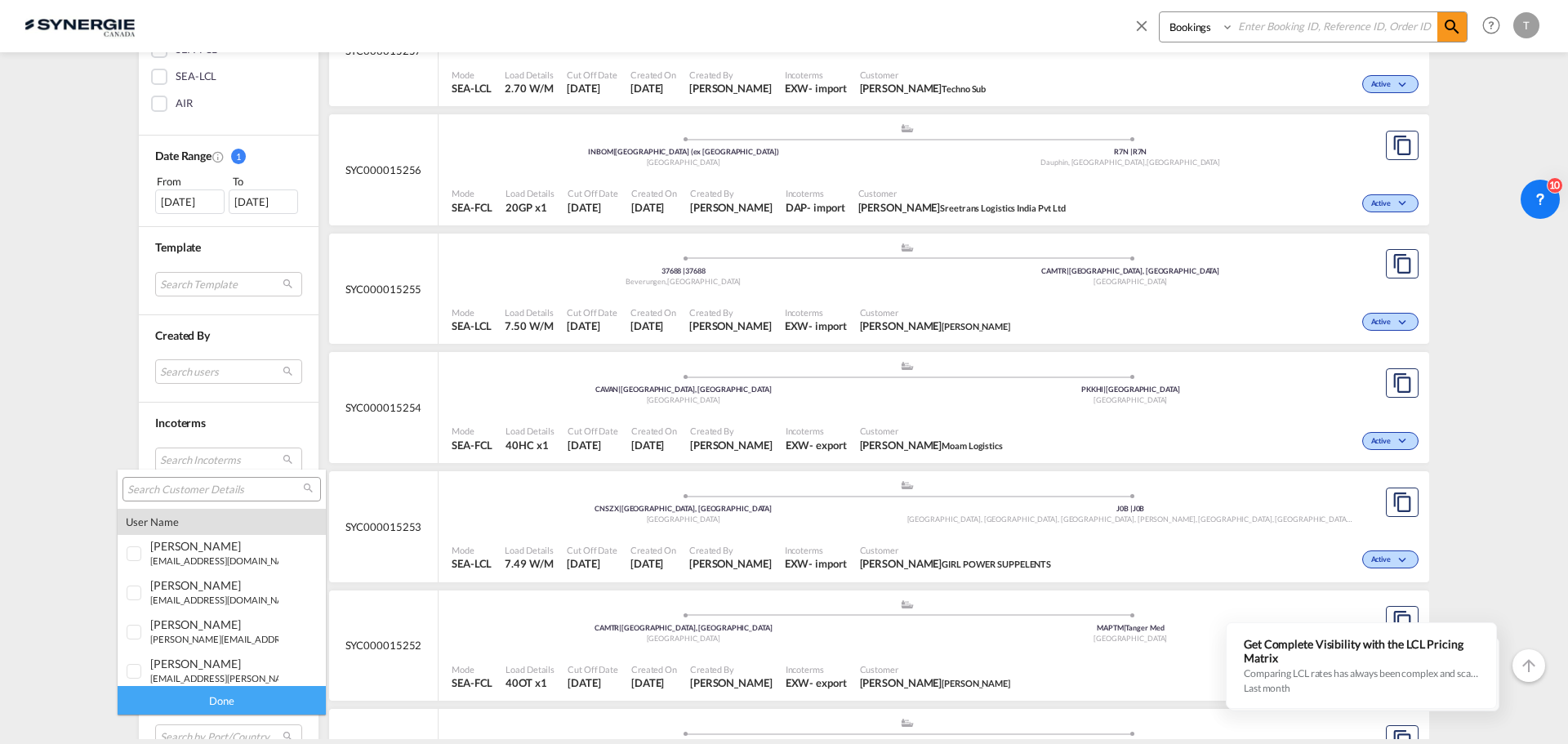
click at [185, 489] on input "search" at bounding box center [214, 489] width 175 height 15
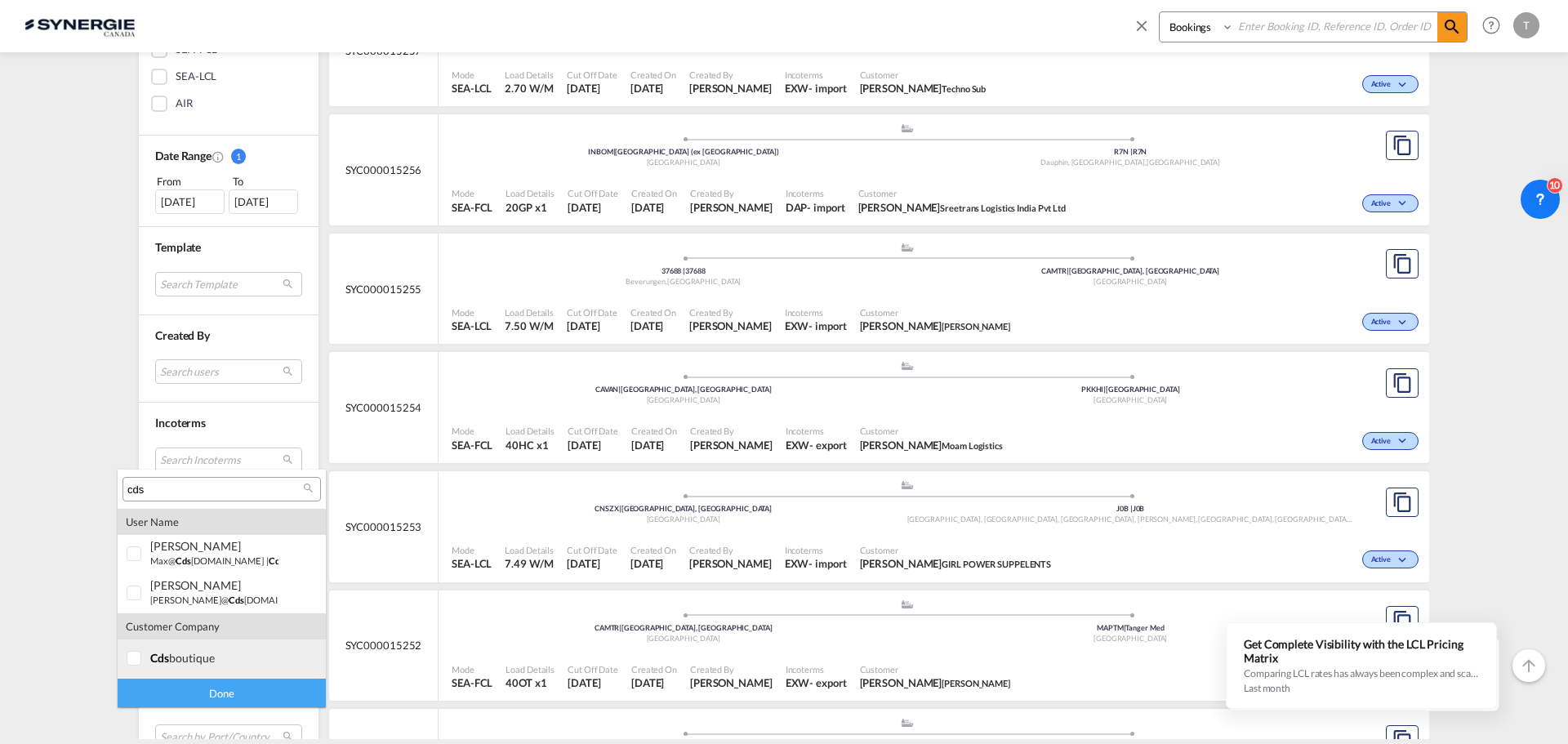
type input "cds"
click at [208, 661] on div "cds boutique" at bounding box center [214, 658] width 128 height 14
click at [217, 685] on div "Done" at bounding box center [222, 692] width 208 height 28
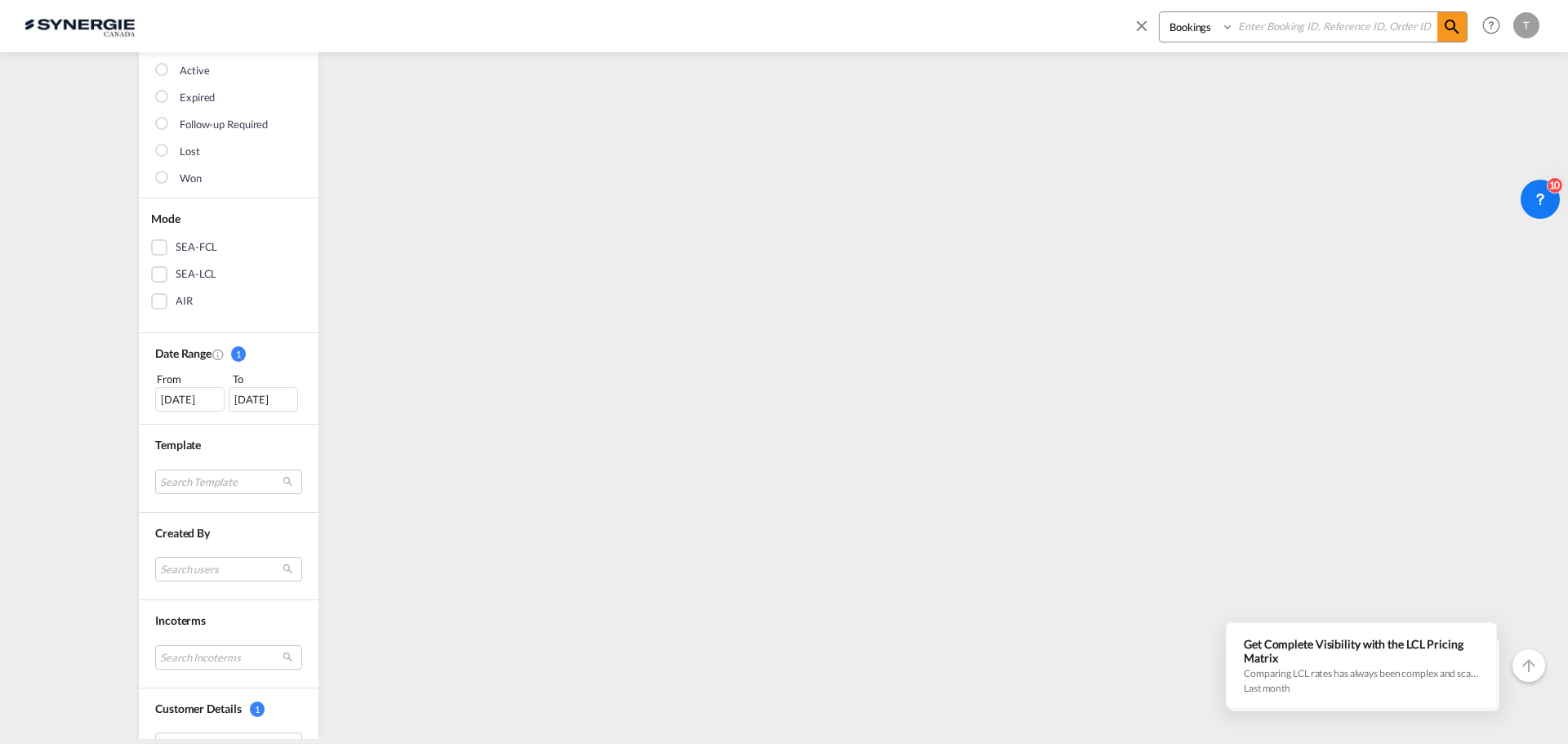
scroll to position [0, 0]
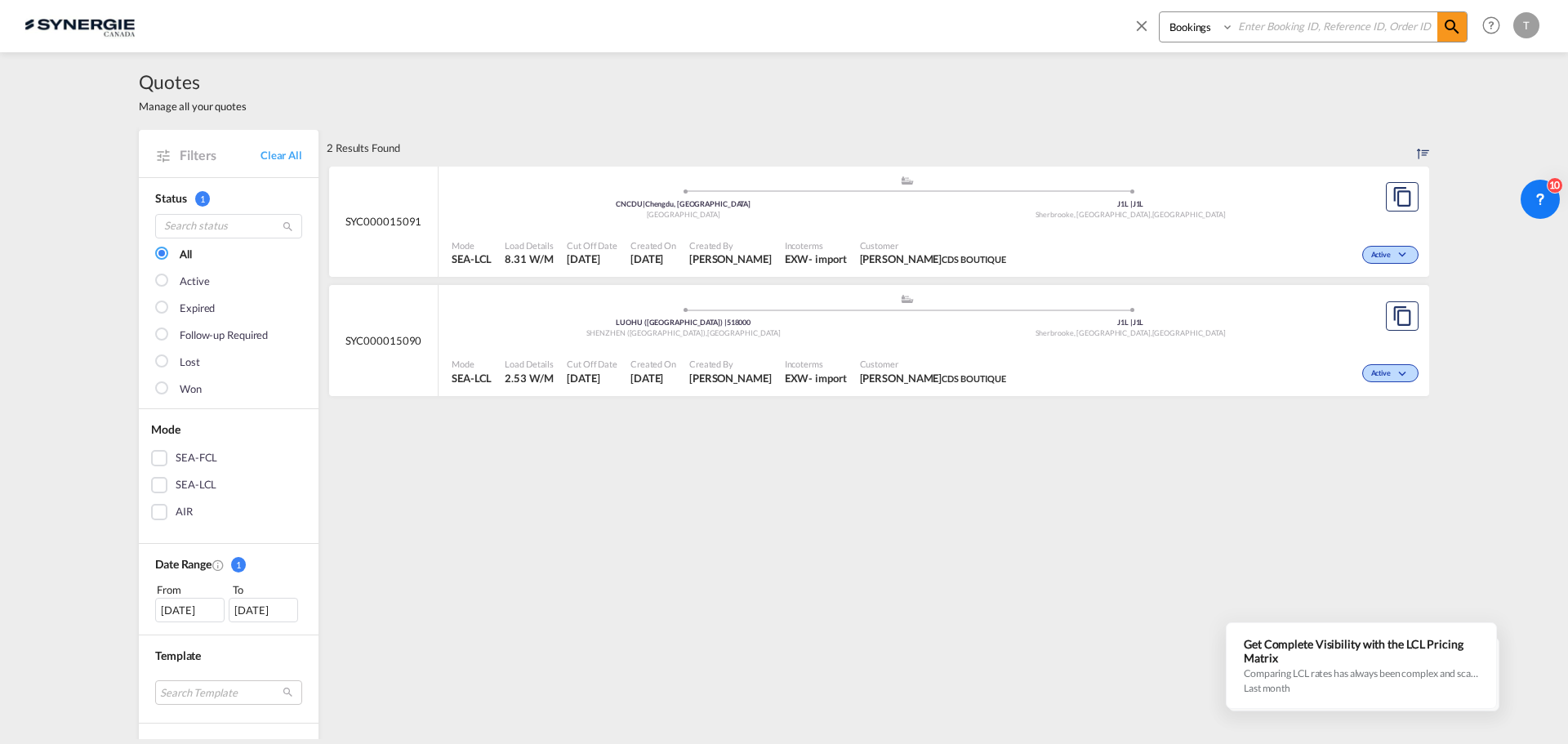
click at [411, 249] on div "SYC000015091" at bounding box center [384, 222] width 109 height 111
click at [513, 302] on div ".a{fill:#aaa8ad;} .a{fill:#aaa8ad;} LUOHU (罗湖区) | 518000 SHENZHEN (深圳市) , China…" at bounding box center [907, 317] width 911 height 49
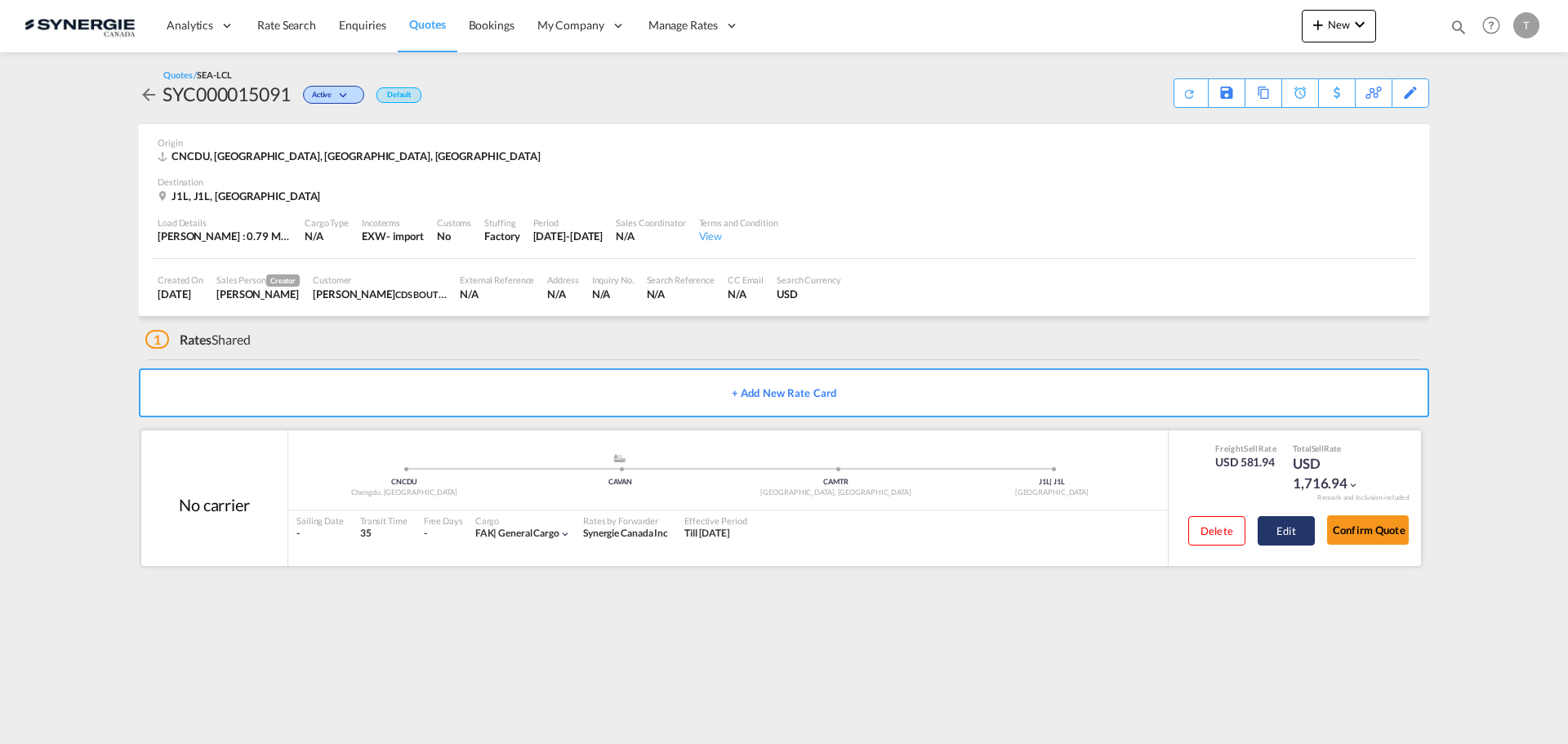
click at [1284, 530] on button "Edit" at bounding box center [1286, 530] width 57 height 29
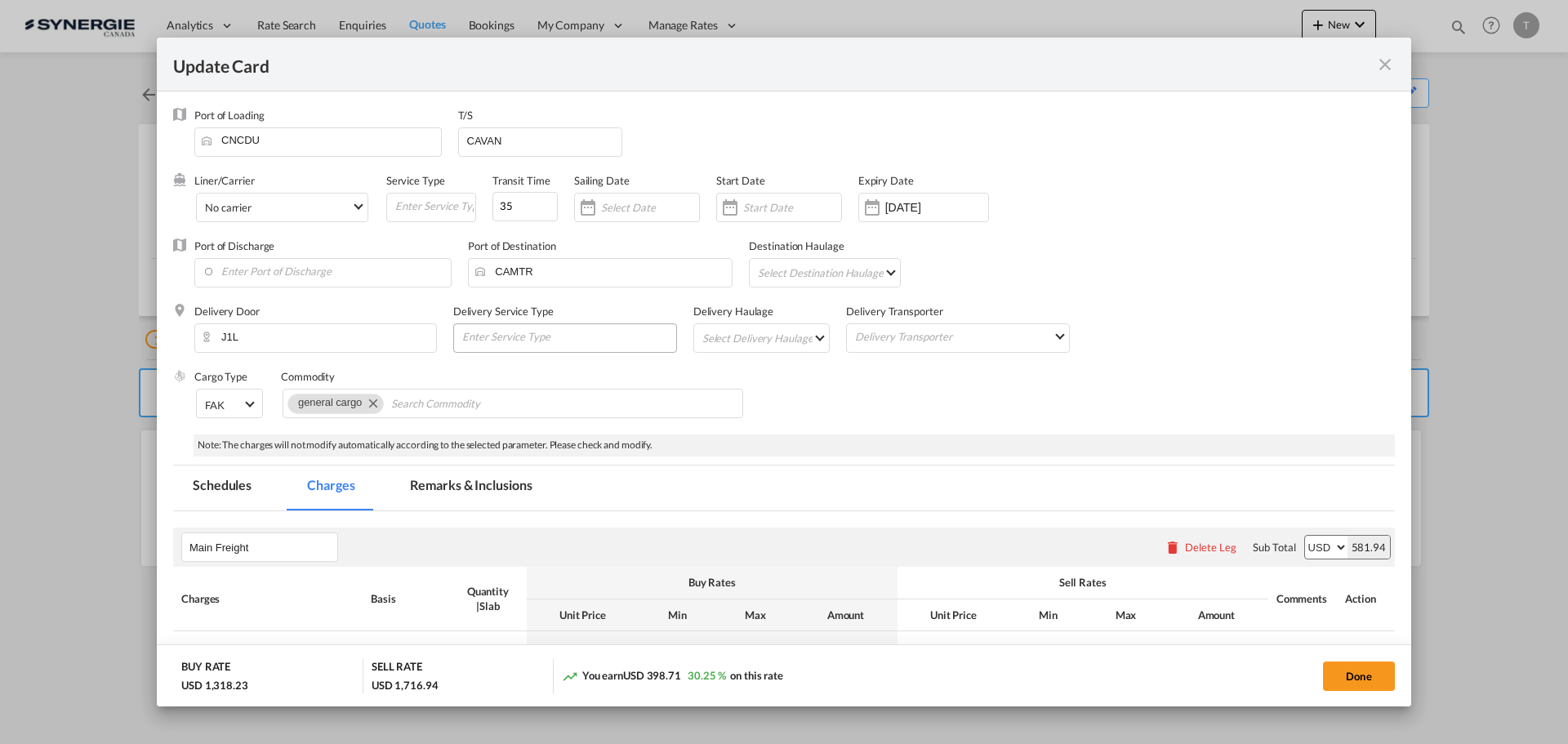
select select "per_w/m"
select select "flat"
select select "per_hbl"
select select "flat"
select select "per_shipment"
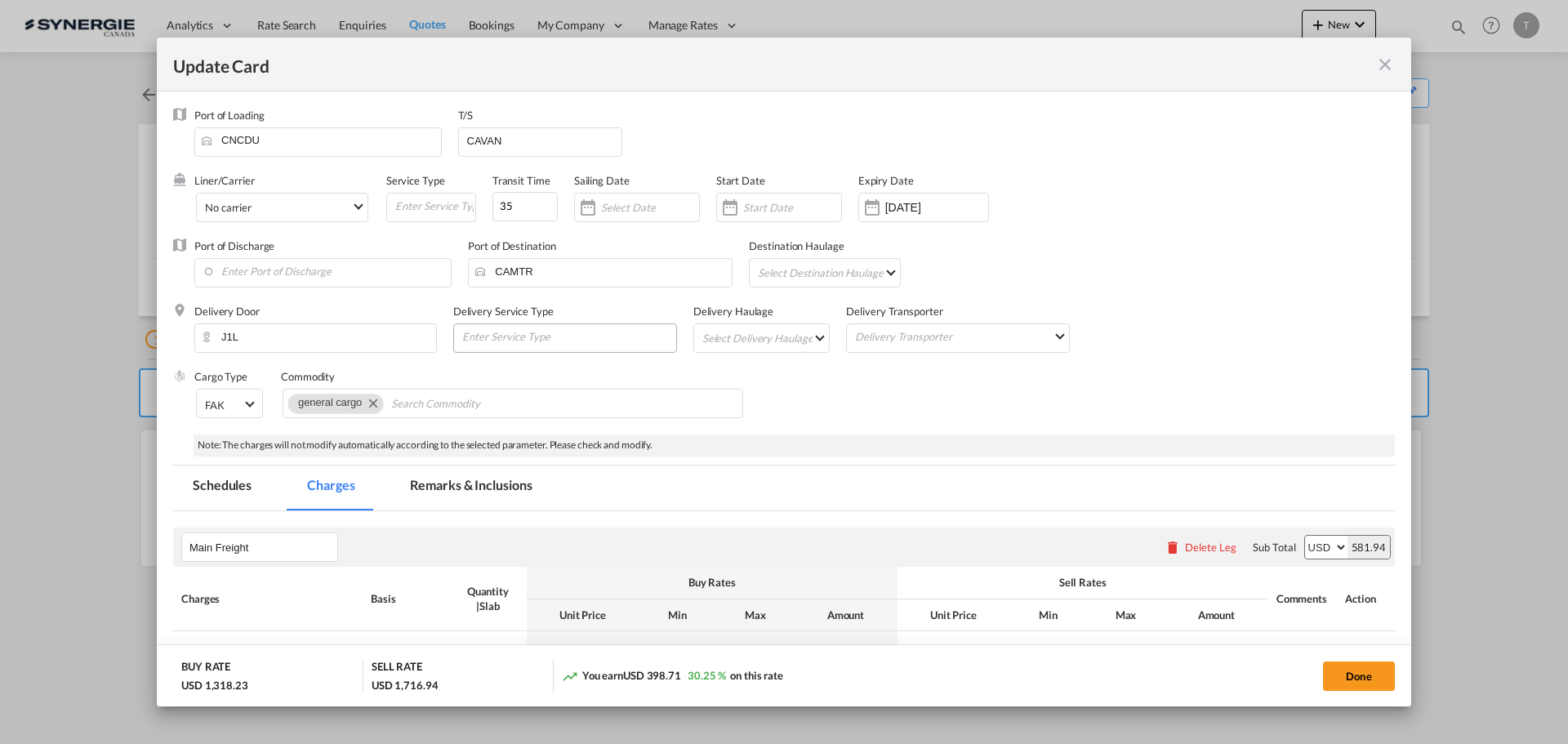
select select "per_bl"
select select "per_shipment"
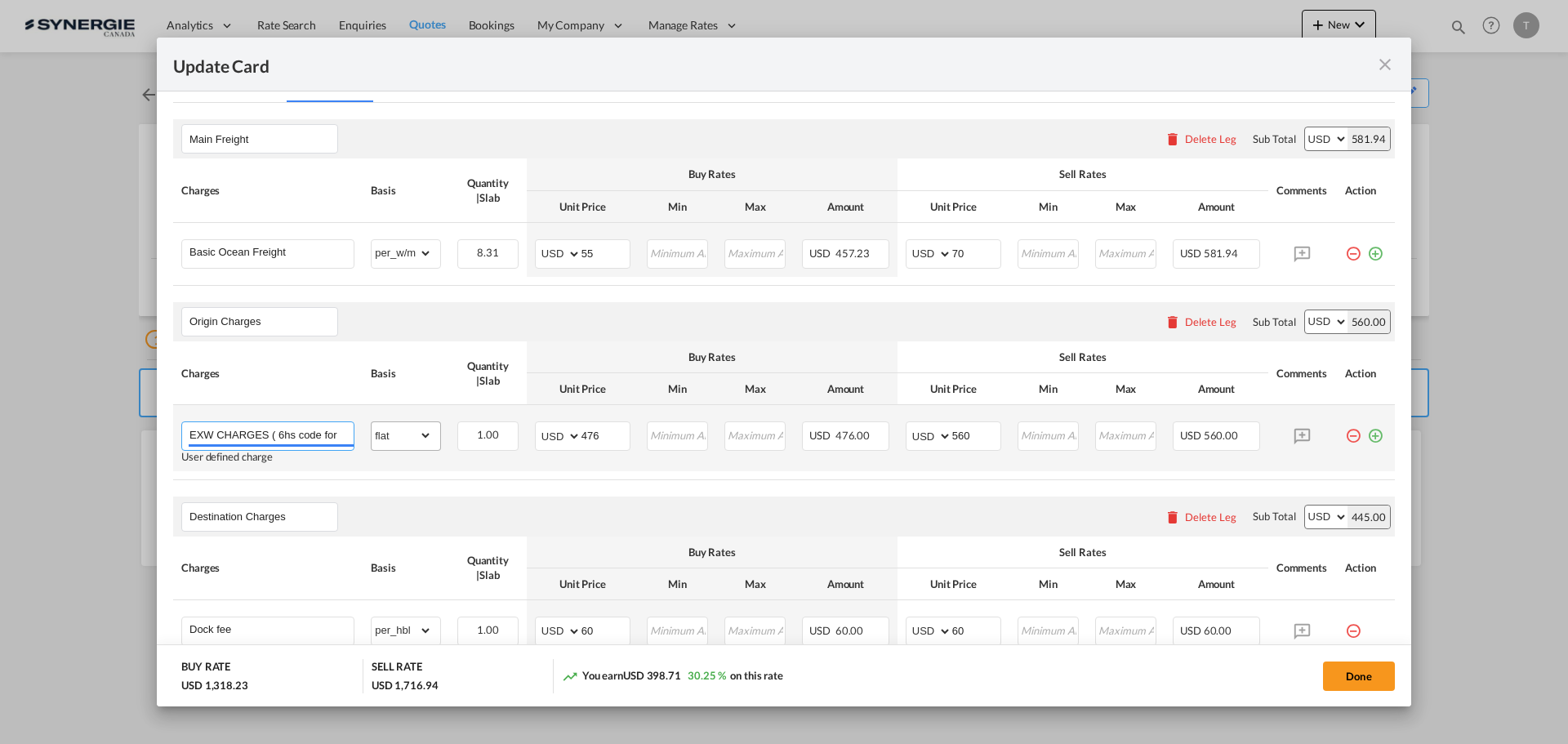
scroll to position [0, 53]
drag, startPoint x: 296, startPoint y: 436, endPoint x: 391, endPoint y: 434, distance: 95.0
click at [391, 434] on tr "EXW CHARGES ( 6hs code for clearance) User defined charge Please Enter Already …" at bounding box center [784, 437] width 1222 height 66
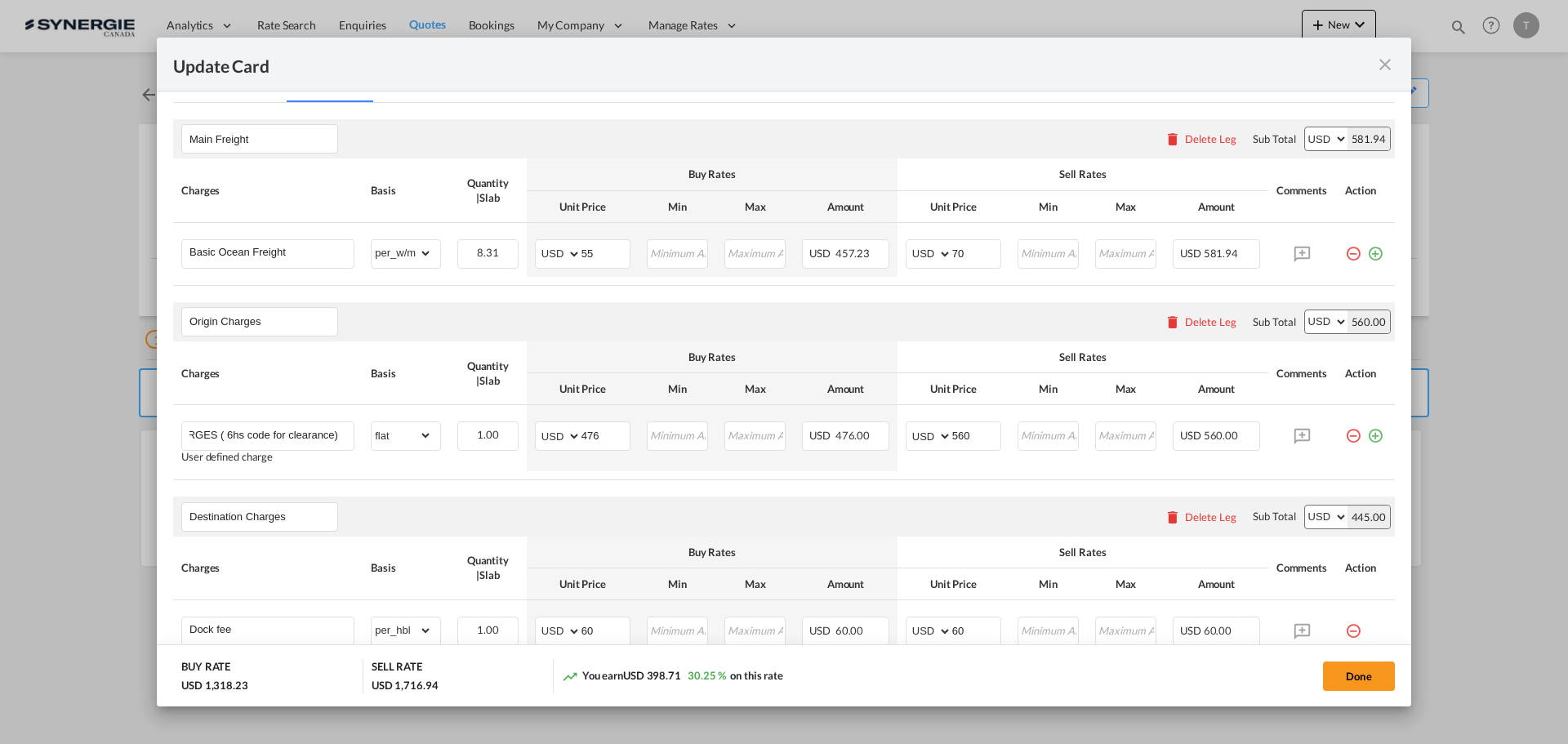
click at [287, 358] on th "Charges" at bounding box center [268, 373] width 190 height 64
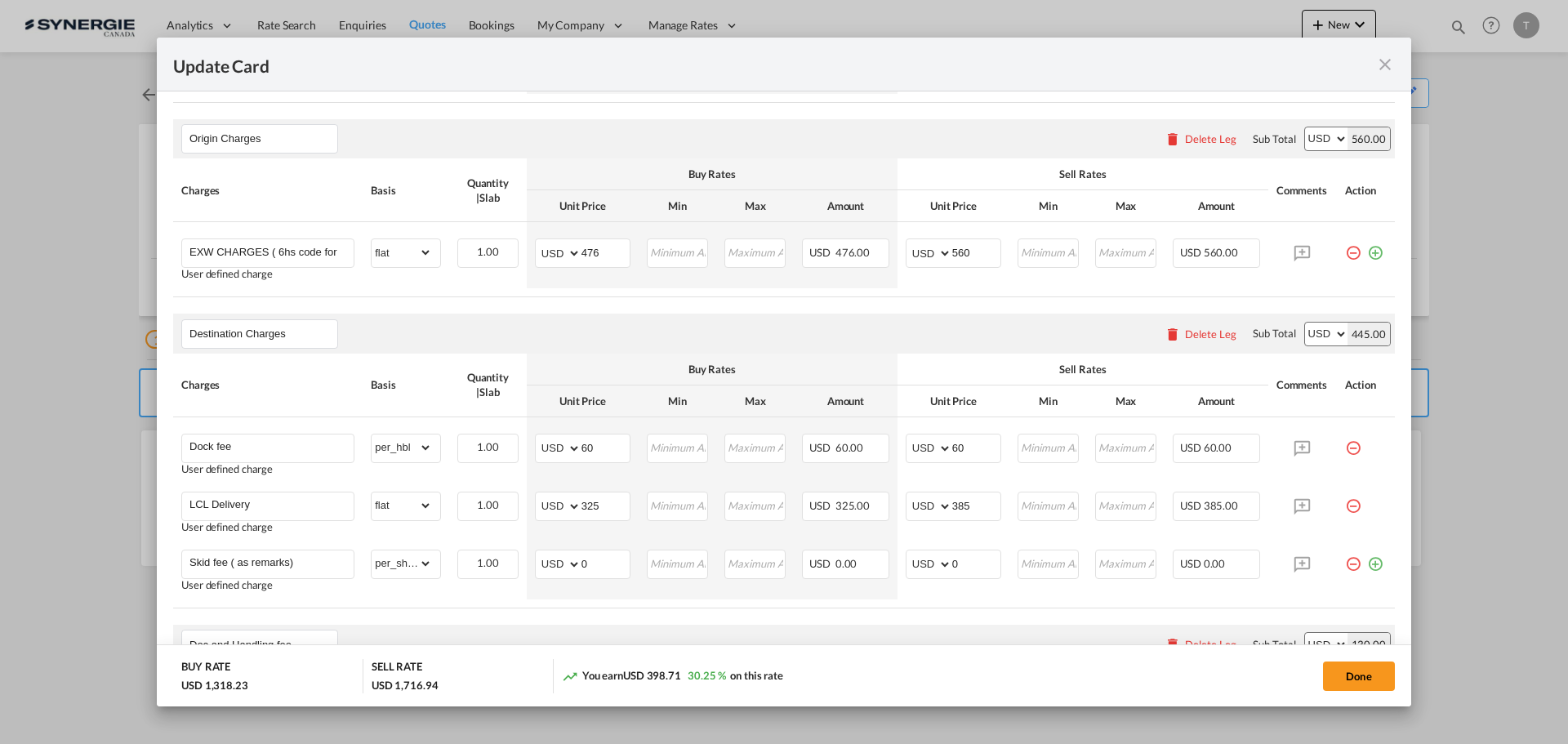
scroll to position [408, 0]
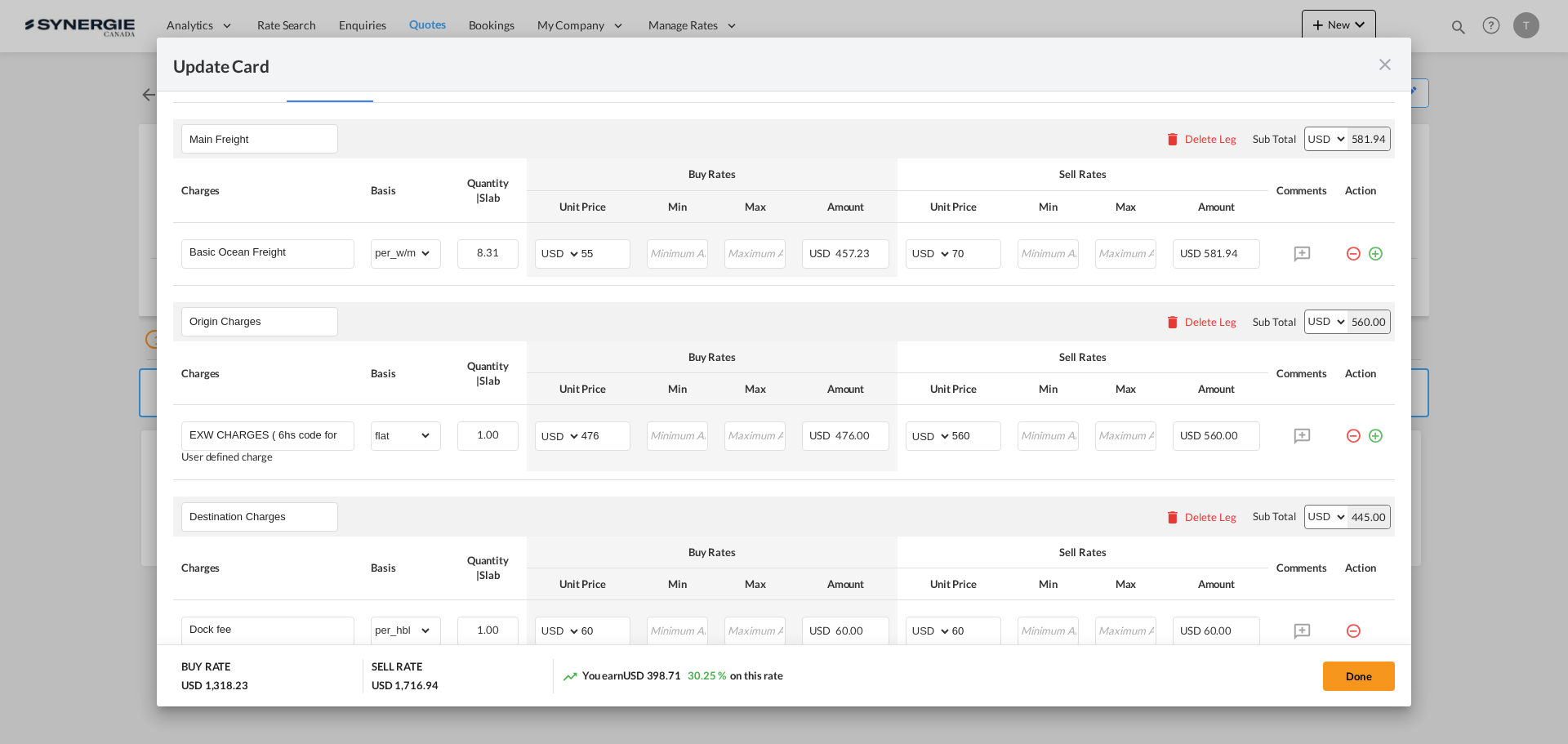
click at [1382, 68] on md-icon "icon-close fg-AAA8AD m-0 pointer" at bounding box center [1385, 64] width 20 height 20
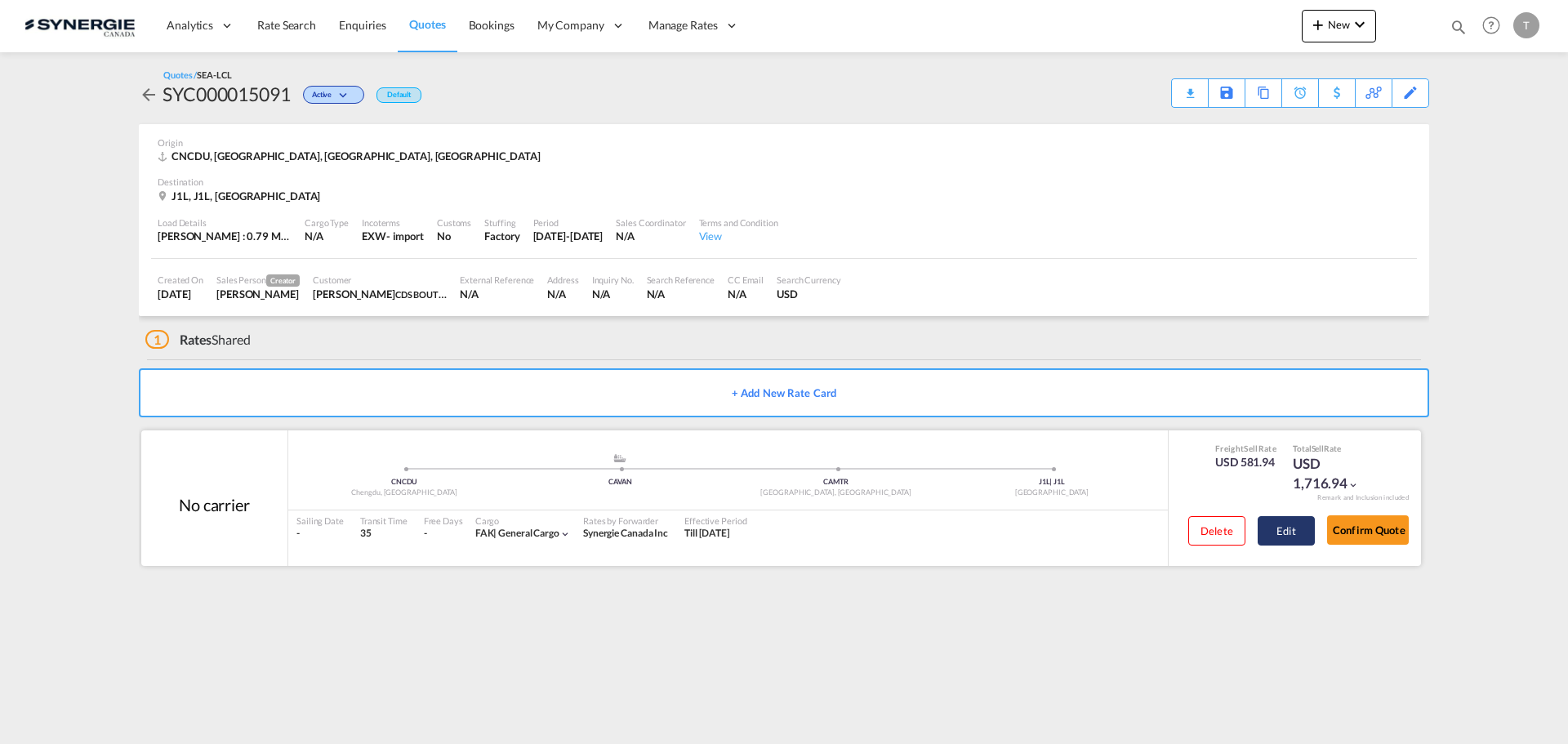
click at [1284, 530] on button "Edit" at bounding box center [1286, 530] width 57 height 29
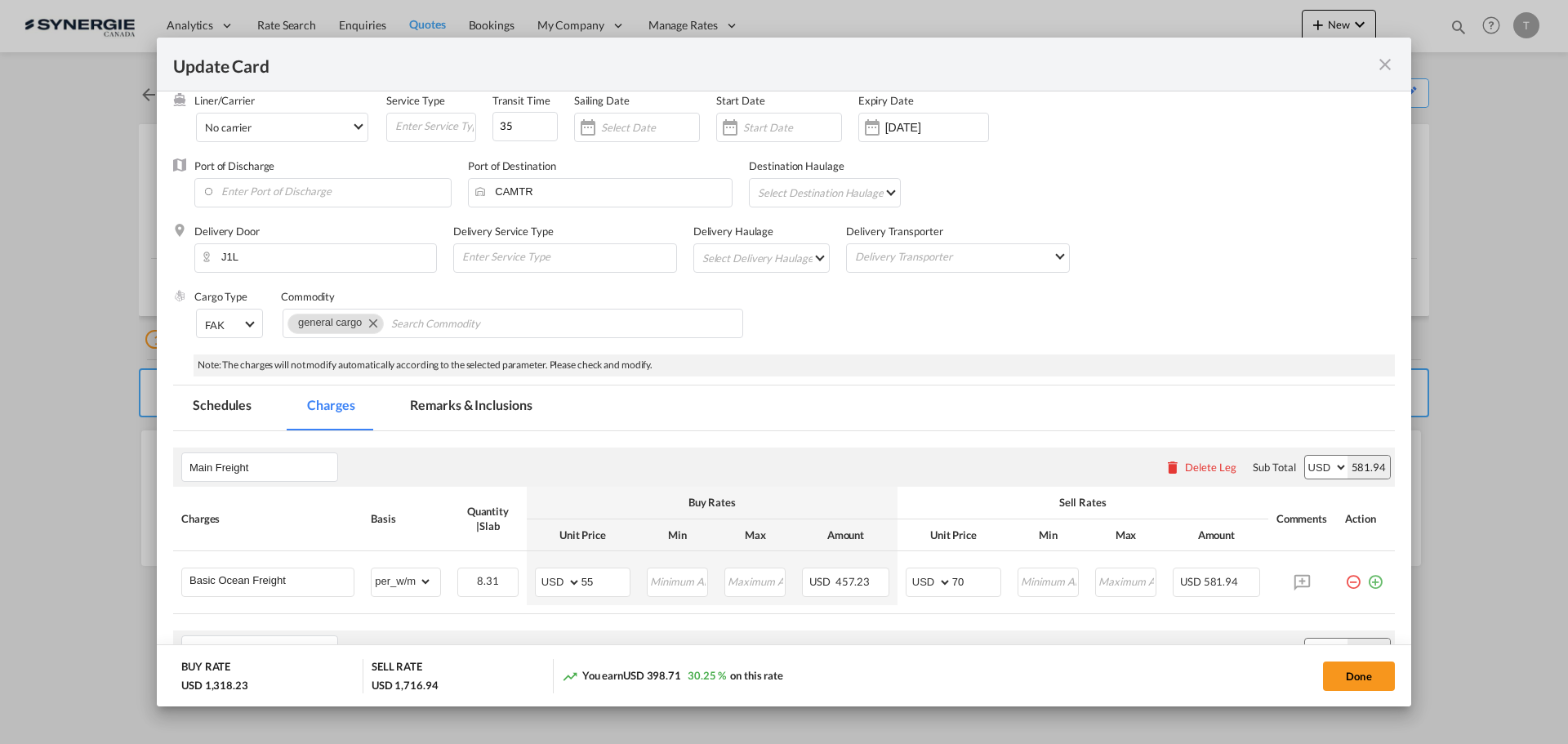
scroll to position [0, 0]
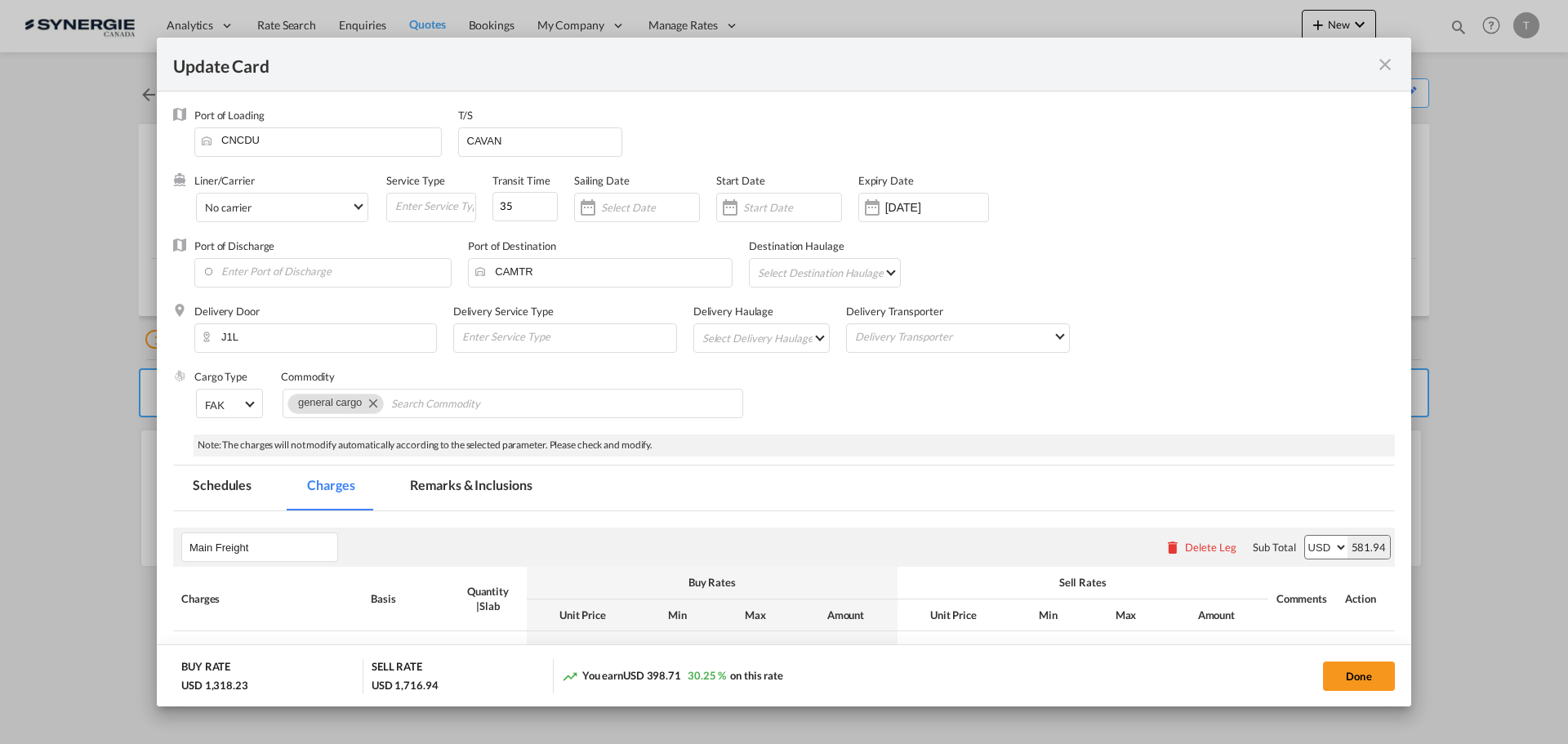
click at [1384, 60] on md-icon "icon-close fg-AAA8AD m-0 pointer" at bounding box center [1385, 64] width 20 height 20
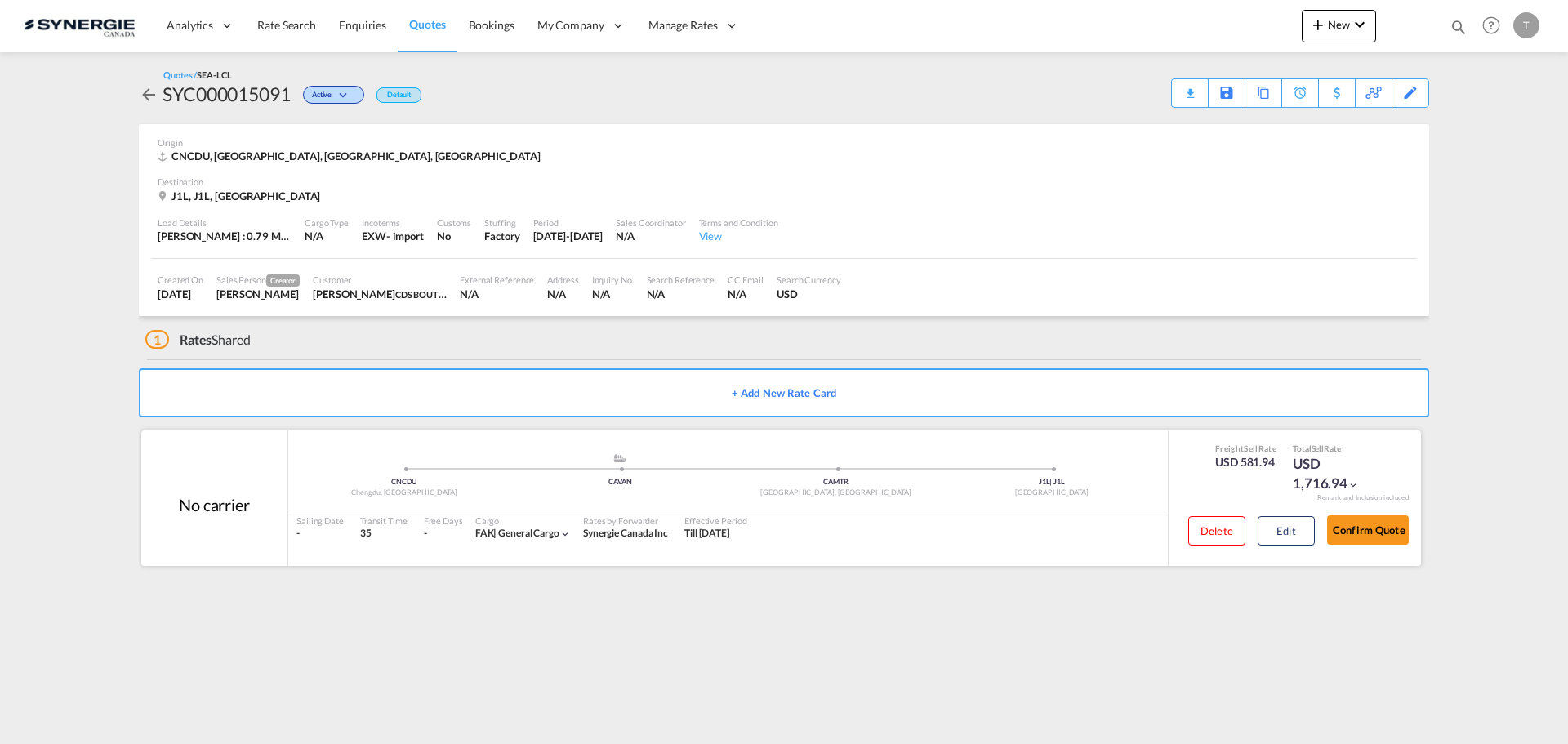
click at [563, 489] on div ".a{fill:#aaa8ad;} .a{fill:#aaa8ad;} CNCDU Chengdu, SC CAVAN CAMTR Montreal, QC …" at bounding box center [727, 477] width 879 height 49
click at [1301, 541] on button "Edit" at bounding box center [1286, 530] width 57 height 29
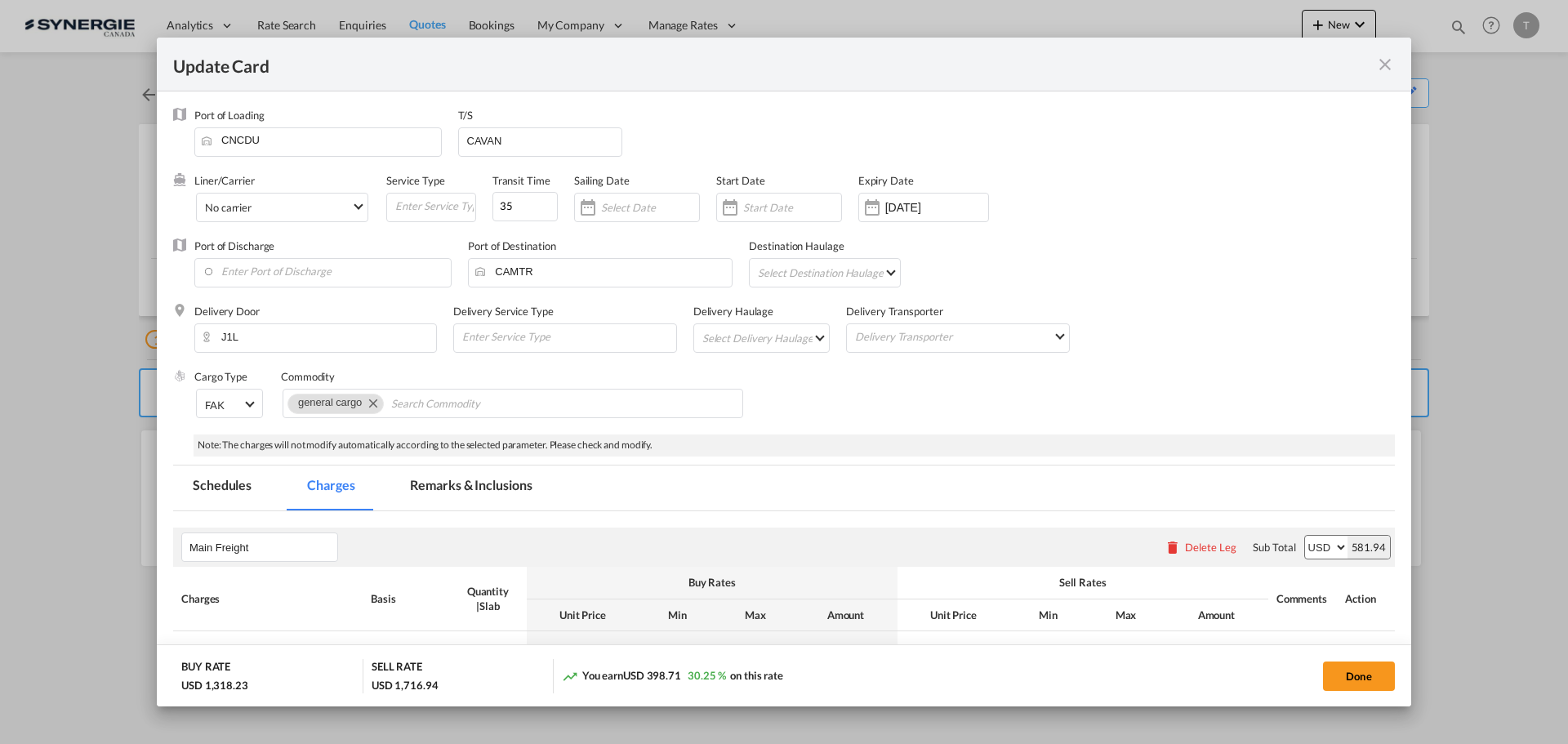
click at [432, 477] on md-tab-item "Remarks & Inclusions" at bounding box center [471, 488] width 161 height 45
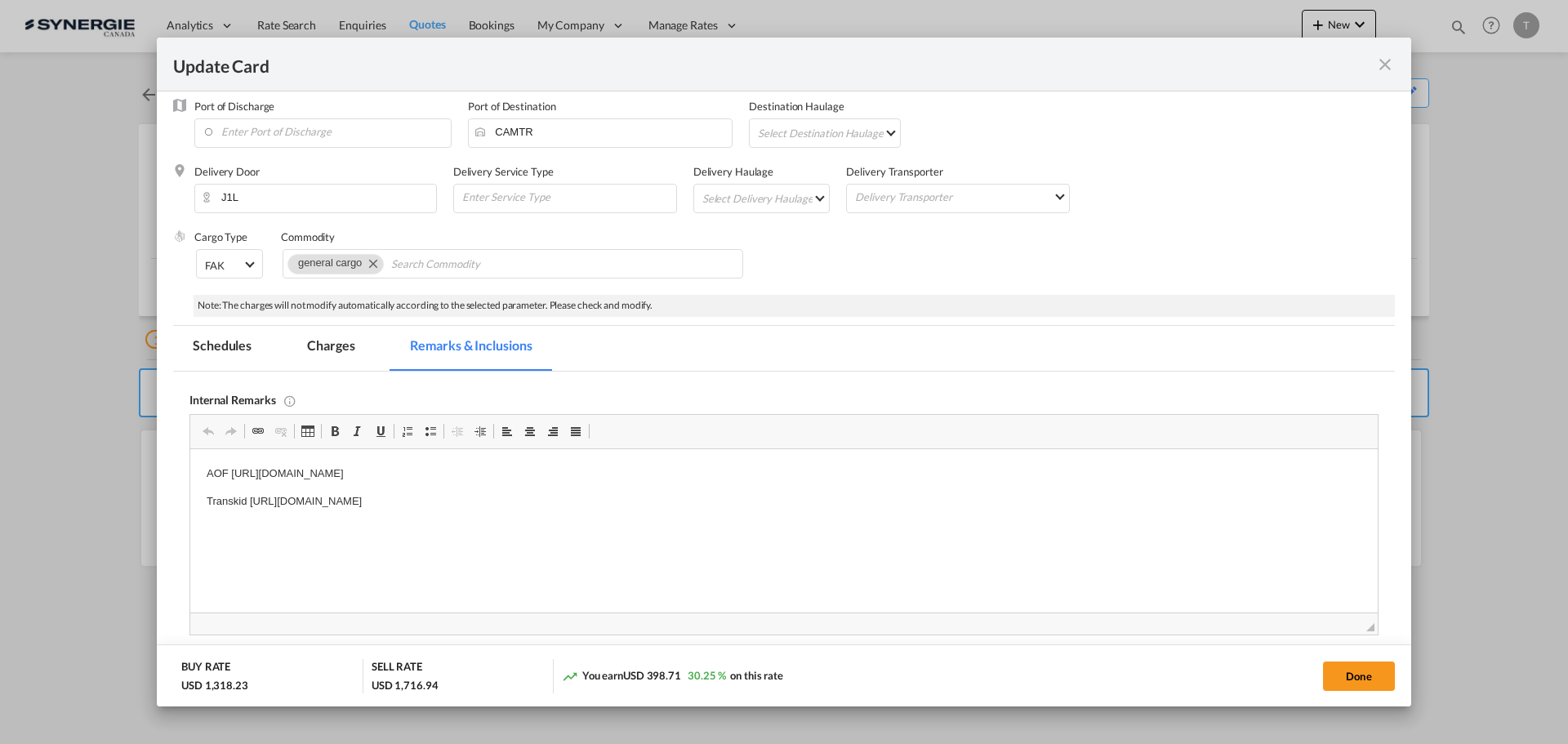
scroll to position [163, 0]
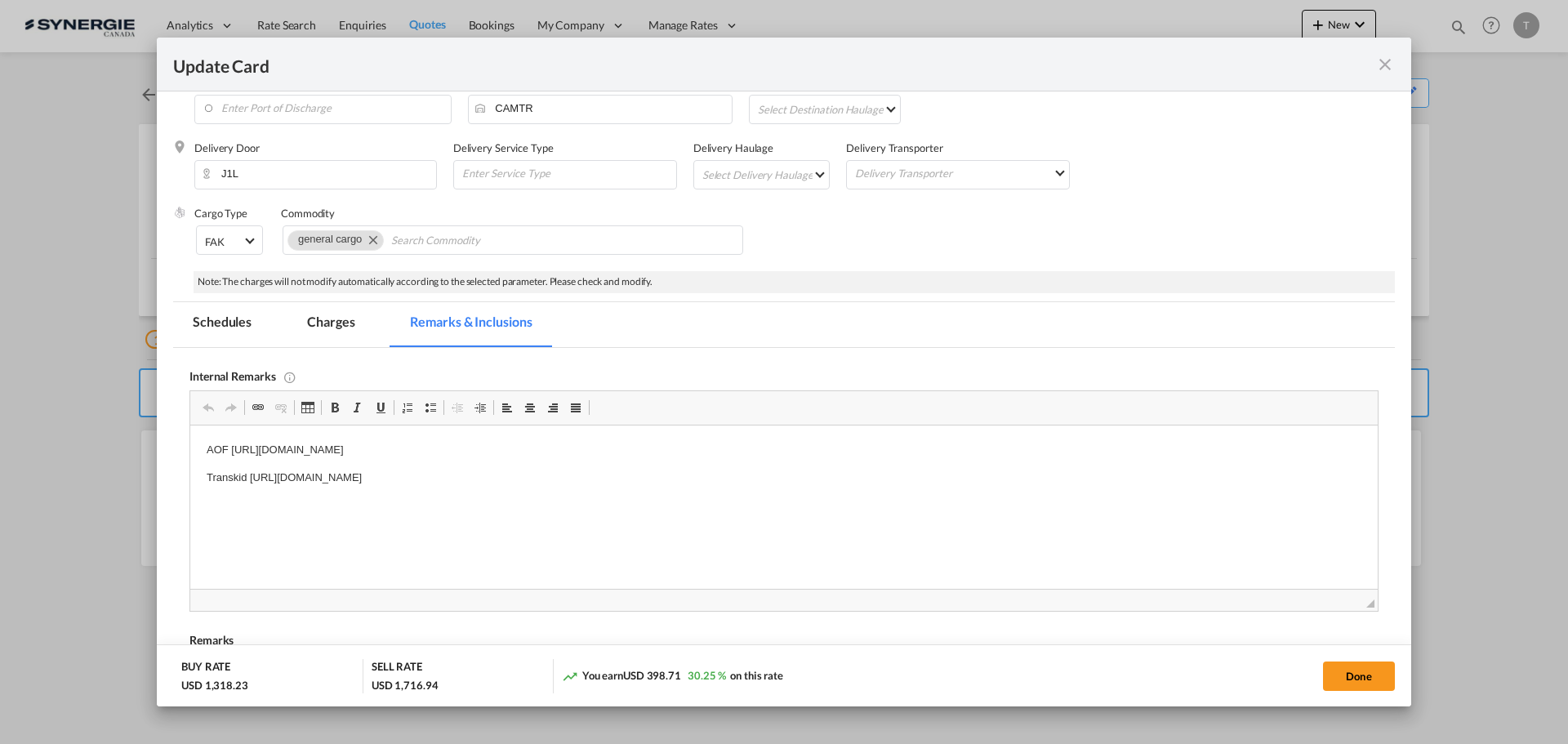
click at [1373, 67] on div "Update Card" at bounding box center [774, 64] width 1202 height 21
click at [1378, 65] on md-icon "icon-close fg-AAA8AD m-0 pointer" at bounding box center [1385, 64] width 20 height 20
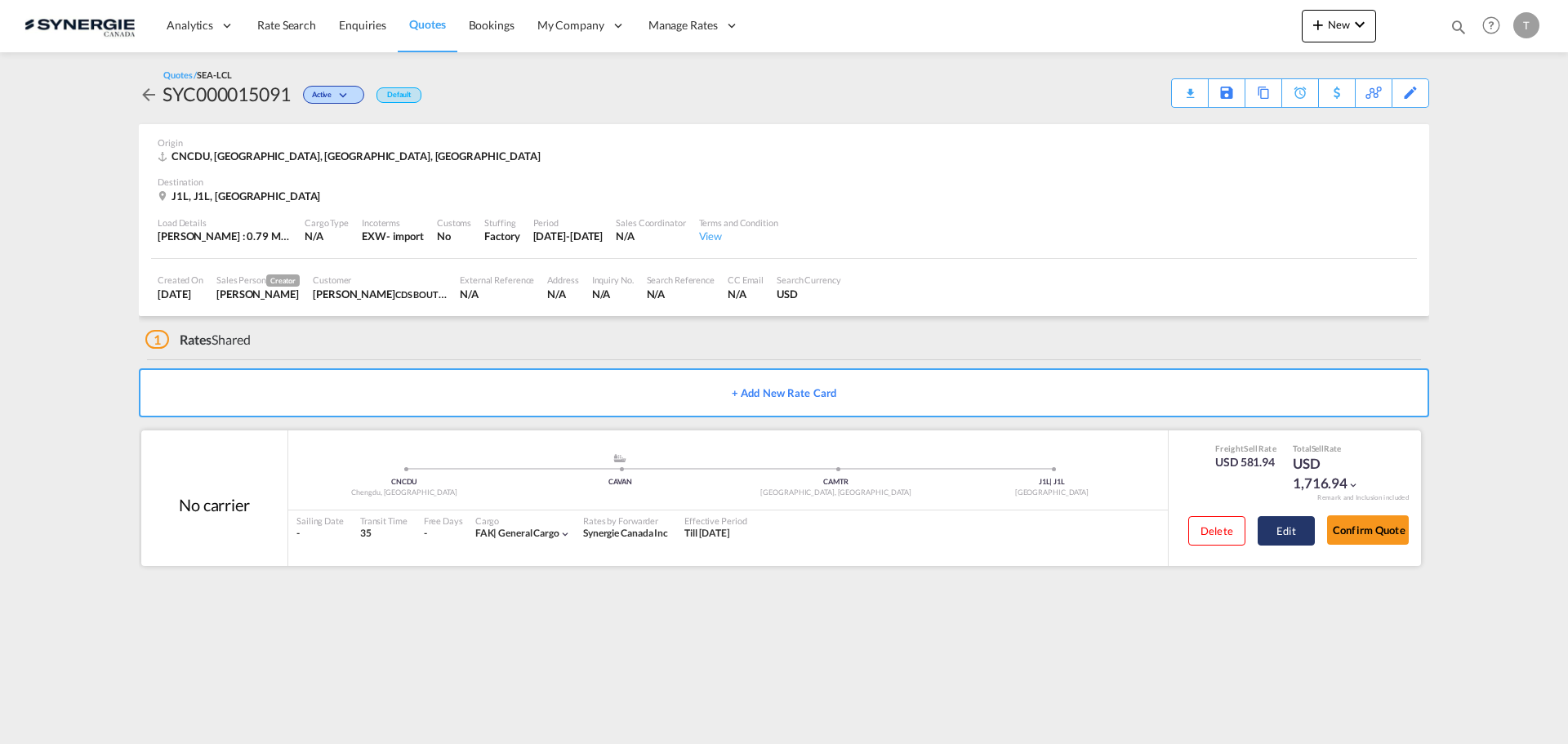
click at [1292, 540] on button "Edit" at bounding box center [1286, 530] width 57 height 29
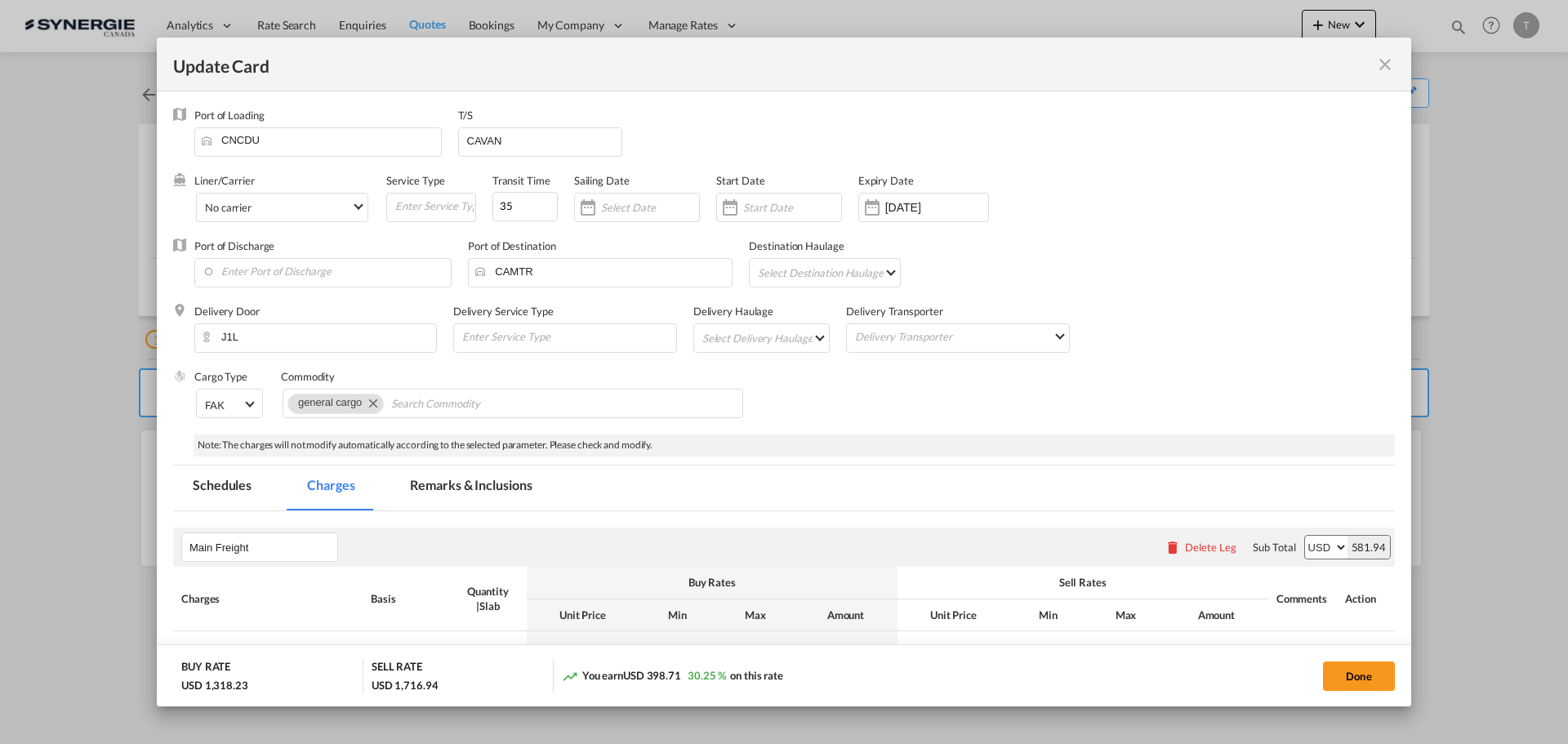
click at [1385, 67] on md-icon "icon-close fg-AAA8AD m-0 pointer" at bounding box center [1385, 64] width 20 height 20
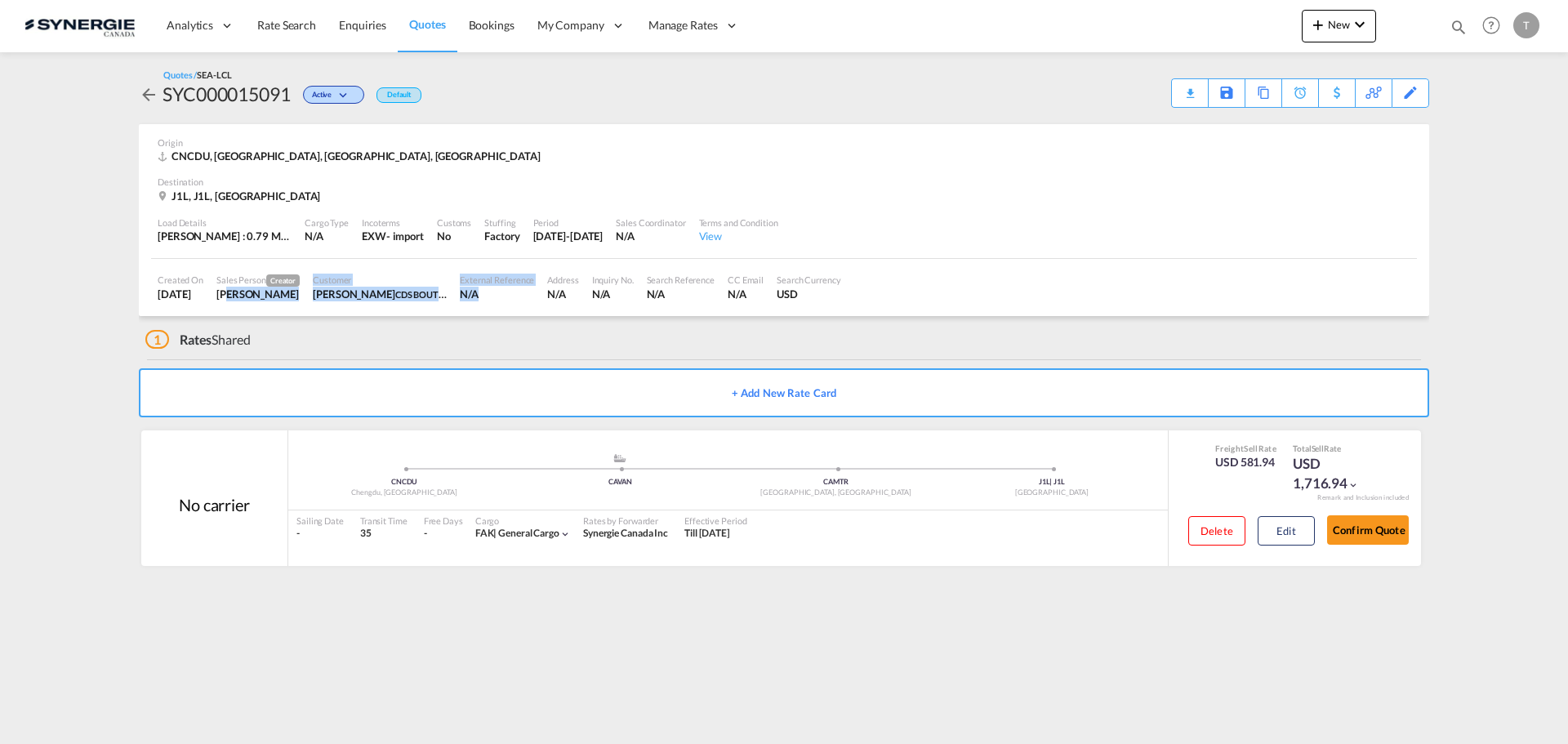
drag, startPoint x: 232, startPoint y: 303, endPoint x: 665, endPoint y: 307, distance: 433.0
click at [602, 305] on div "Created On 26 Sep 2025 Sales Person Creator Rosa Ho Customer Maxime Gosselin CD…" at bounding box center [784, 287] width 1266 height 57
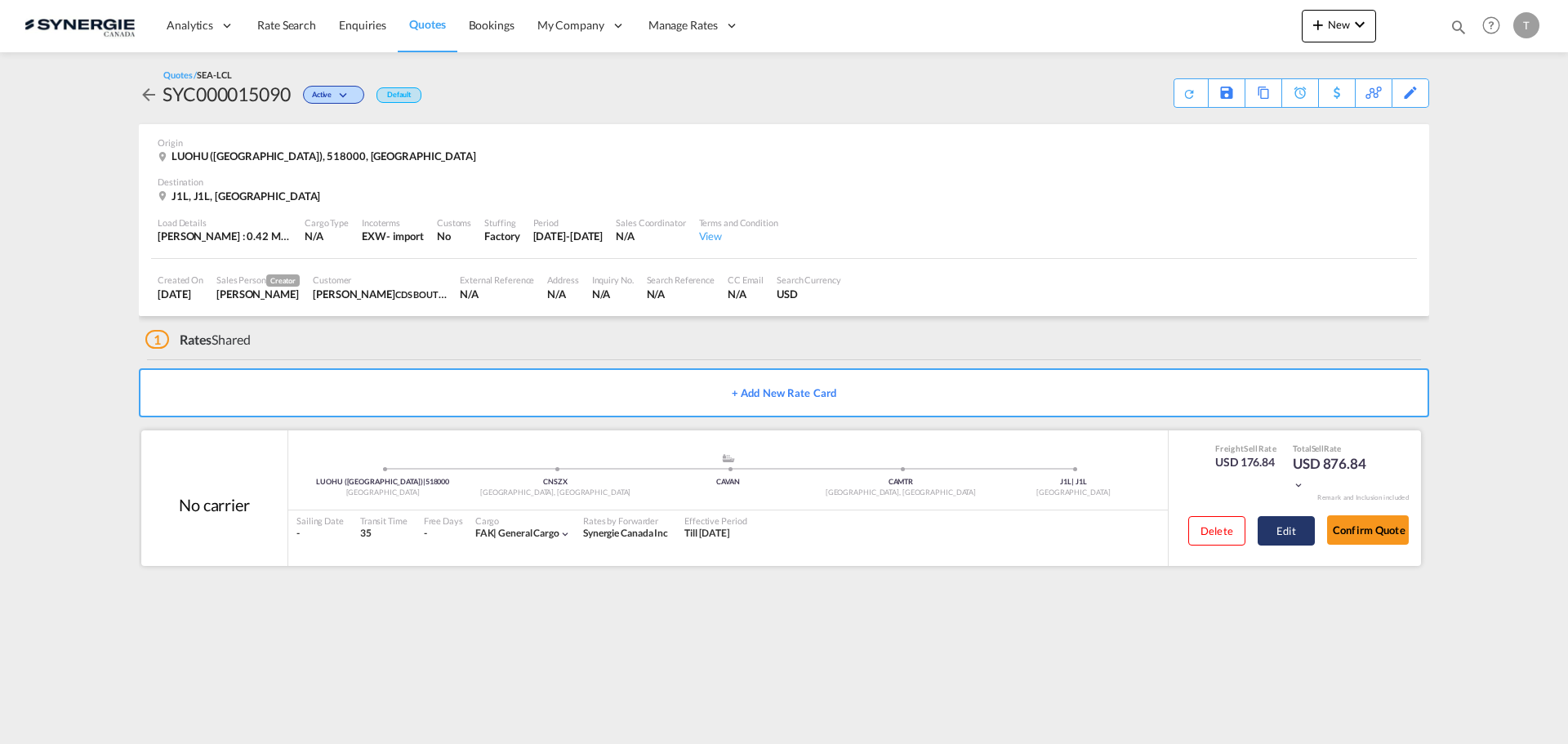
click at [1275, 535] on button "Edit" at bounding box center [1286, 530] width 57 height 29
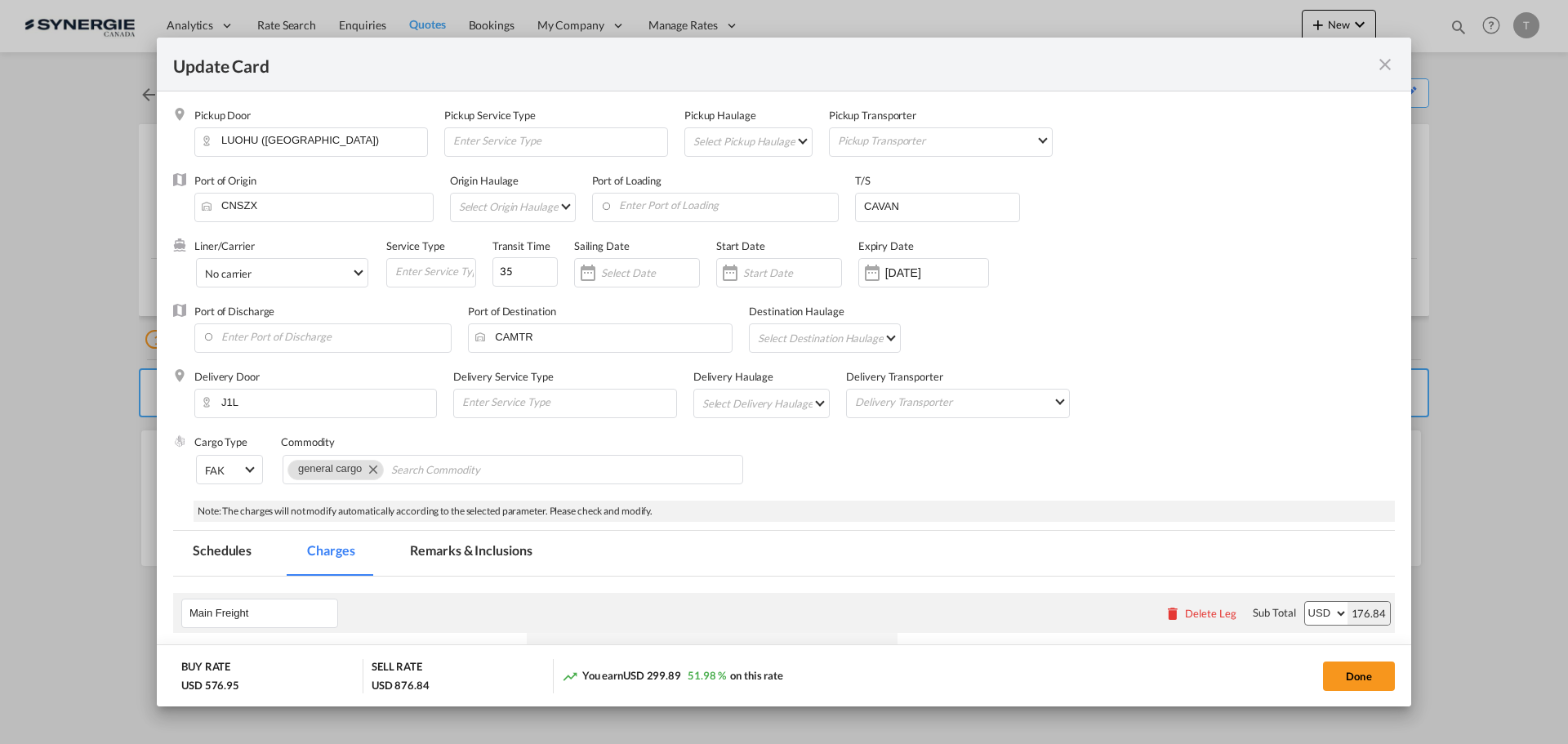
click at [1390, 62] on md-icon "icon-close fg-AAA8AD m-0 pointer" at bounding box center [1385, 64] width 20 height 20
